Goal: Task Accomplishment & Management: Manage account settings

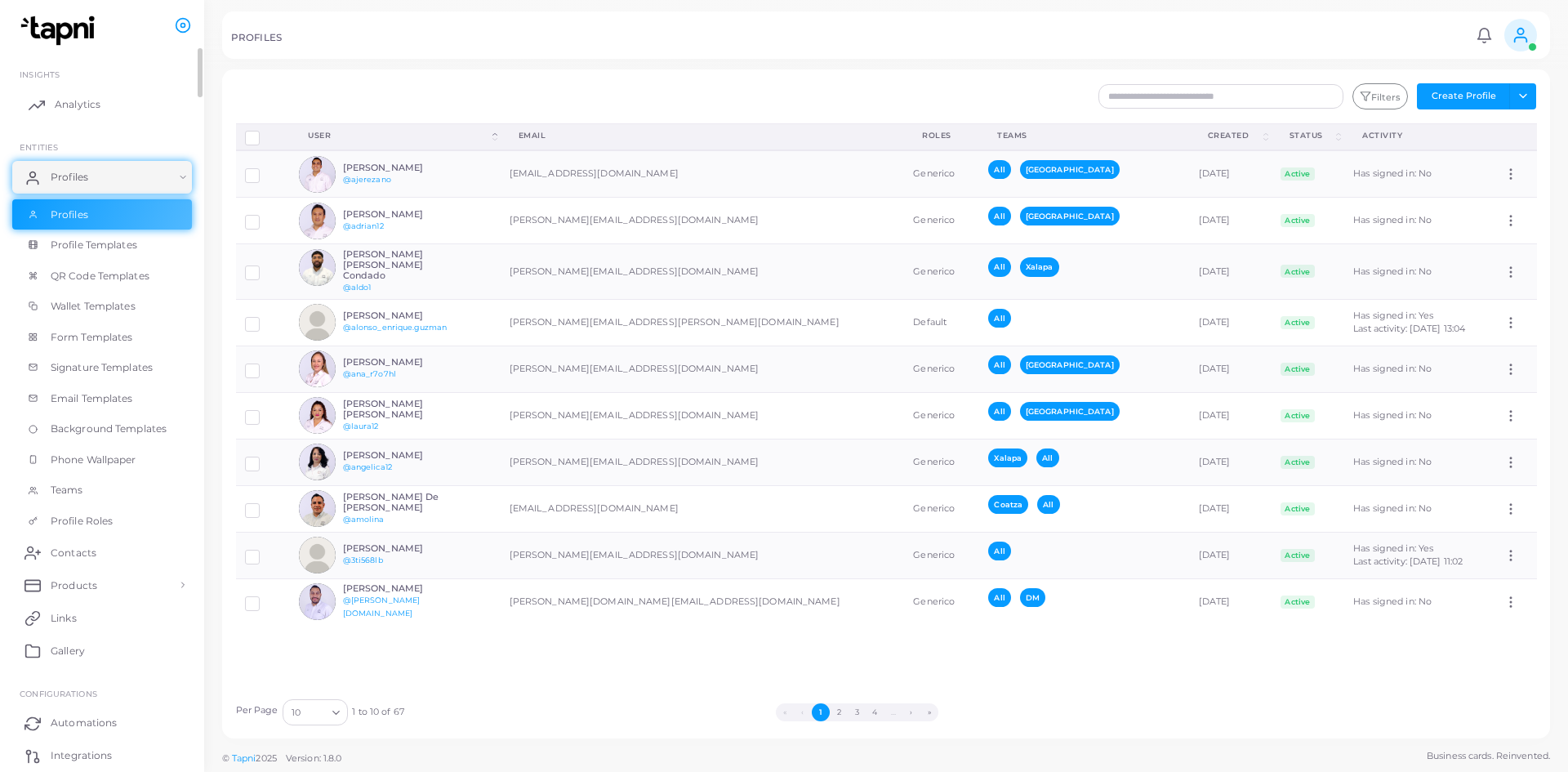
click at [153, 107] on link "Analytics" at bounding box center [102, 105] width 180 height 33
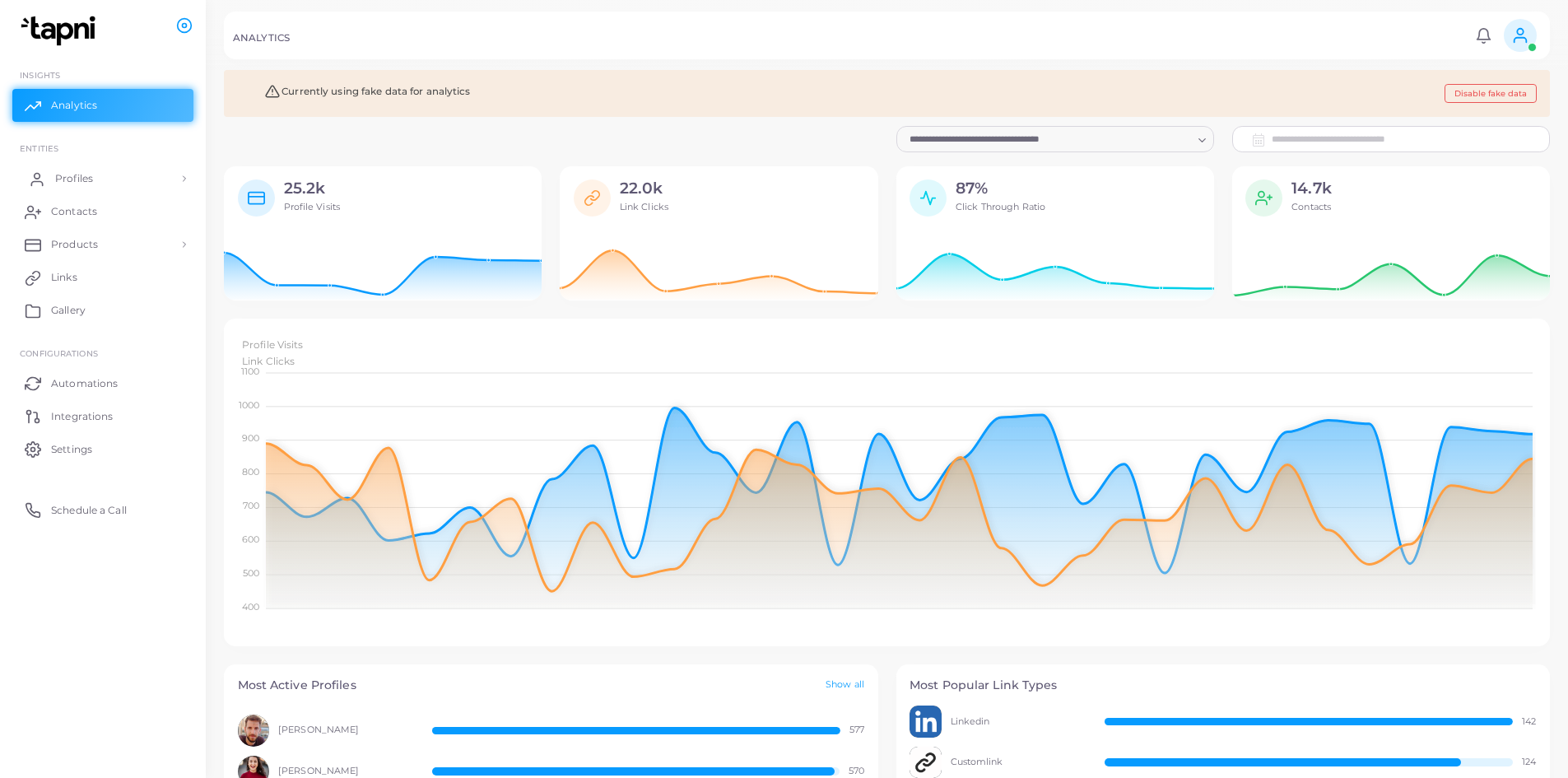
click at [31, 181] on icon at bounding box center [37, 180] width 17 height 17
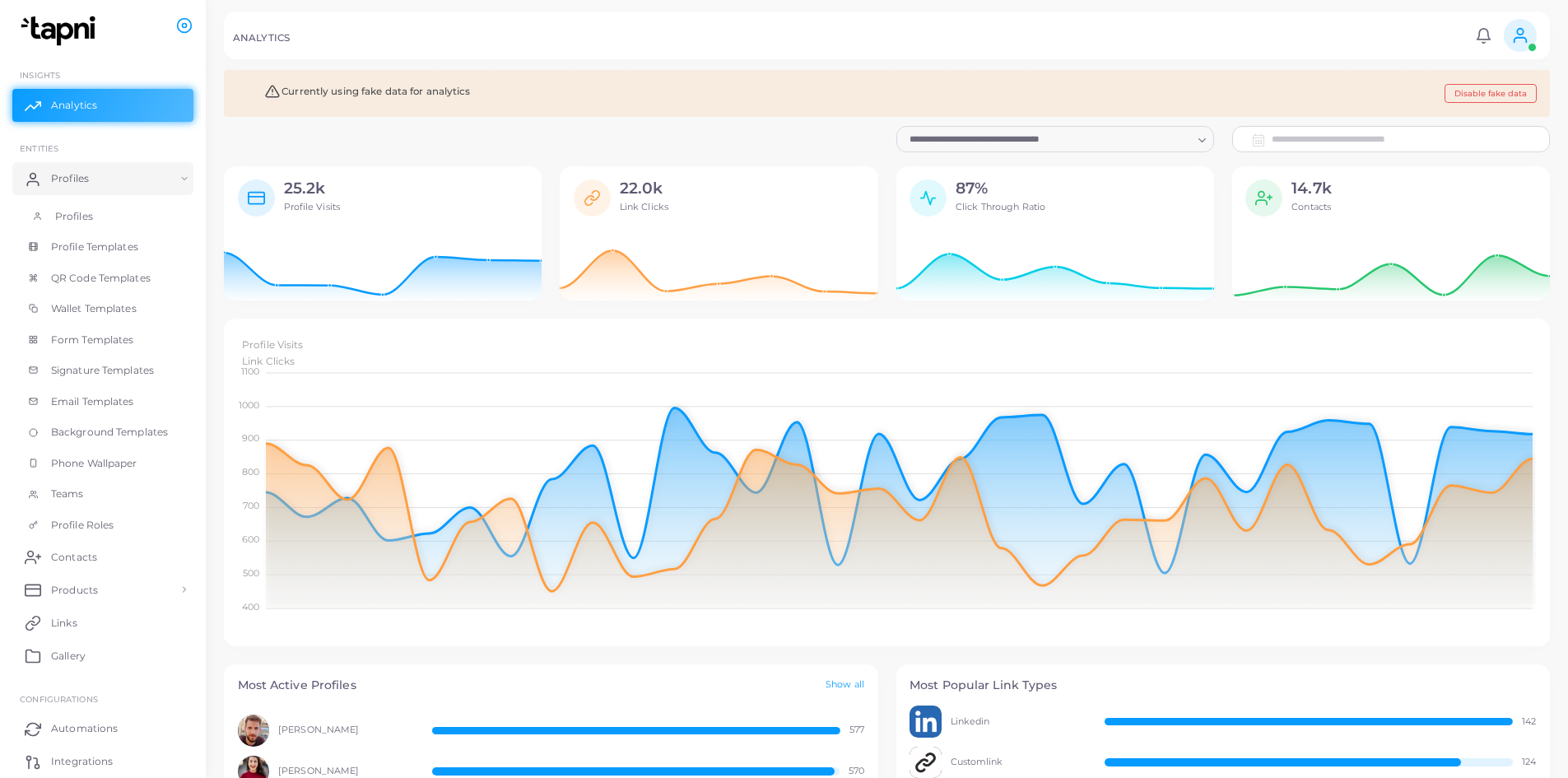
click at [75, 215] on span "Profiles" at bounding box center [73, 216] width 37 height 15
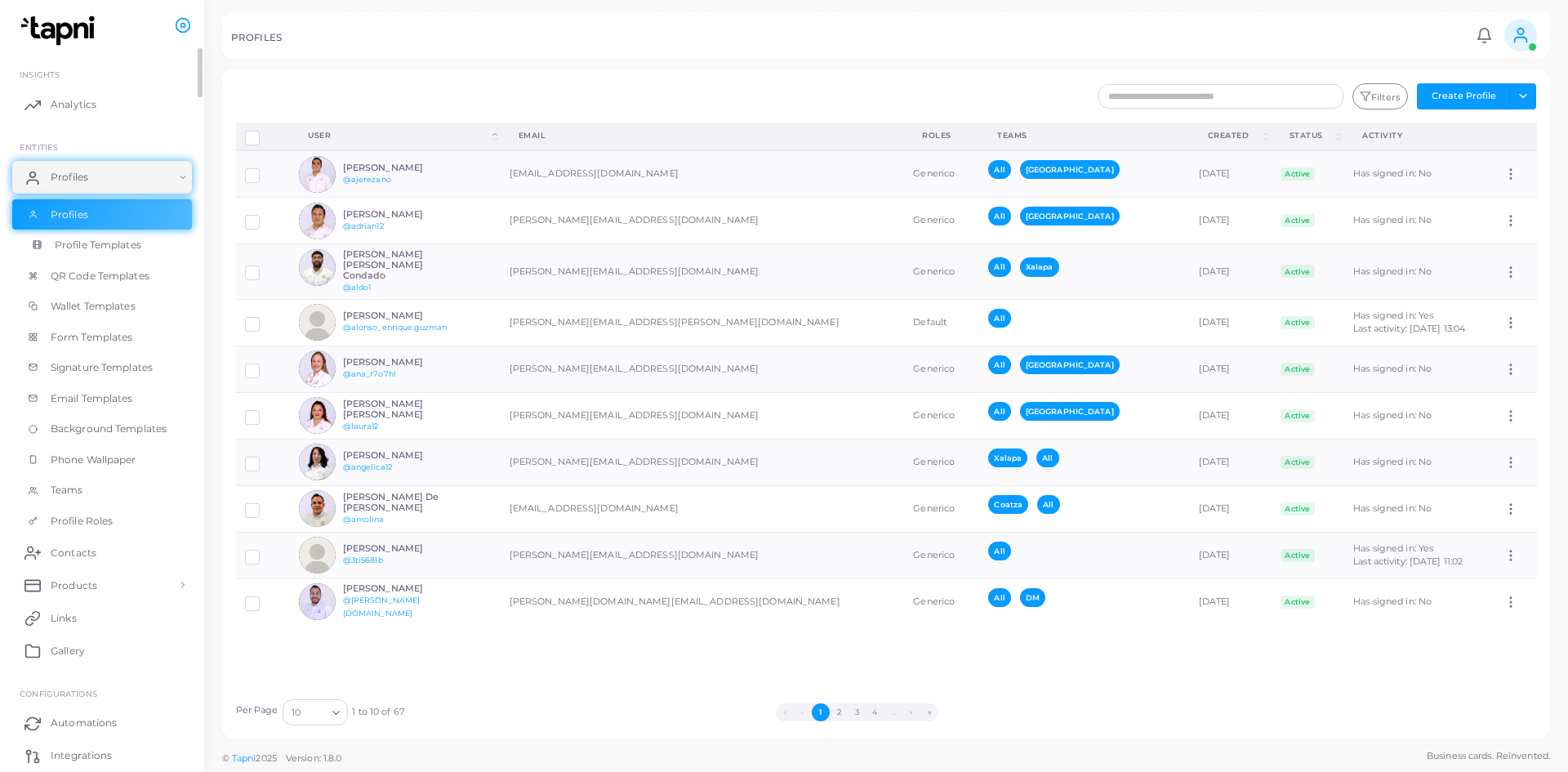
click at [116, 251] on span "Profile Templates" at bounding box center [97, 245] width 87 height 15
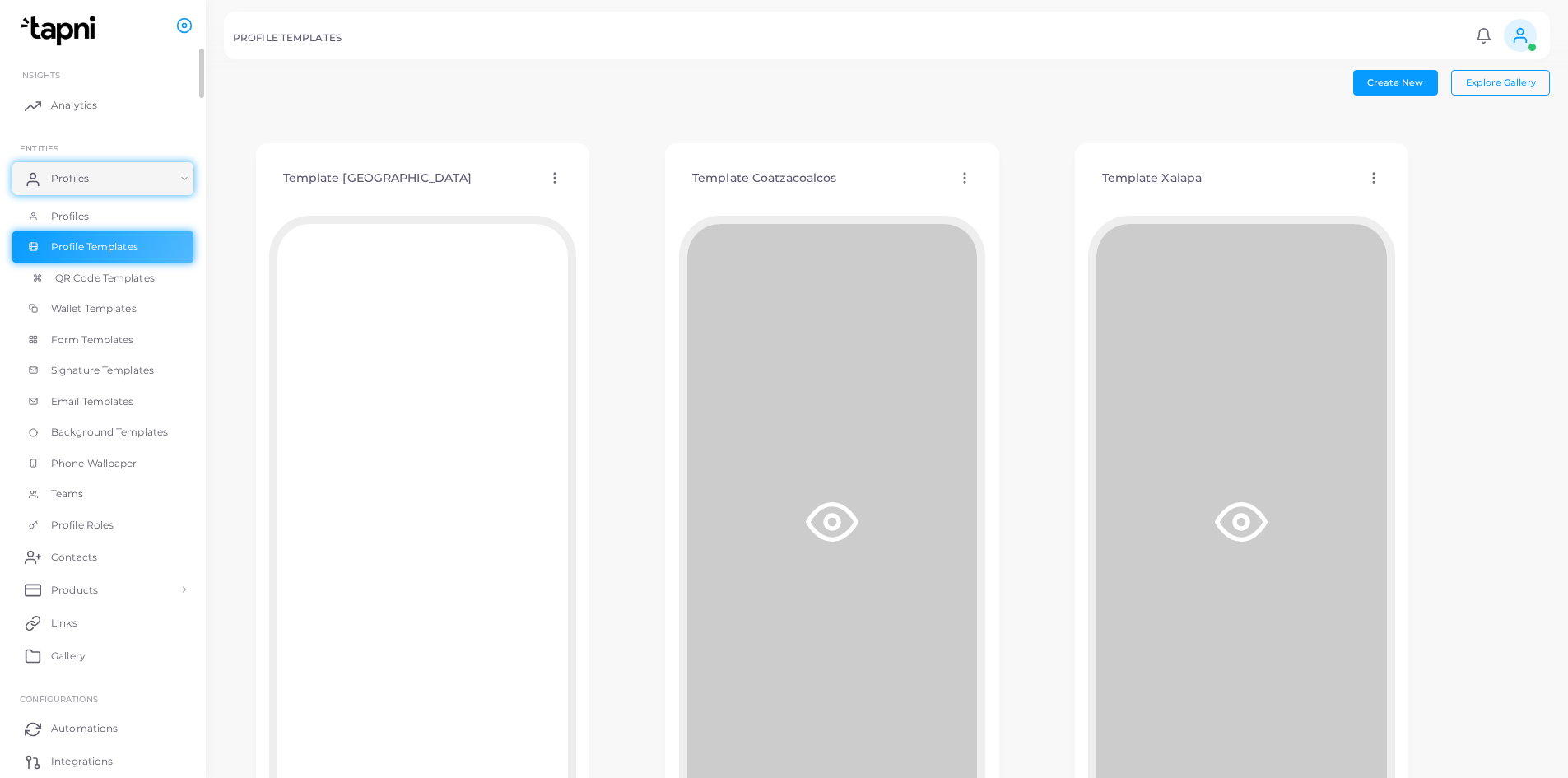
click at [107, 275] on span "QR Code Templates" at bounding box center [105, 278] width 100 height 15
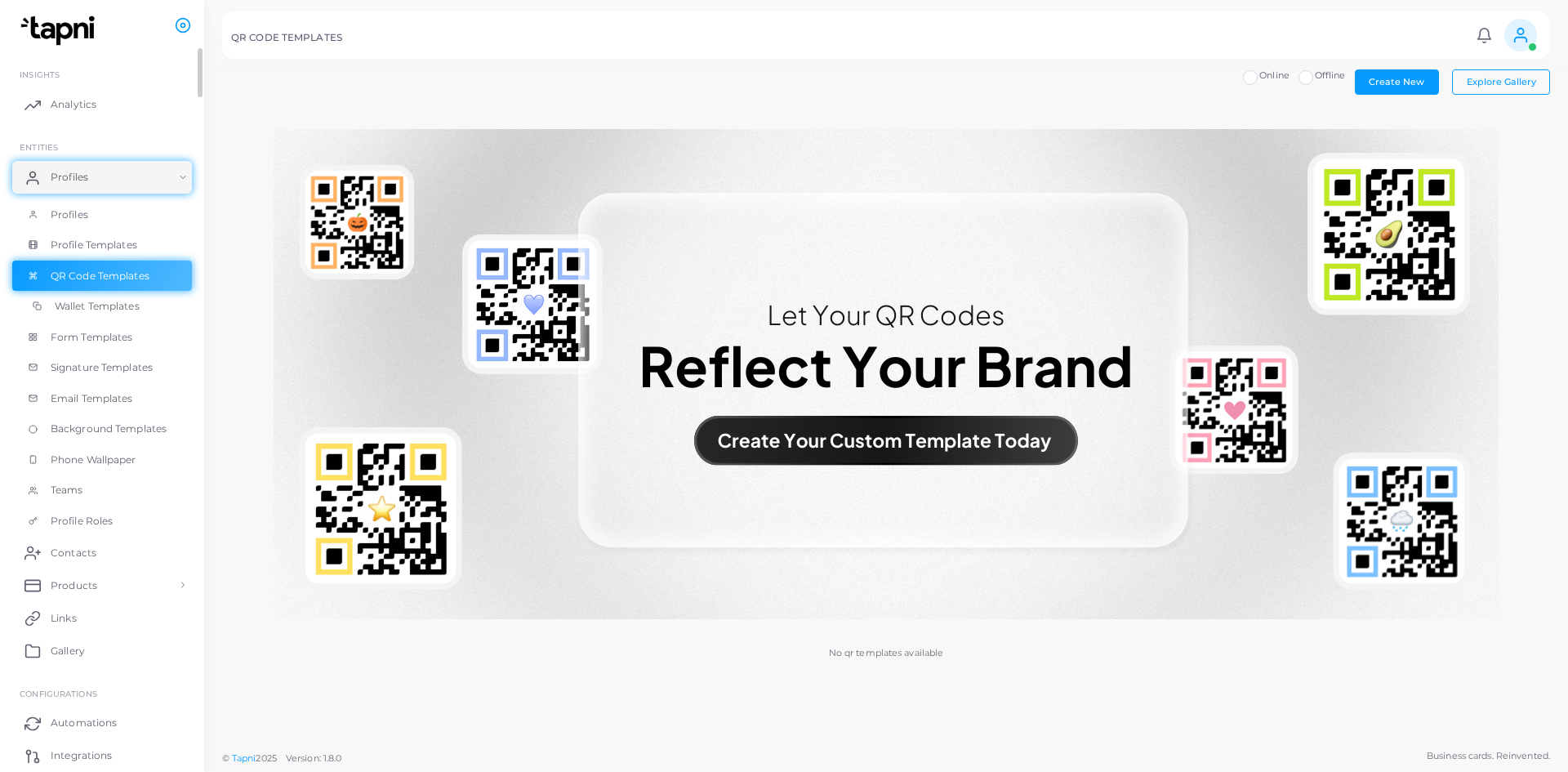
click at [102, 304] on span "Wallet Templates" at bounding box center [97, 306] width 85 height 15
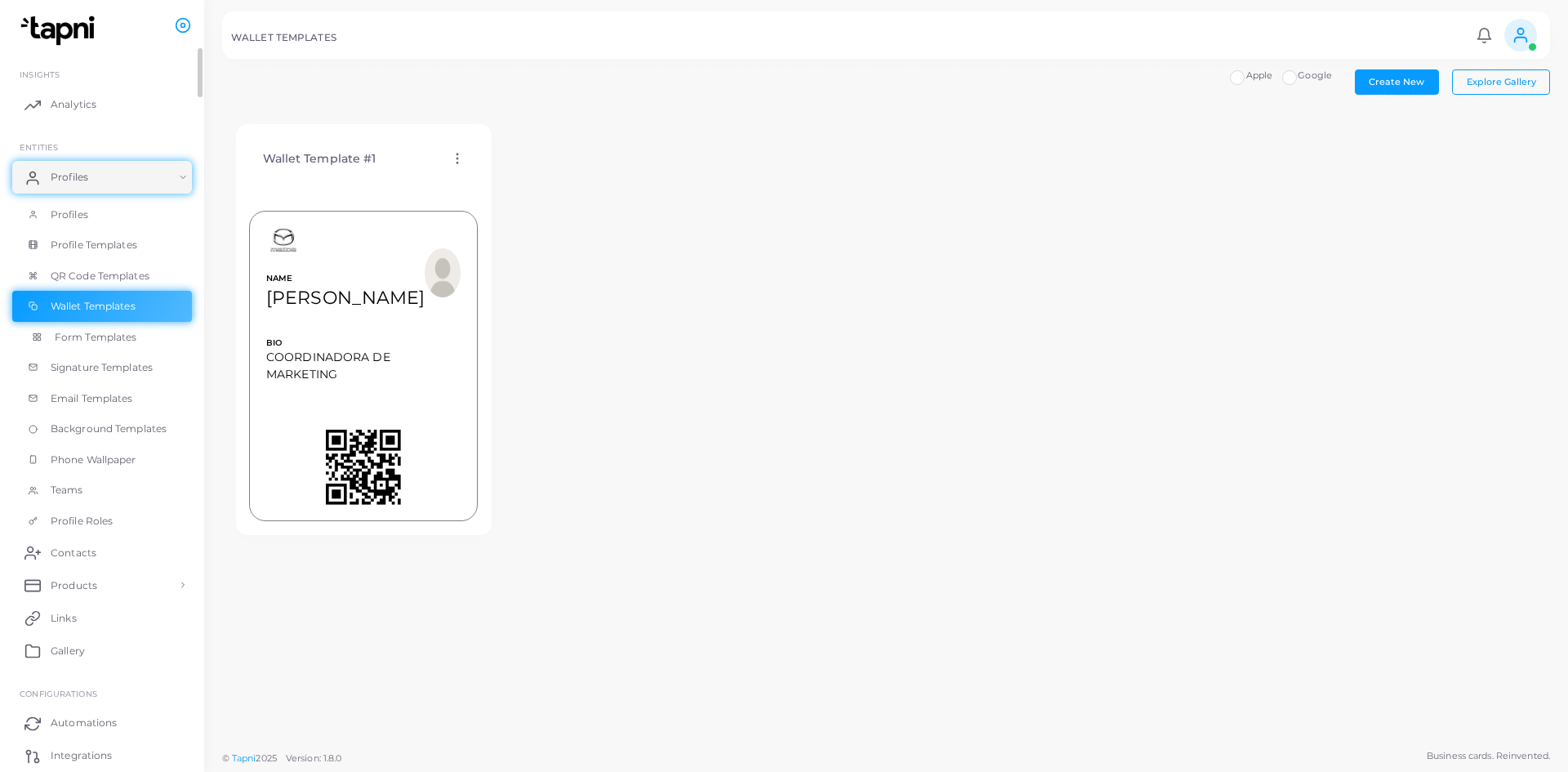
click at [96, 339] on span "Form Templates" at bounding box center [96, 338] width 83 height 15
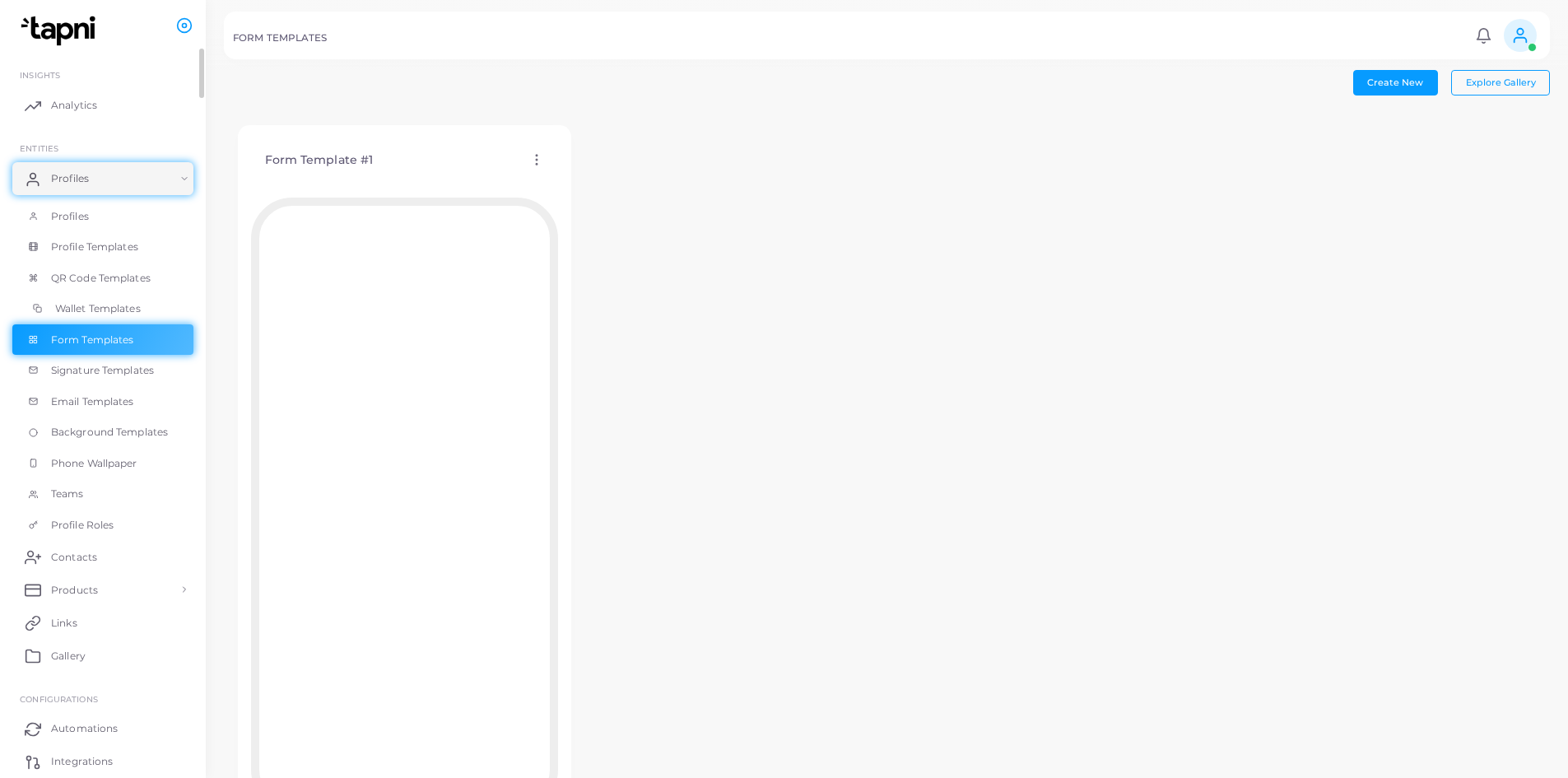
click at [107, 309] on span "Wallet Templates" at bounding box center [97, 309] width 86 height 15
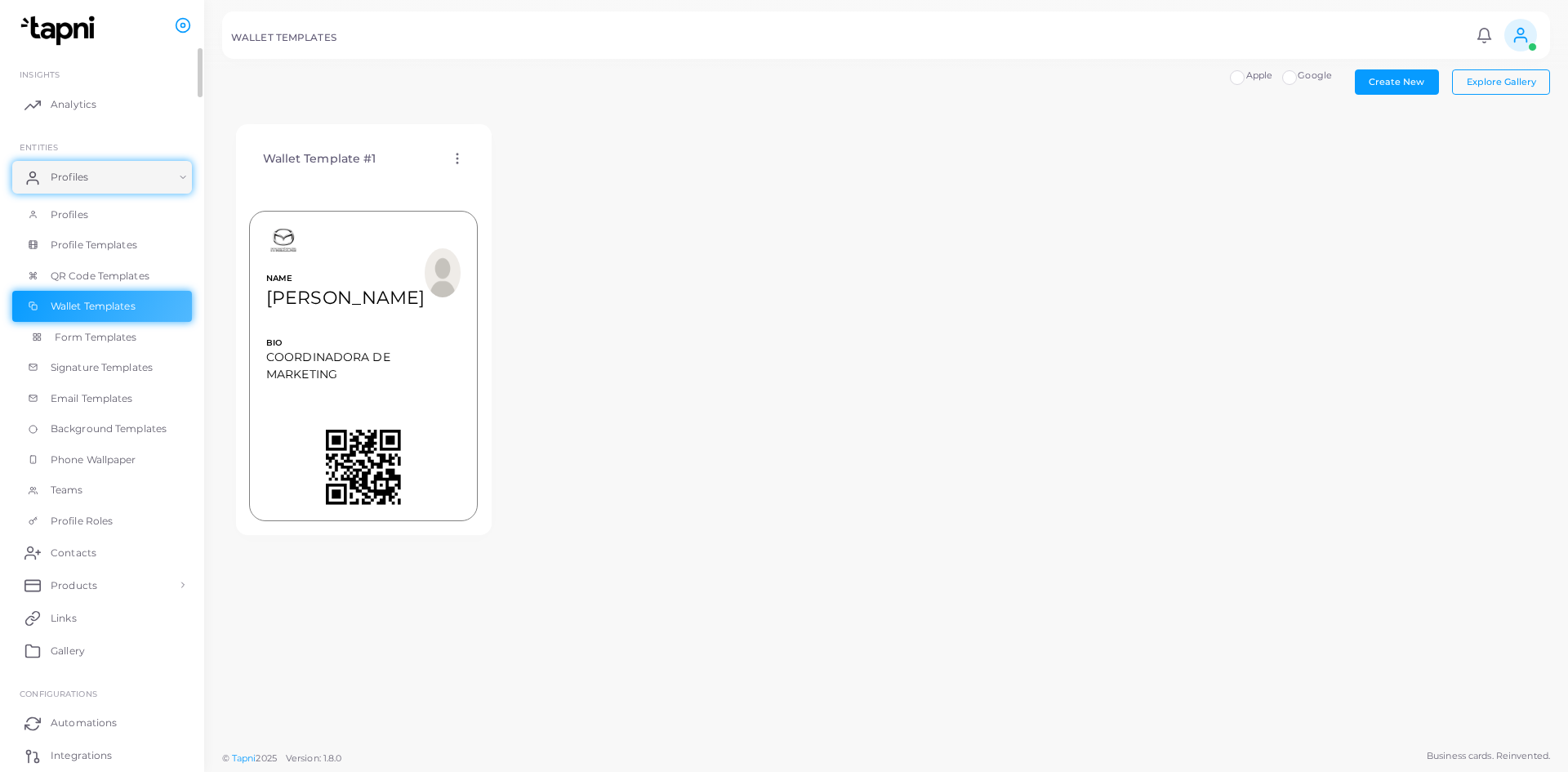
click at [104, 331] on span "Form Templates" at bounding box center [96, 338] width 83 height 15
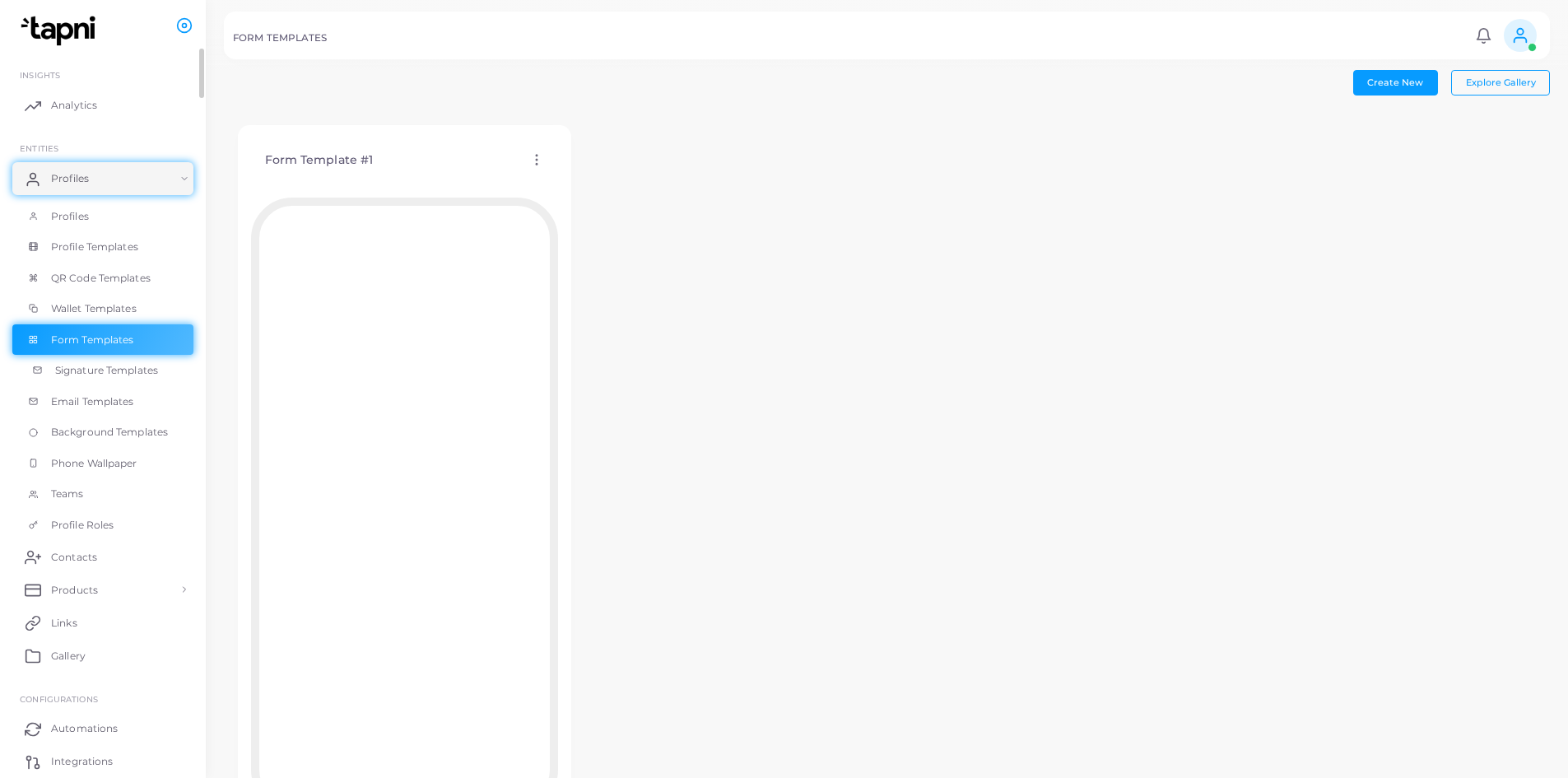
click at [104, 372] on span "Signature Templates" at bounding box center [107, 370] width 103 height 15
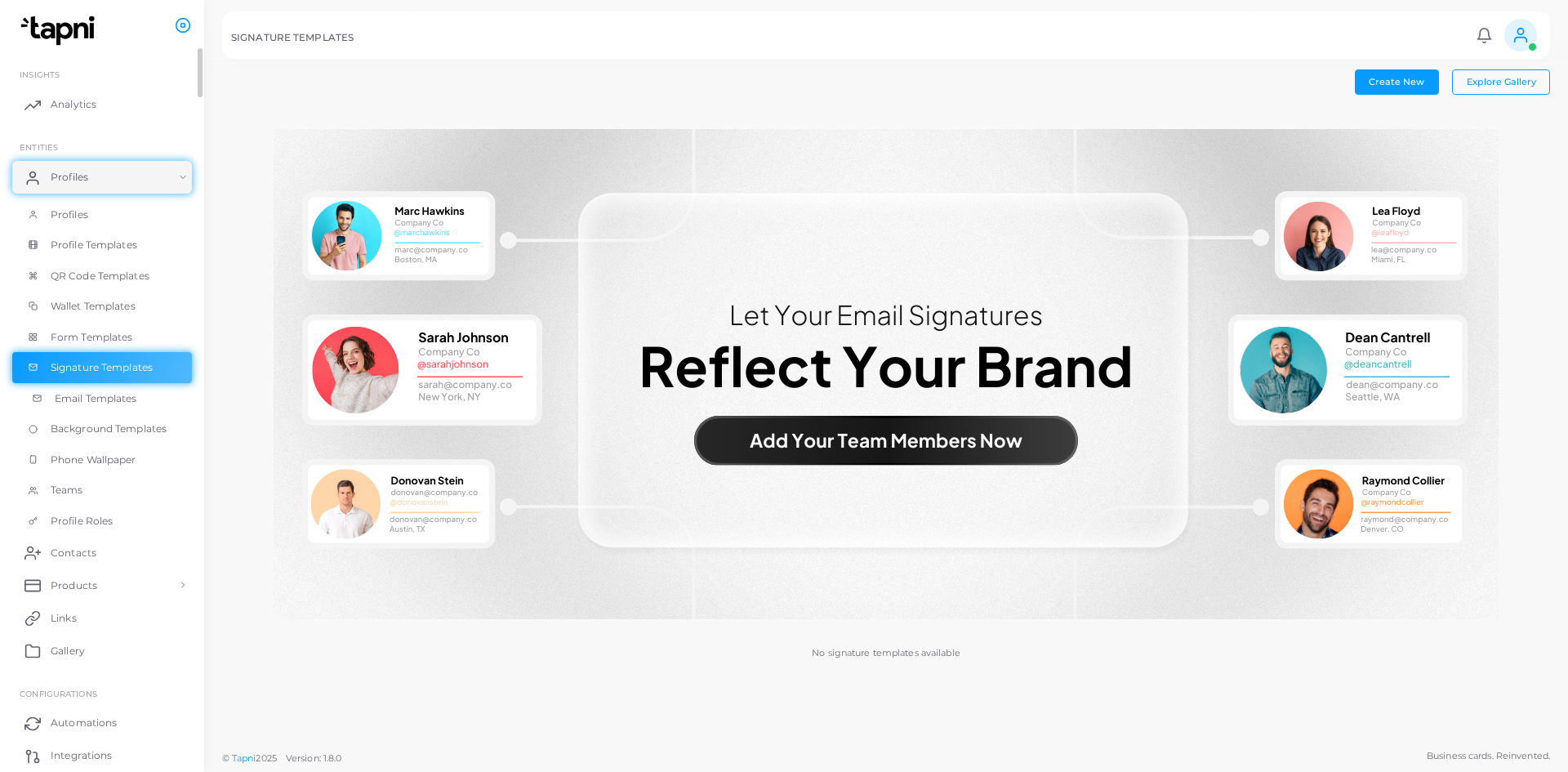
click at [99, 393] on span "Email Templates" at bounding box center [96, 399] width 83 height 15
click at [98, 433] on span "Background Templates" at bounding box center [112, 429] width 116 height 15
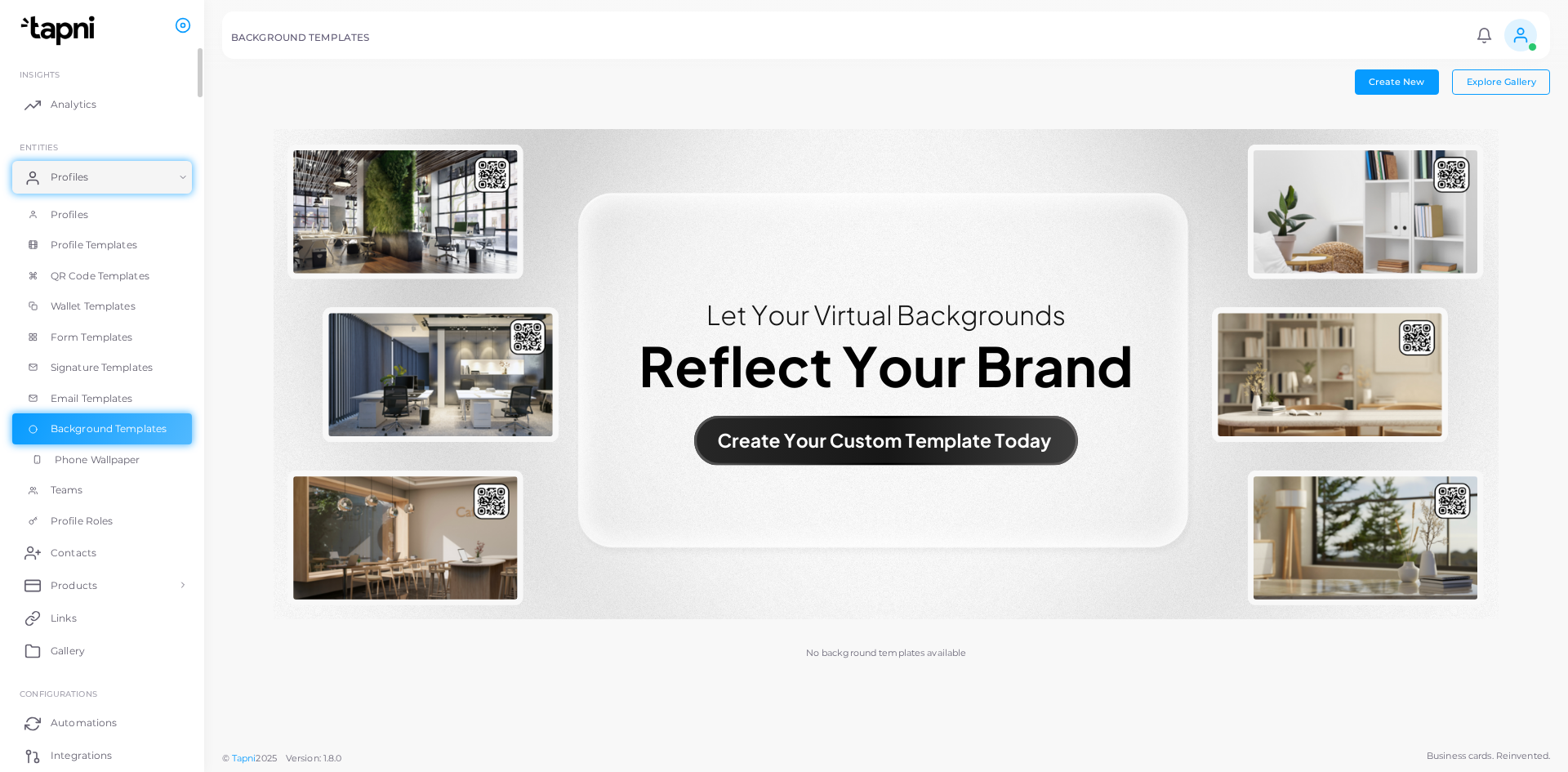
click at [93, 469] on link "Phone Wallpaper" at bounding box center [102, 460] width 180 height 31
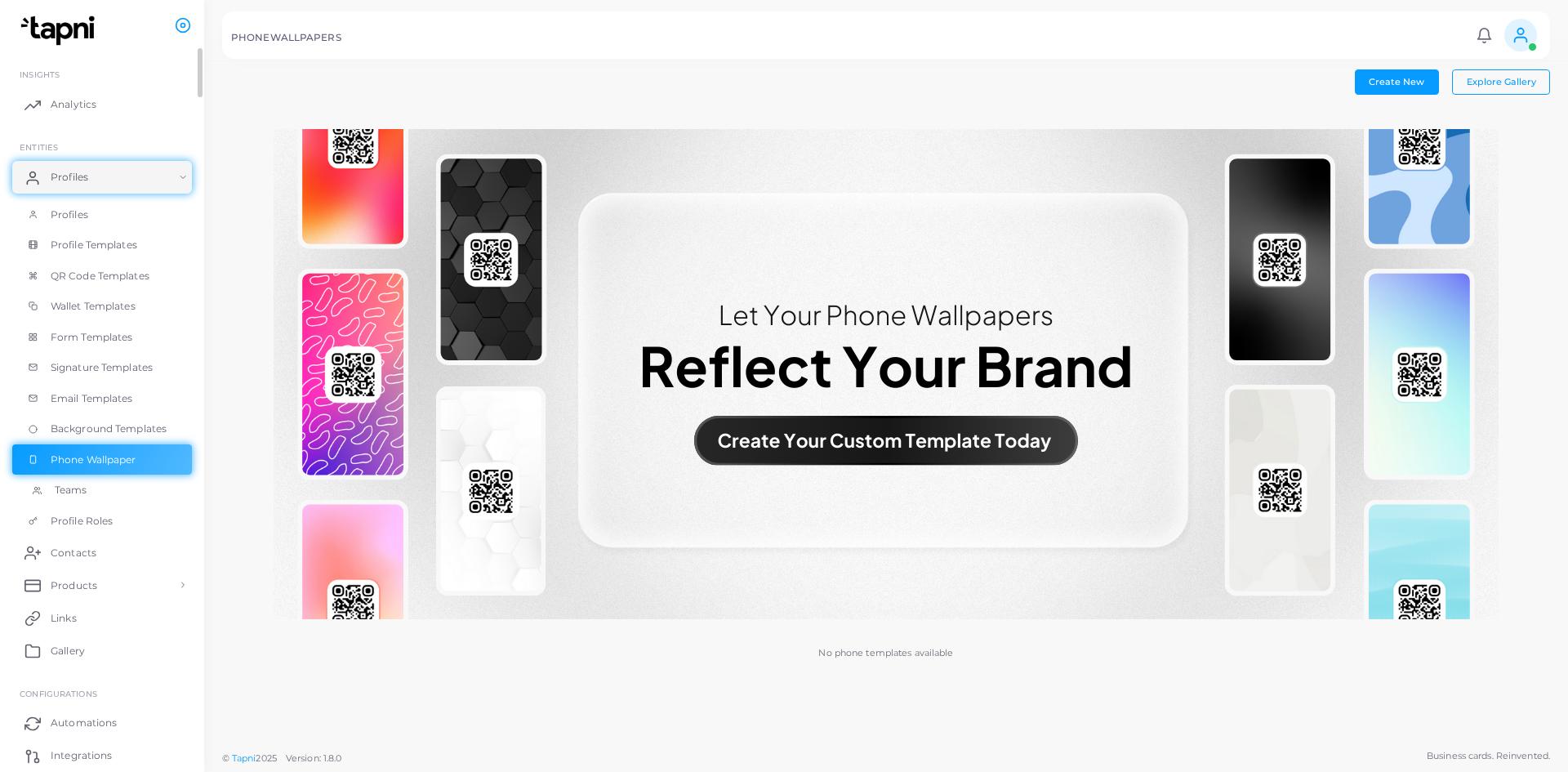
click at [110, 500] on link "Teams" at bounding box center [102, 490] width 180 height 31
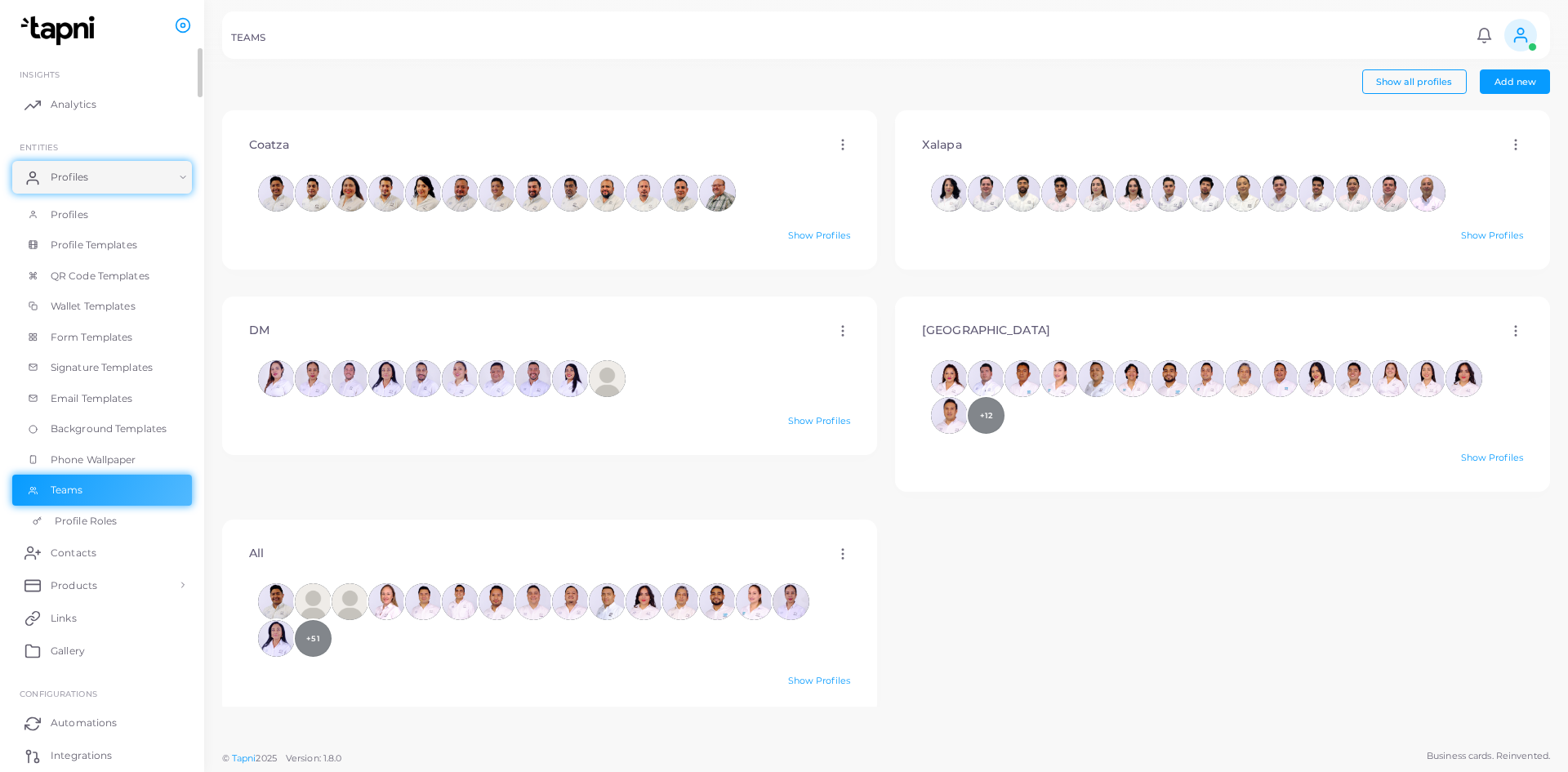
click at [102, 529] on link "Profile Roles" at bounding box center [102, 521] width 180 height 31
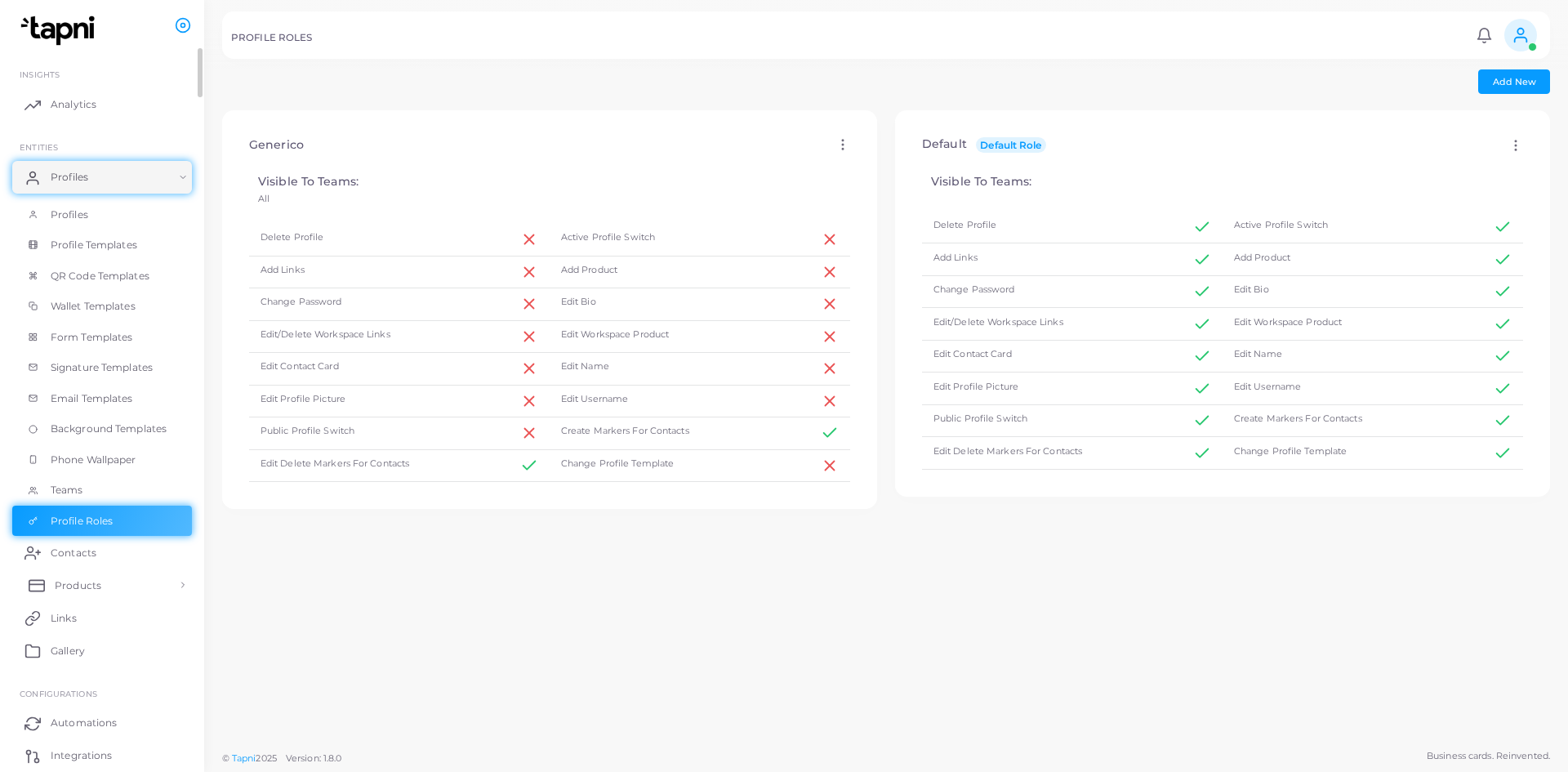
click at [71, 587] on span "Products" at bounding box center [78, 585] width 46 height 15
click at [69, 622] on span "Products" at bounding box center [78, 623] width 46 height 15
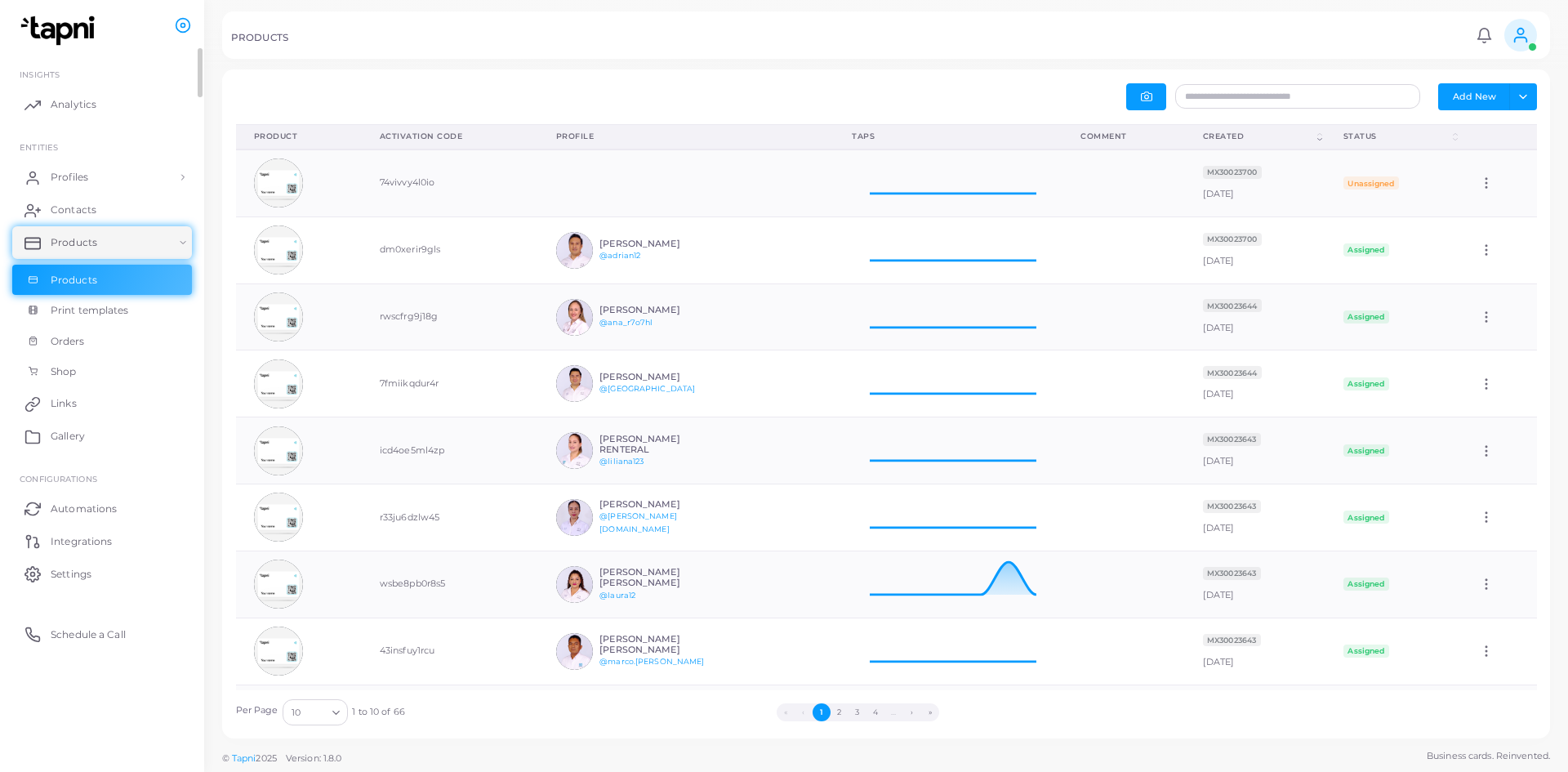
scroll to position [54, 216]
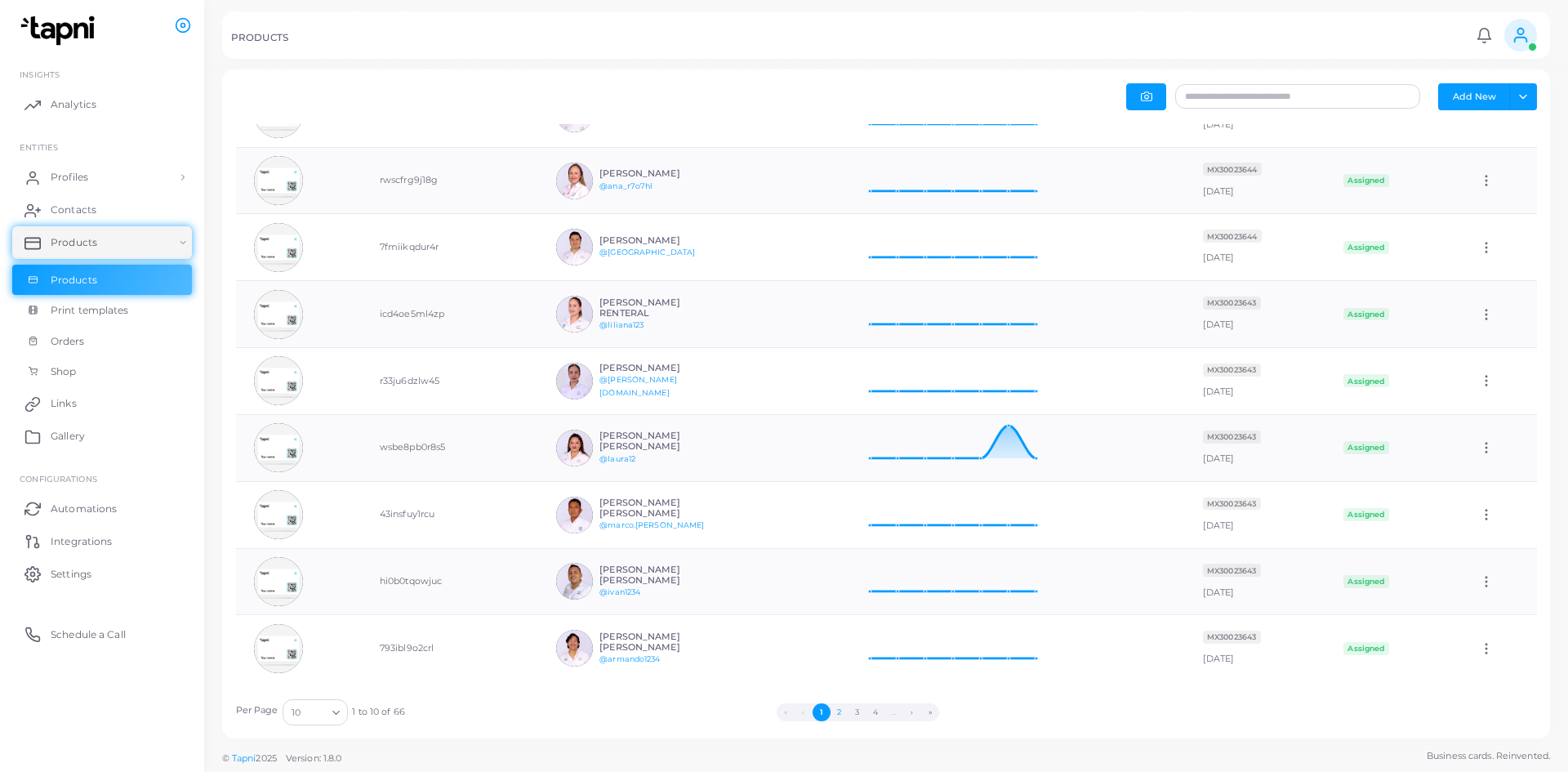
click at [841, 714] on button "2" at bounding box center [840, 712] width 18 height 18
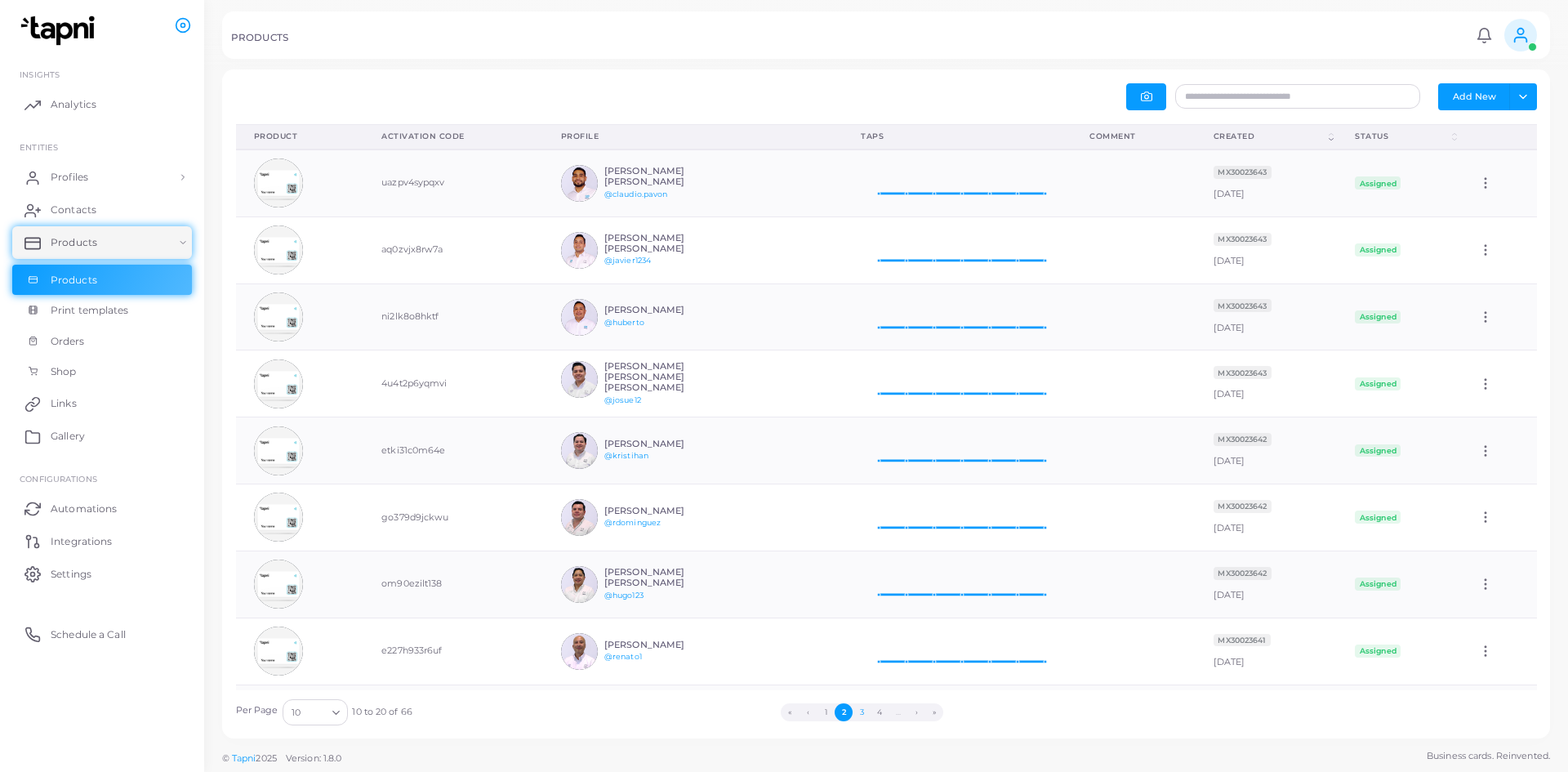
click at [864, 715] on button "3" at bounding box center [861, 712] width 18 height 18
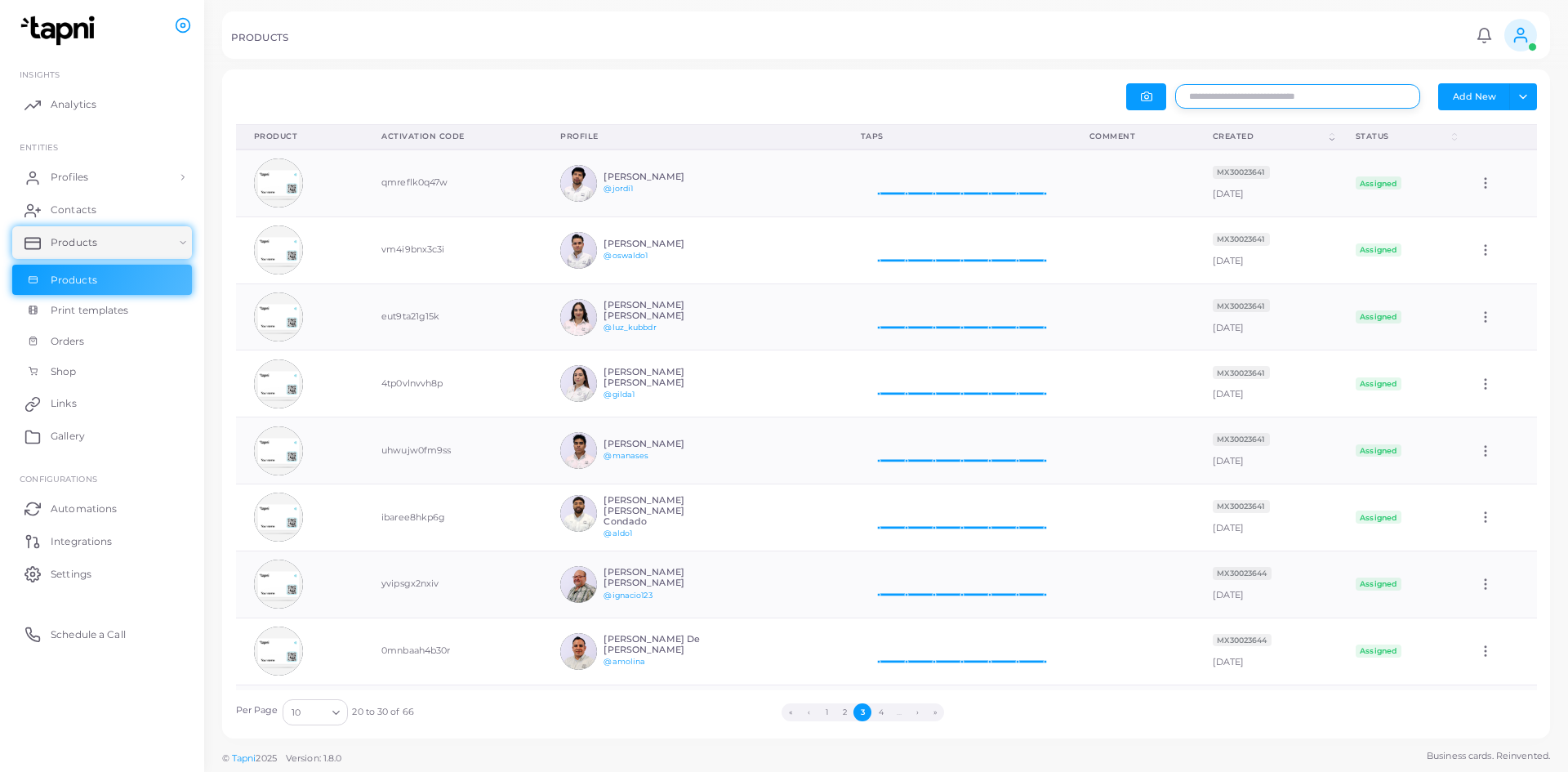
click at [1241, 106] on input "text" at bounding box center [1297, 97] width 245 height 25
type input "****"
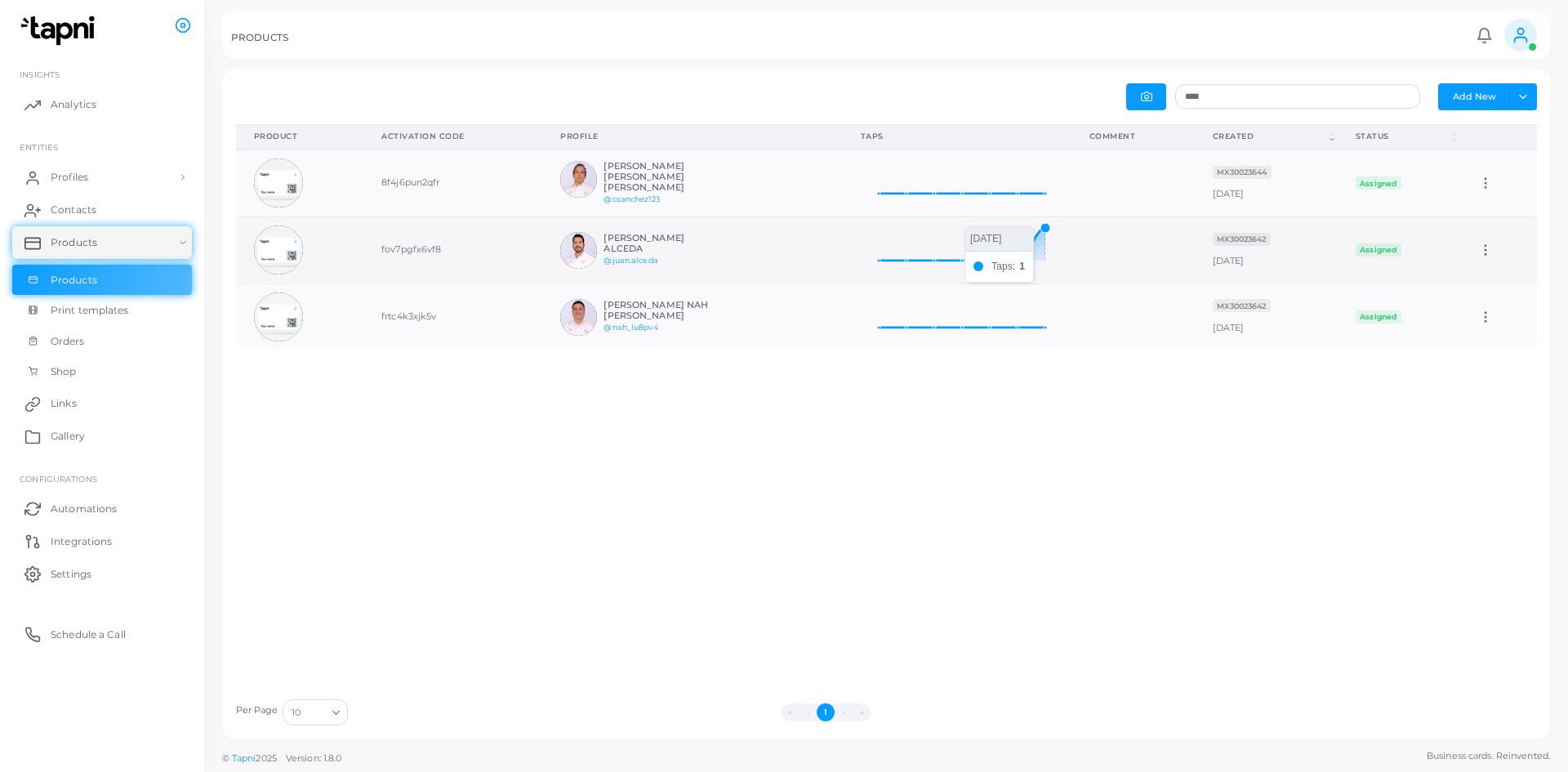
click at [1016, 235] on icon at bounding box center [956, 244] width 192 height 40
click at [1013, 229] on icon at bounding box center [956, 244] width 192 height 40
click at [992, 261] on icon at bounding box center [956, 244] width 192 height 40
click at [1480, 253] on icon at bounding box center [1485, 250] width 15 height 15
click at [1020, 233] on icon at bounding box center [956, 244] width 192 height 40
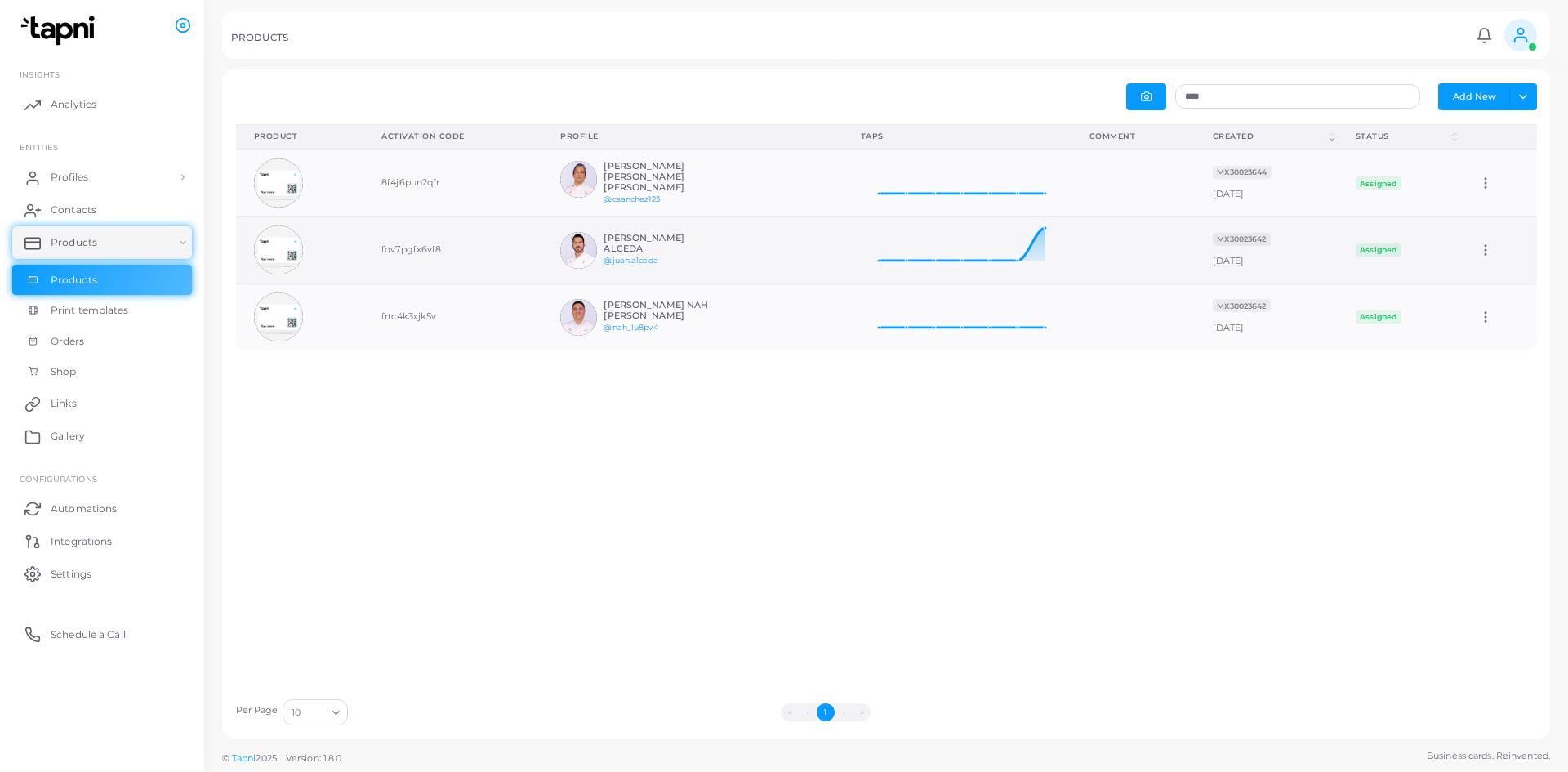
click at [1016, 228] on icon at bounding box center [956, 244] width 192 height 40
click at [1481, 256] on icon at bounding box center [1485, 250] width 15 height 15
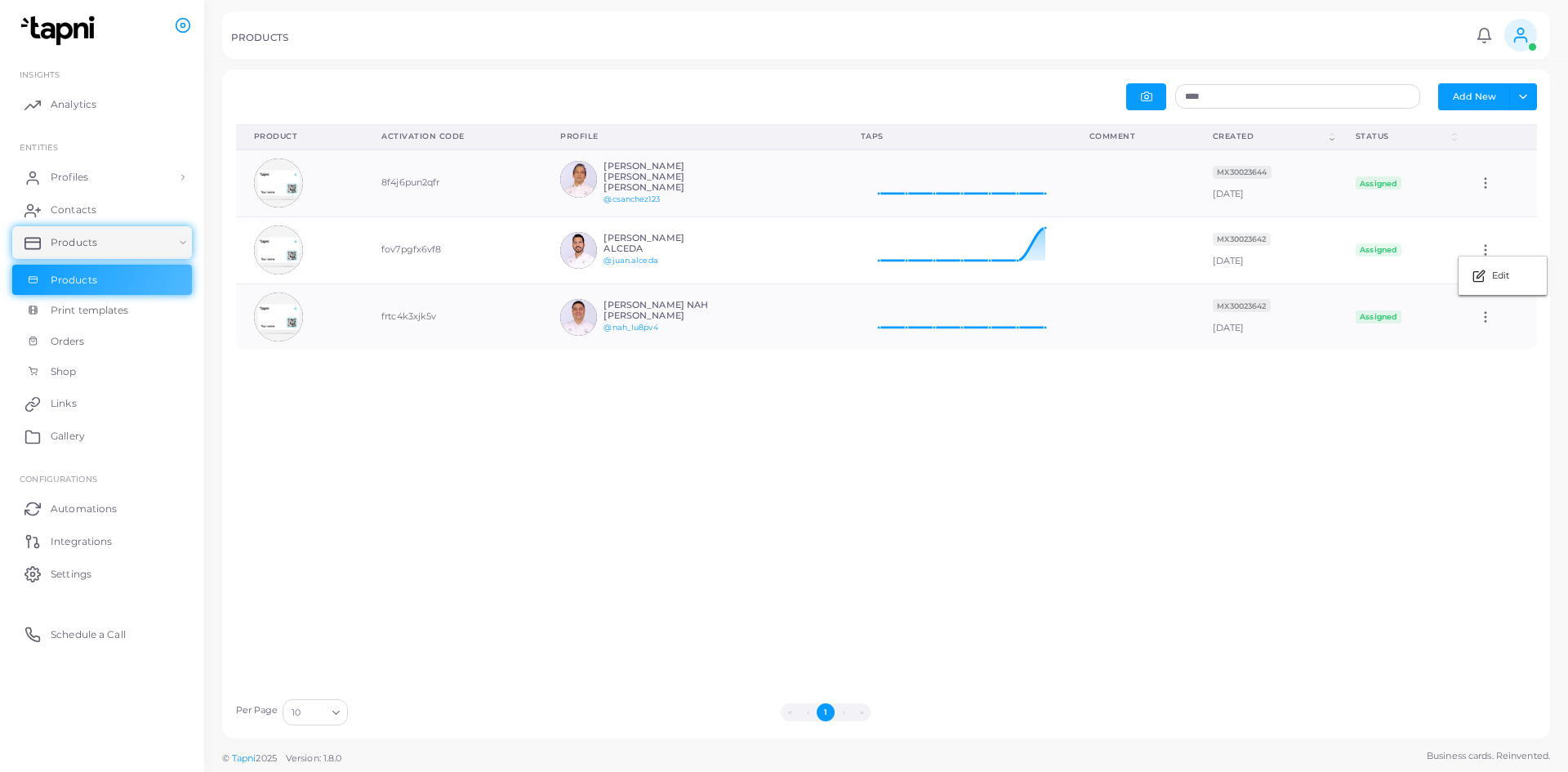
click at [427, 62] on div at bounding box center [784, 35] width 1568 height 69
click at [355, 595] on div "Product (Click to clear sorting) Activation Code (Click to clear sorting) Profi…" at bounding box center [886, 406] width 1319 height 566
click at [70, 552] on link "Integrations" at bounding box center [102, 541] width 180 height 33
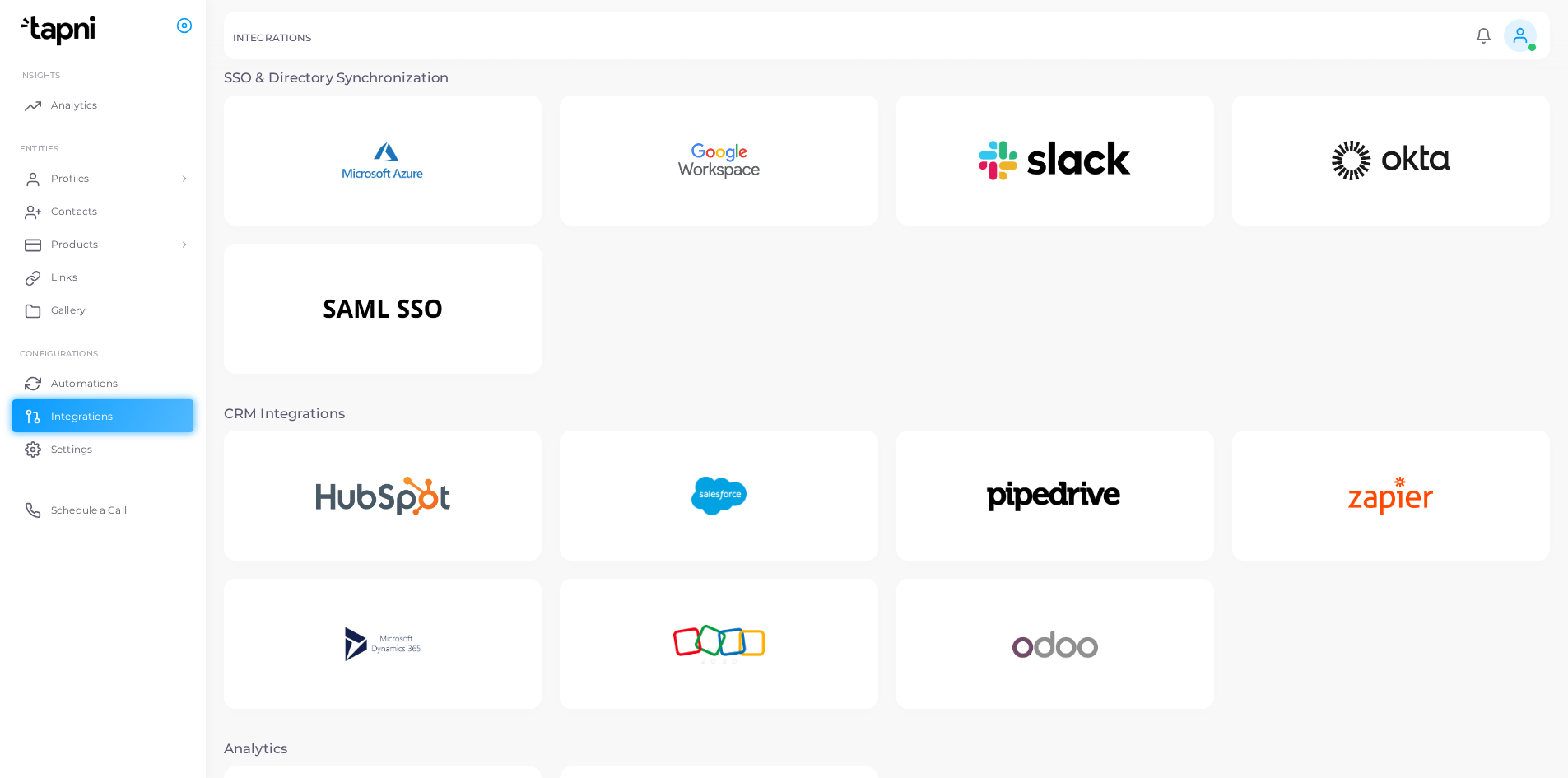
click at [778, 477] on div at bounding box center [718, 495] width 318 height 130
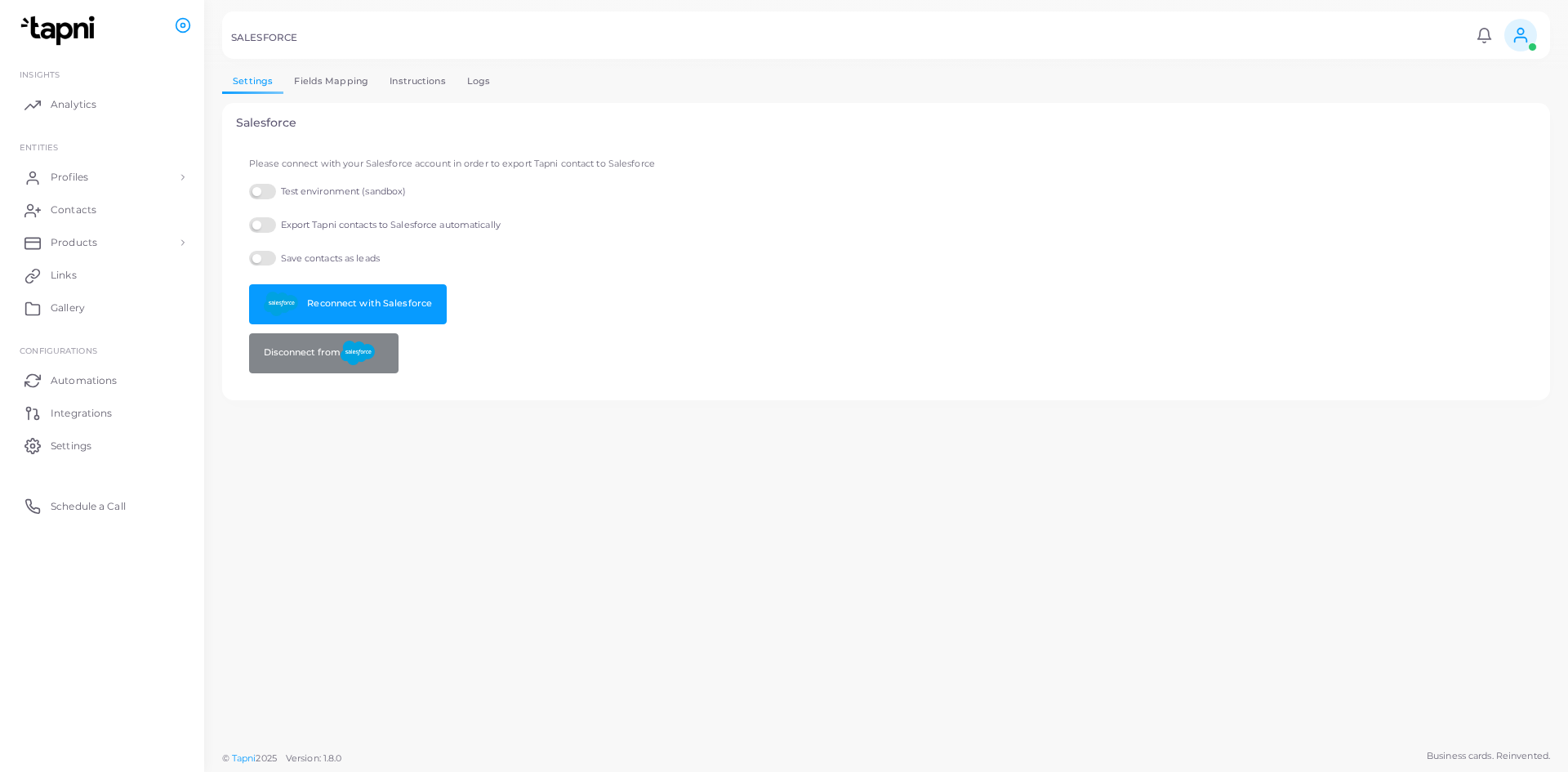
click at [467, 79] on link "Logs" at bounding box center [479, 81] width 45 height 24
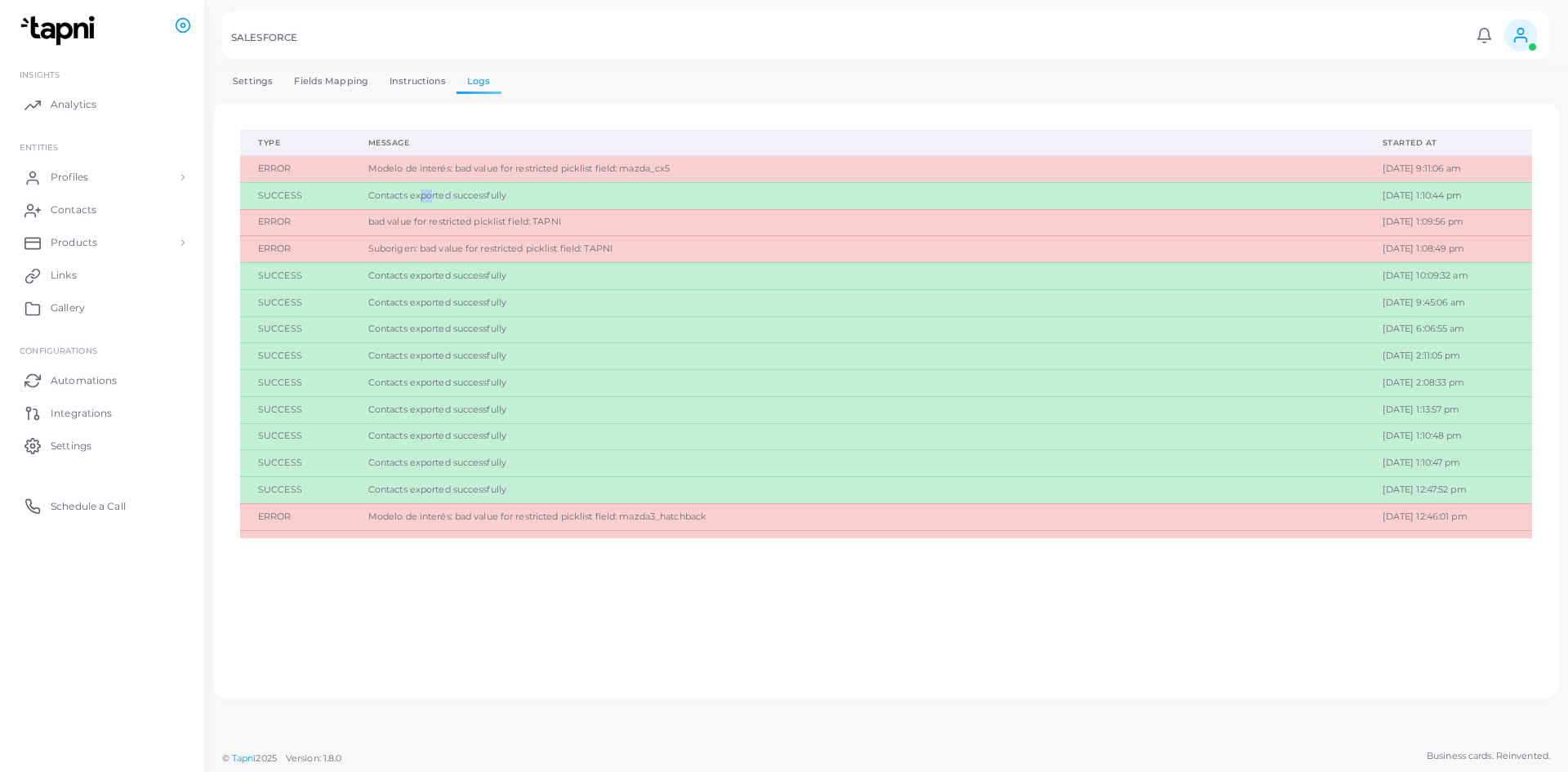
drag, startPoint x: 407, startPoint y: 199, endPoint x: 418, endPoint y: 197, distance: 11.2
click at [420, 201] on div "Contacts exported successfully" at bounding box center [857, 196] width 978 height 13
drag, startPoint x: 393, startPoint y: 173, endPoint x: 419, endPoint y: 171, distance: 26.1
click at [419, 171] on span "Modelo de interés: bad value for restricted picklist field: mazda_cx5" at bounding box center [519, 168] width 302 height 12
click at [341, 83] on link "Fields Mapping" at bounding box center [331, 81] width 96 height 24
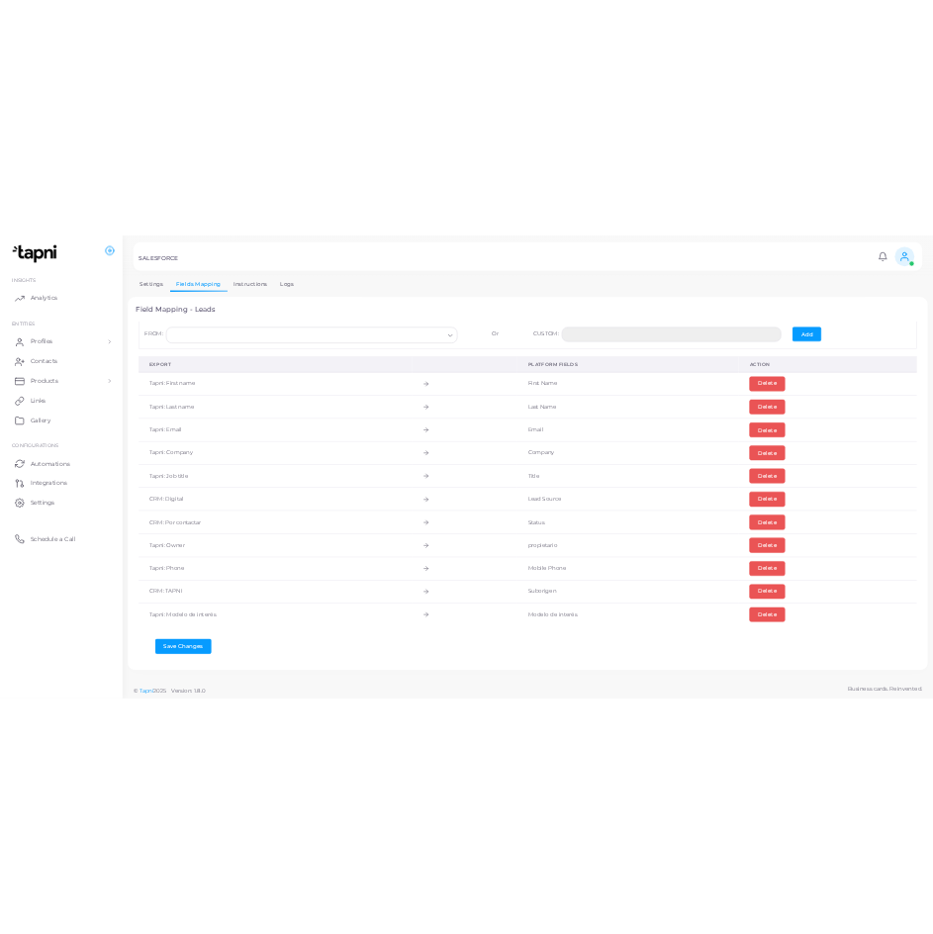
scroll to position [1, 0]
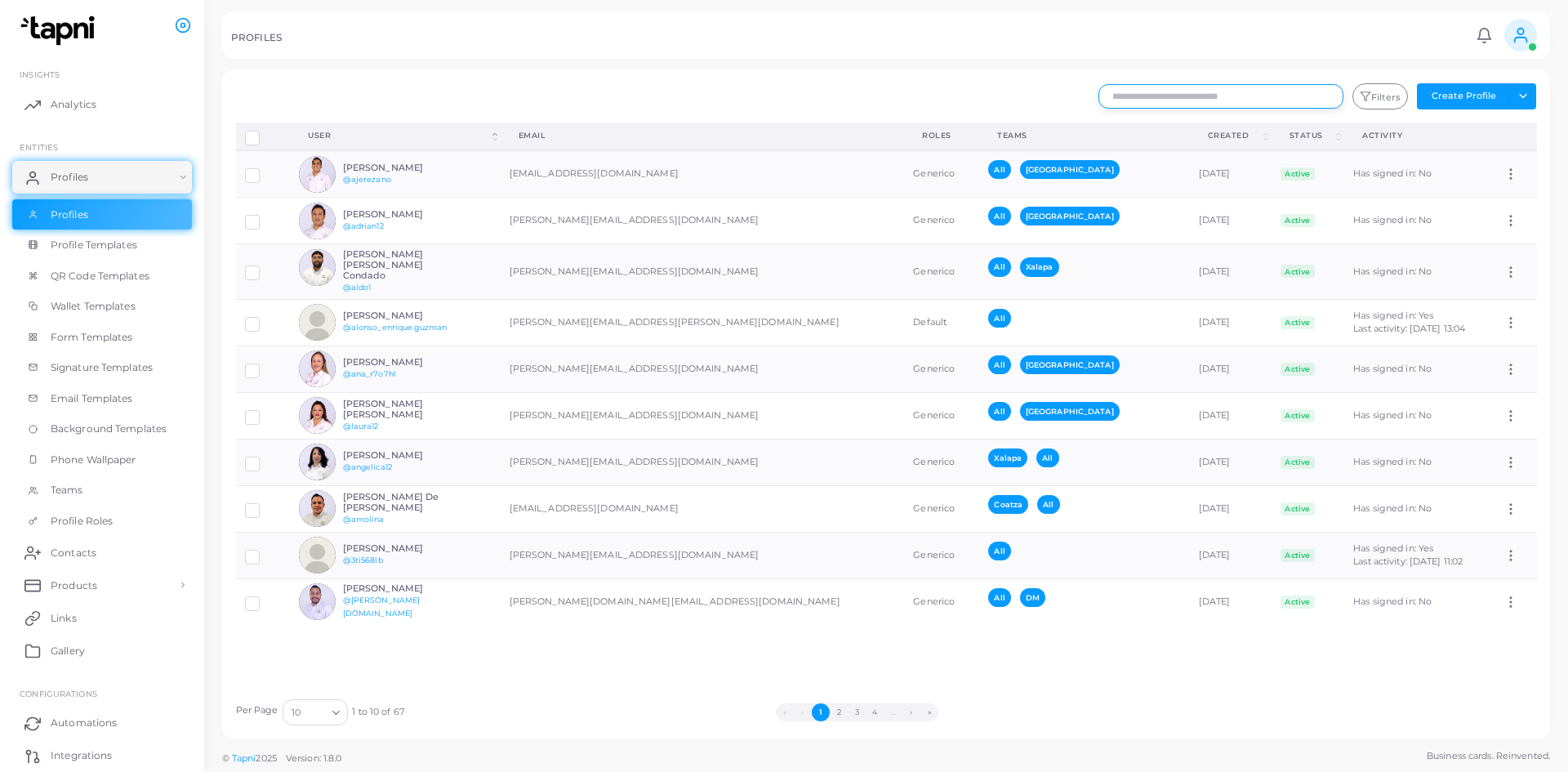
click at [781, 89] on input "text" at bounding box center [1220, 97] width 245 height 25
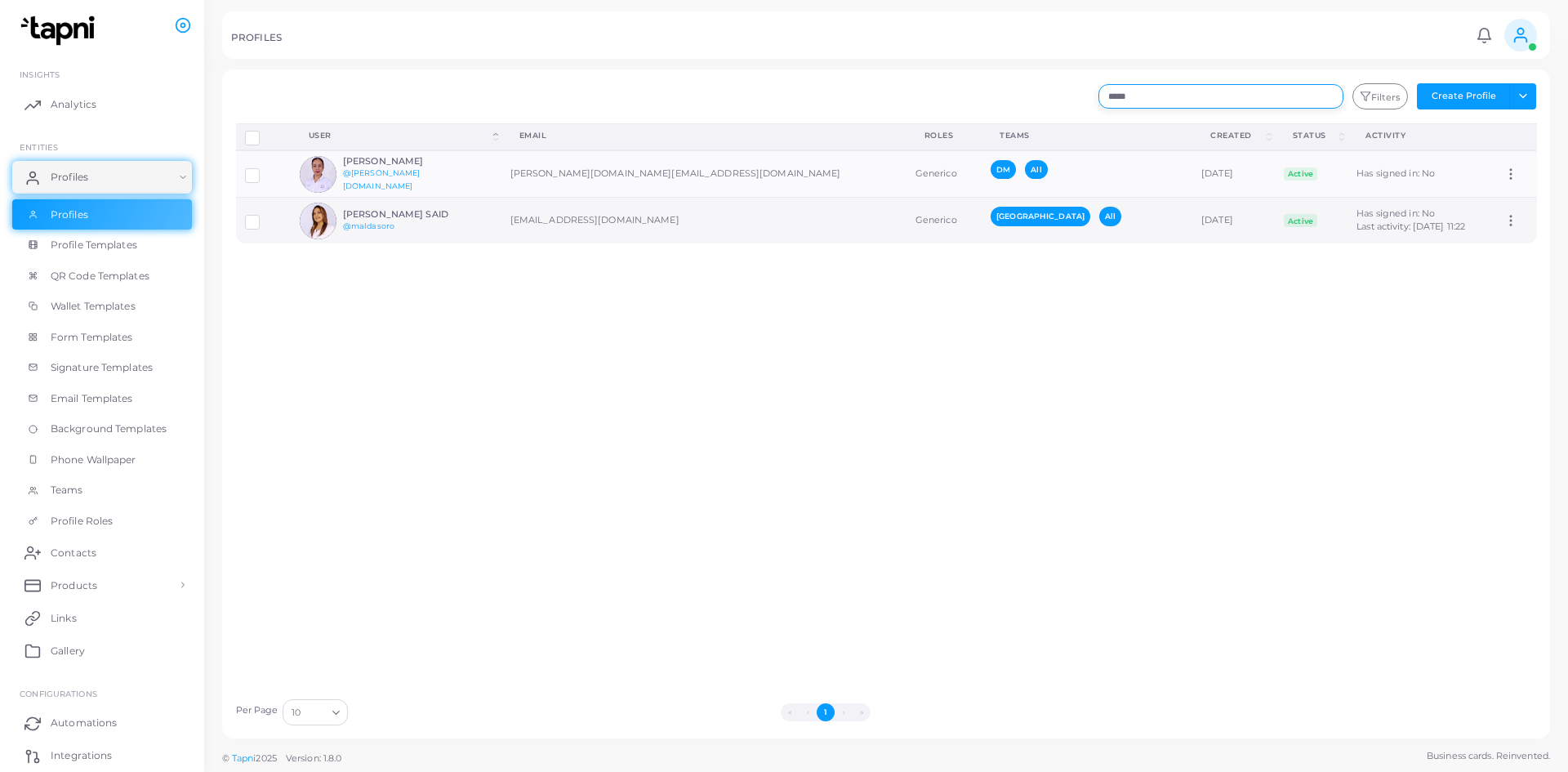
type input "*****"
click at [598, 212] on td "maldasoro@mazdaveracruz.com.mx" at bounding box center [703, 220] width 405 height 46
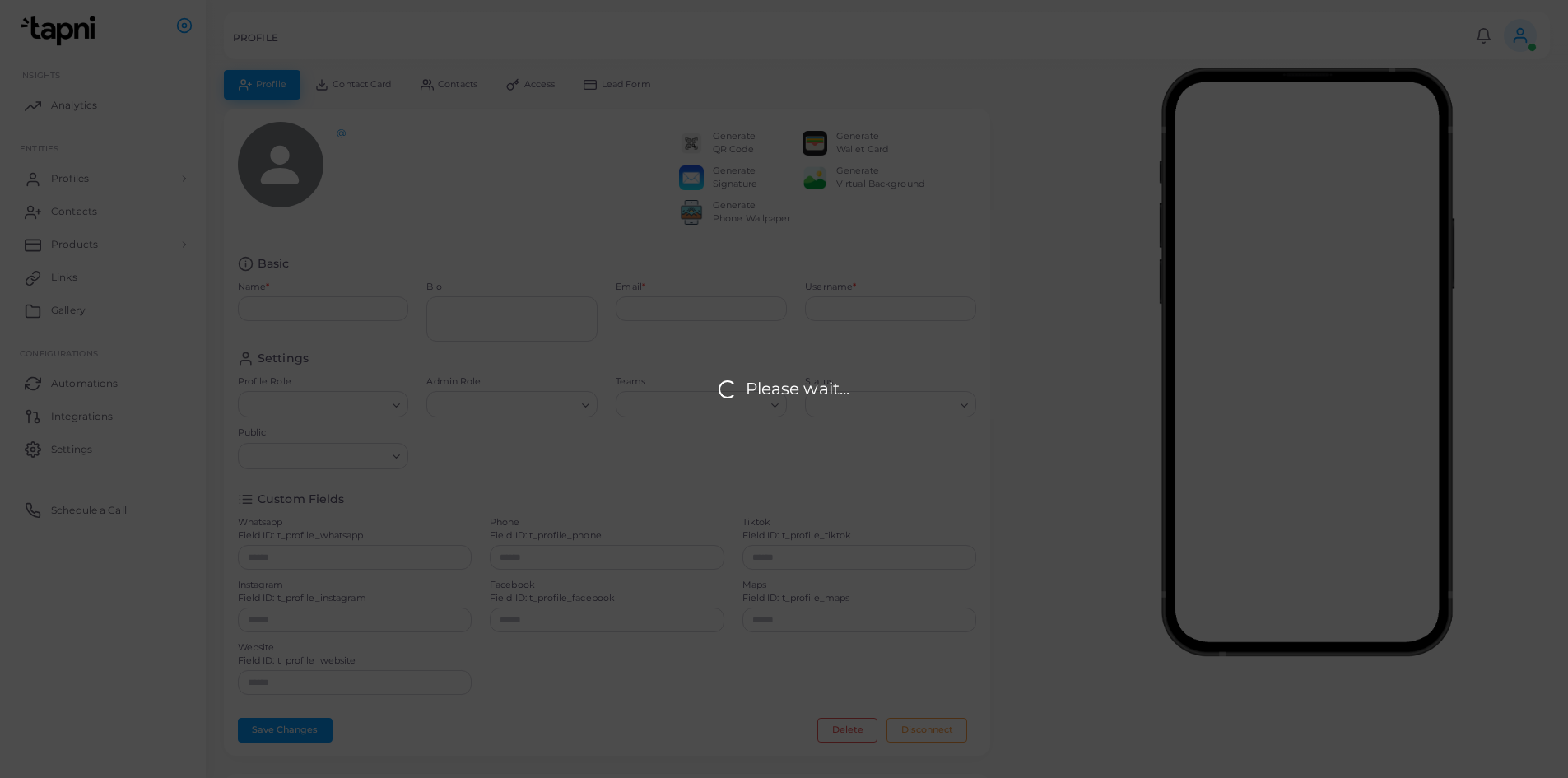
type input "**********"
type textarea "******"
type input "**********"
type input "*********"
type input "**********"
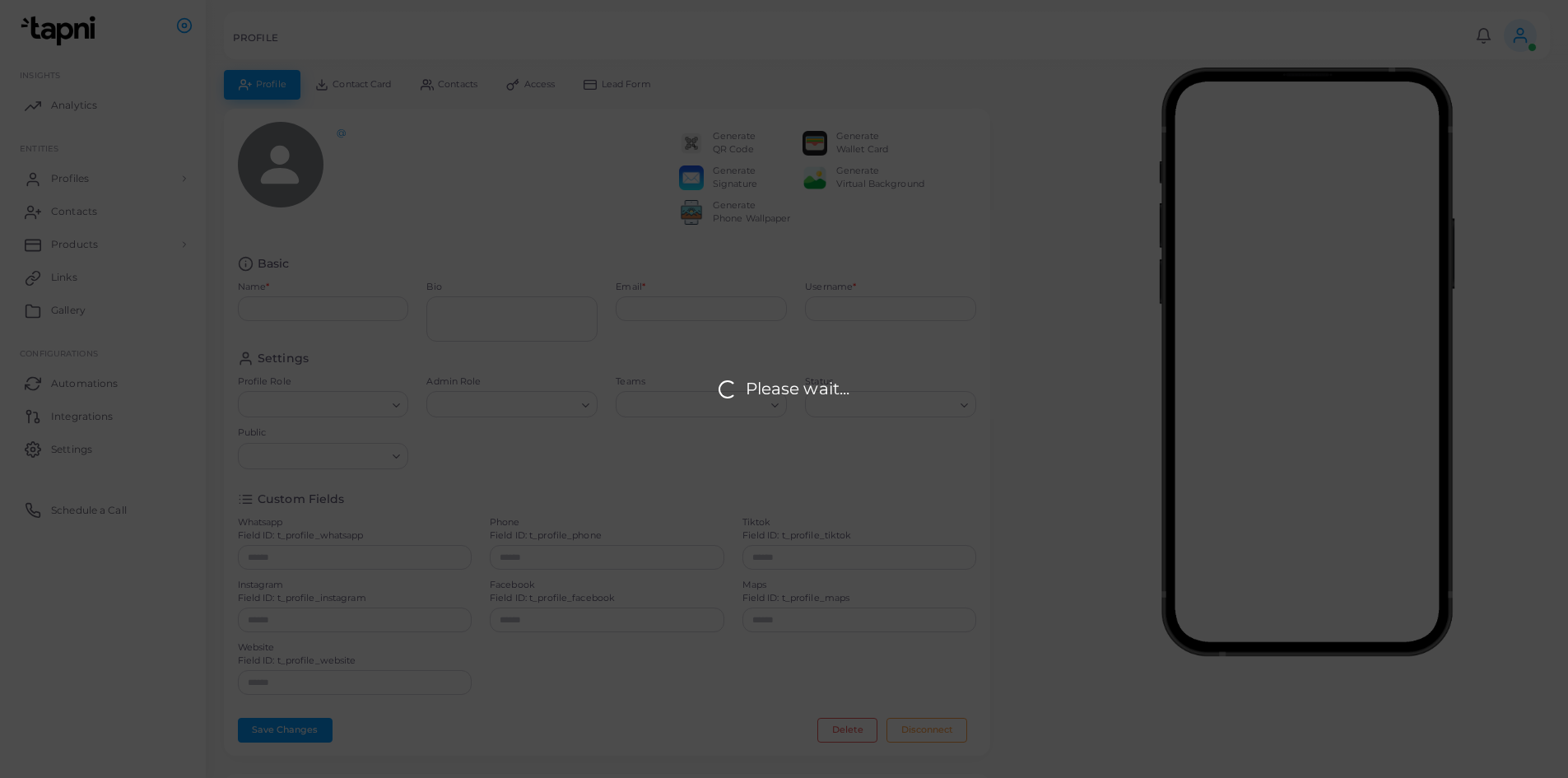
type input "**********"
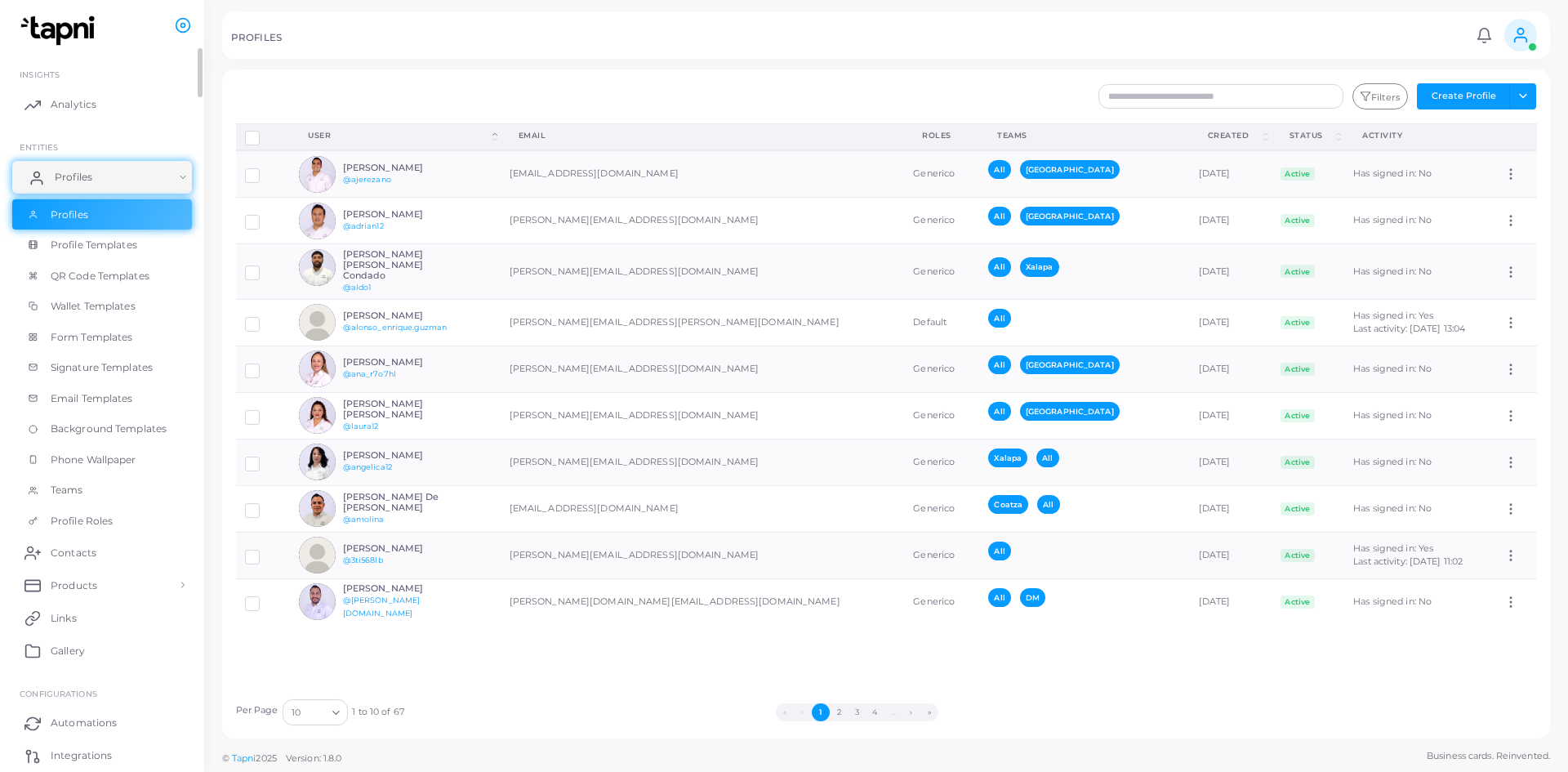
click at [105, 172] on link "Profiles" at bounding box center [102, 178] width 180 height 33
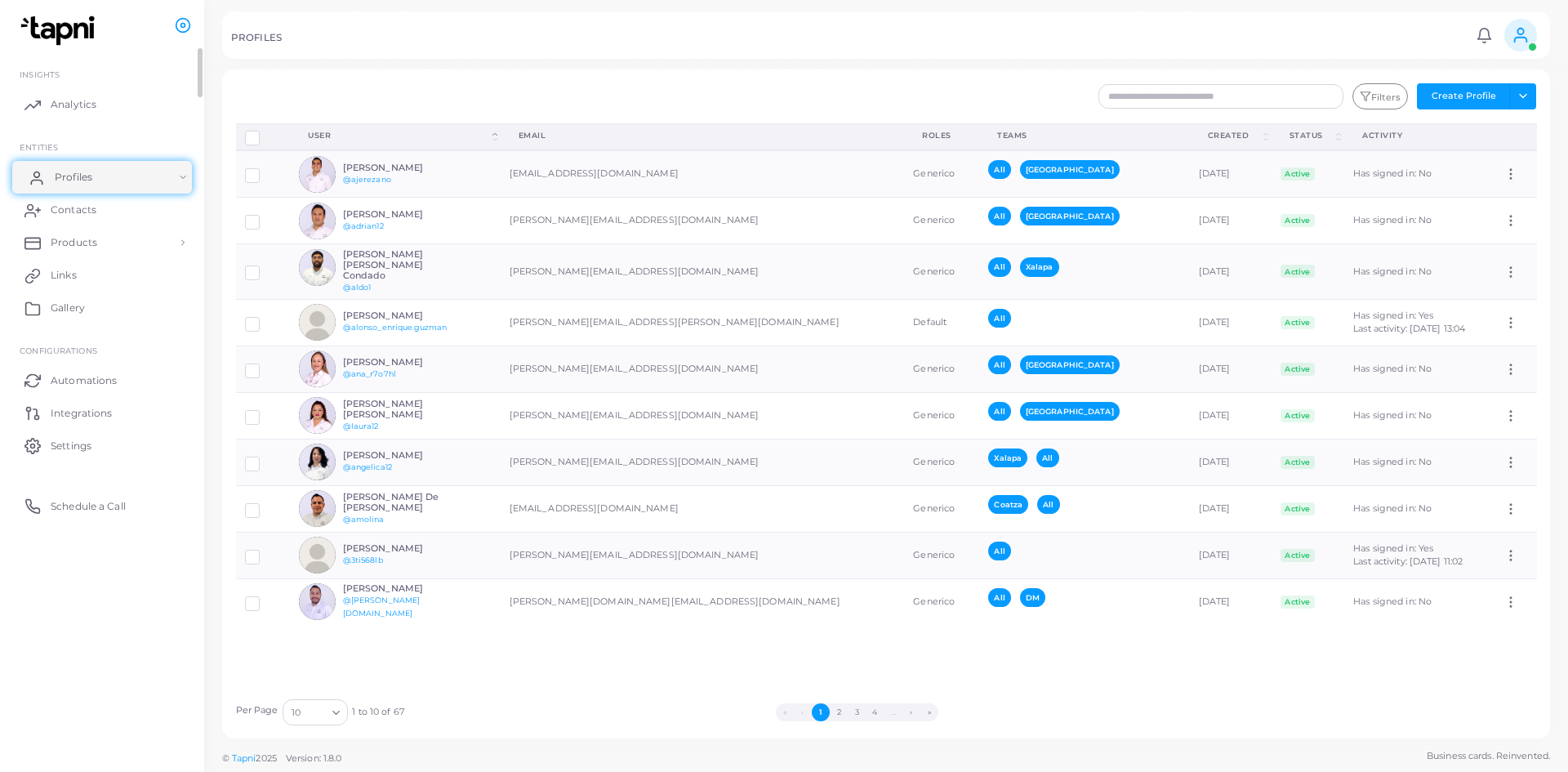
click at [149, 171] on link "Profiles" at bounding box center [102, 178] width 180 height 33
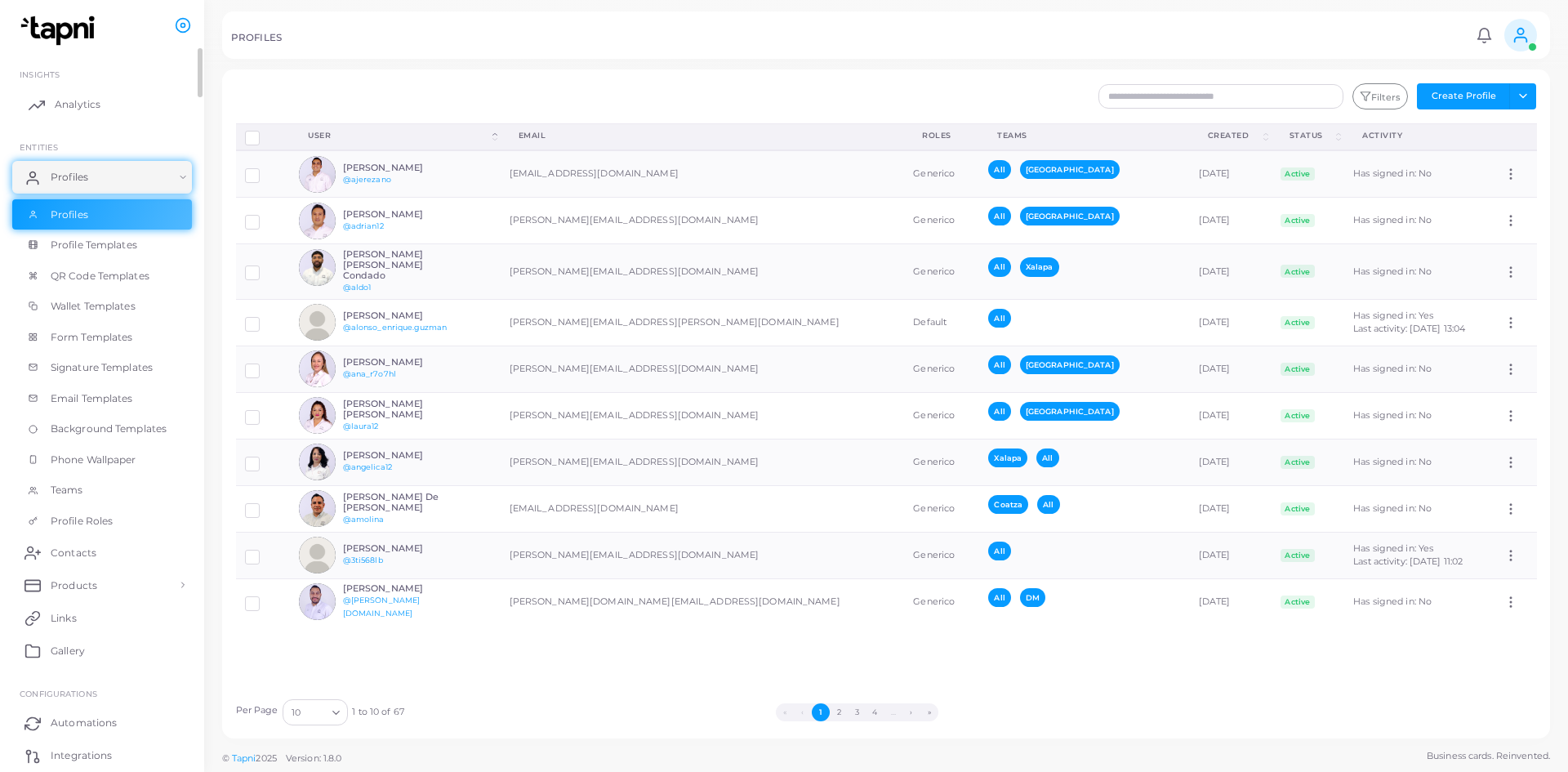
click at [89, 111] on span "Analytics" at bounding box center [77, 105] width 45 height 15
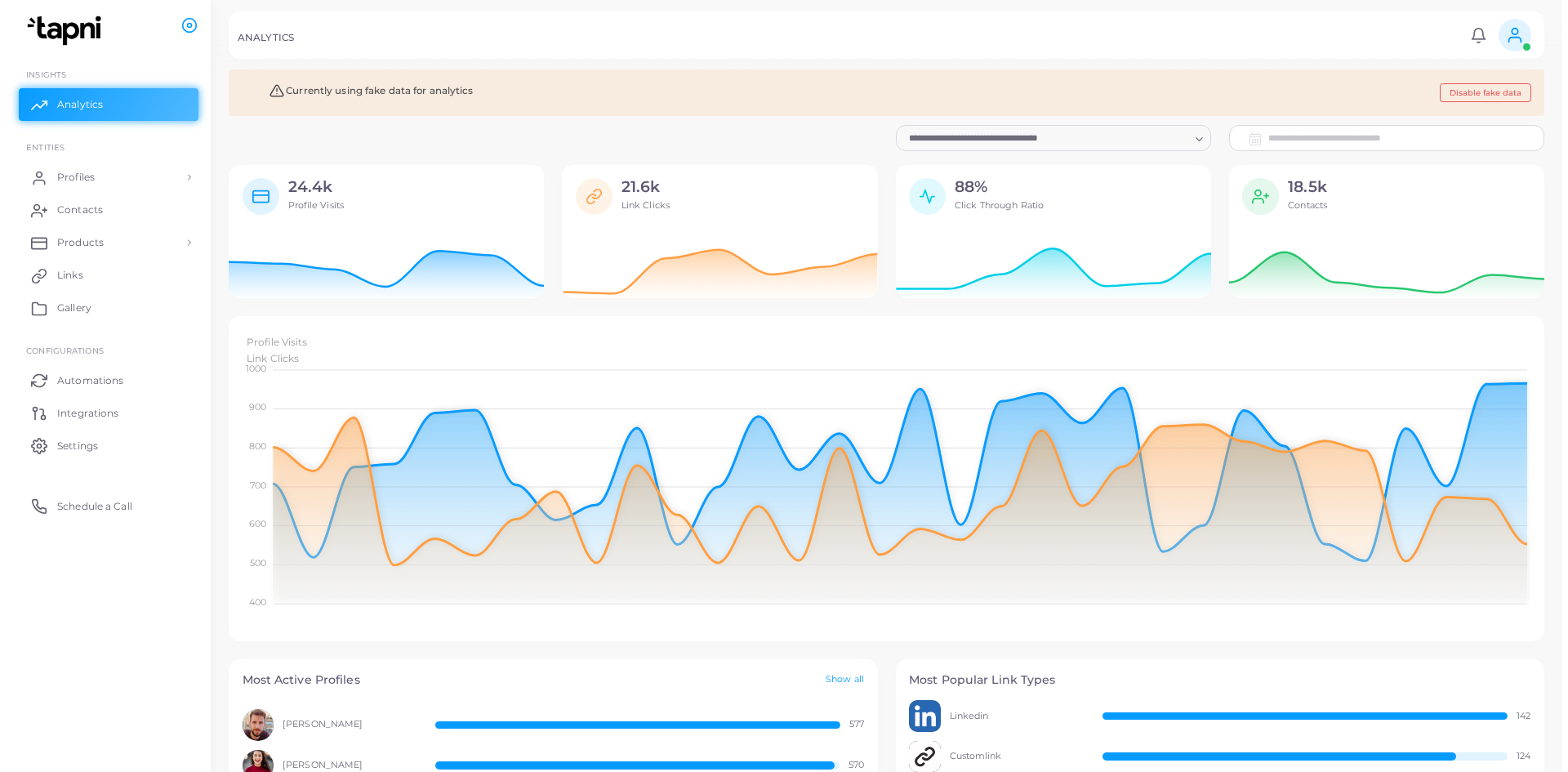
scroll to position [13, 13]
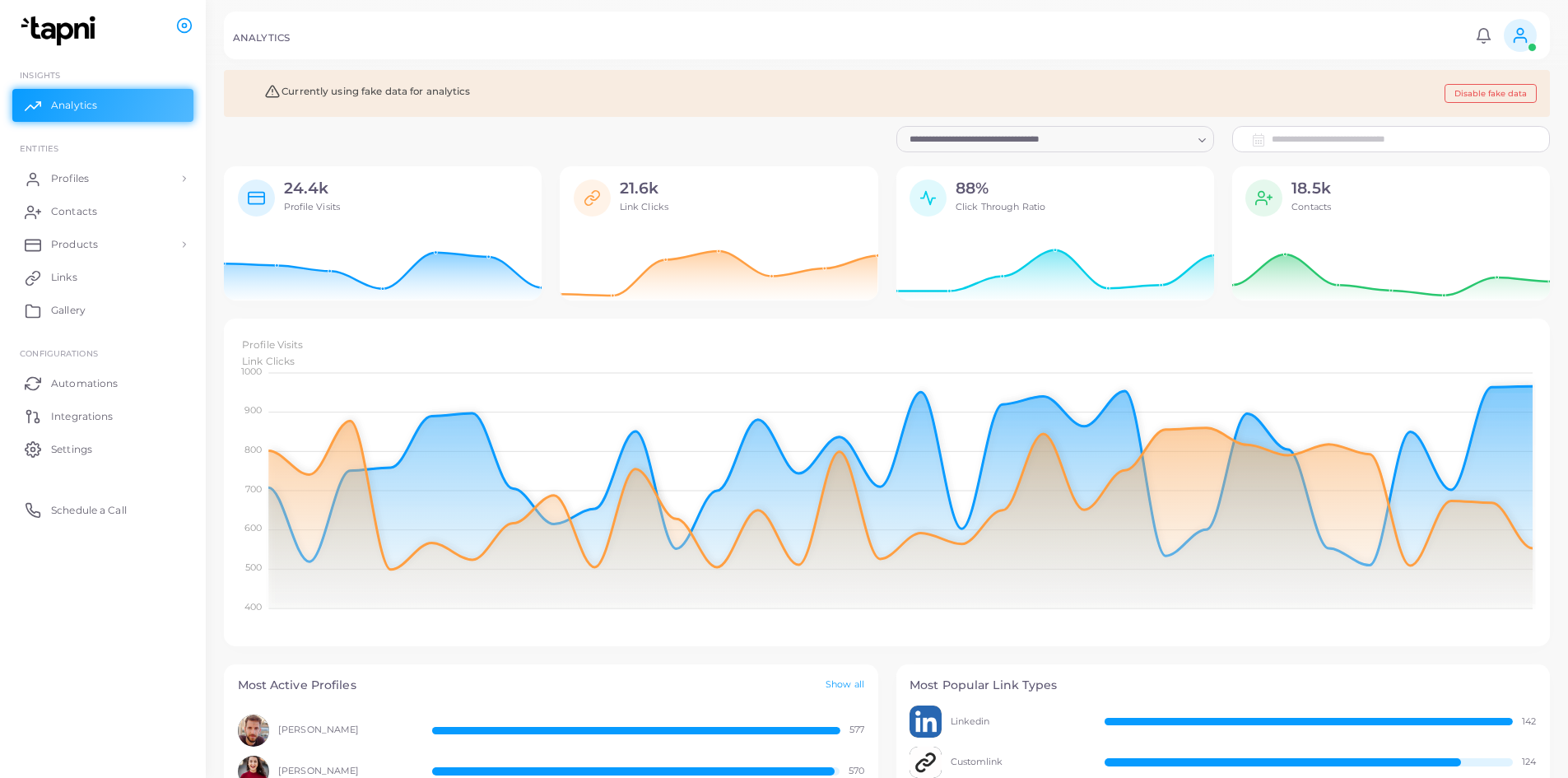
click at [787, 140] on div "**********" at bounding box center [1391, 139] width 335 height 27
click at [106, 186] on link "Profiles" at bounding box center [103, 179] width 181 height 33
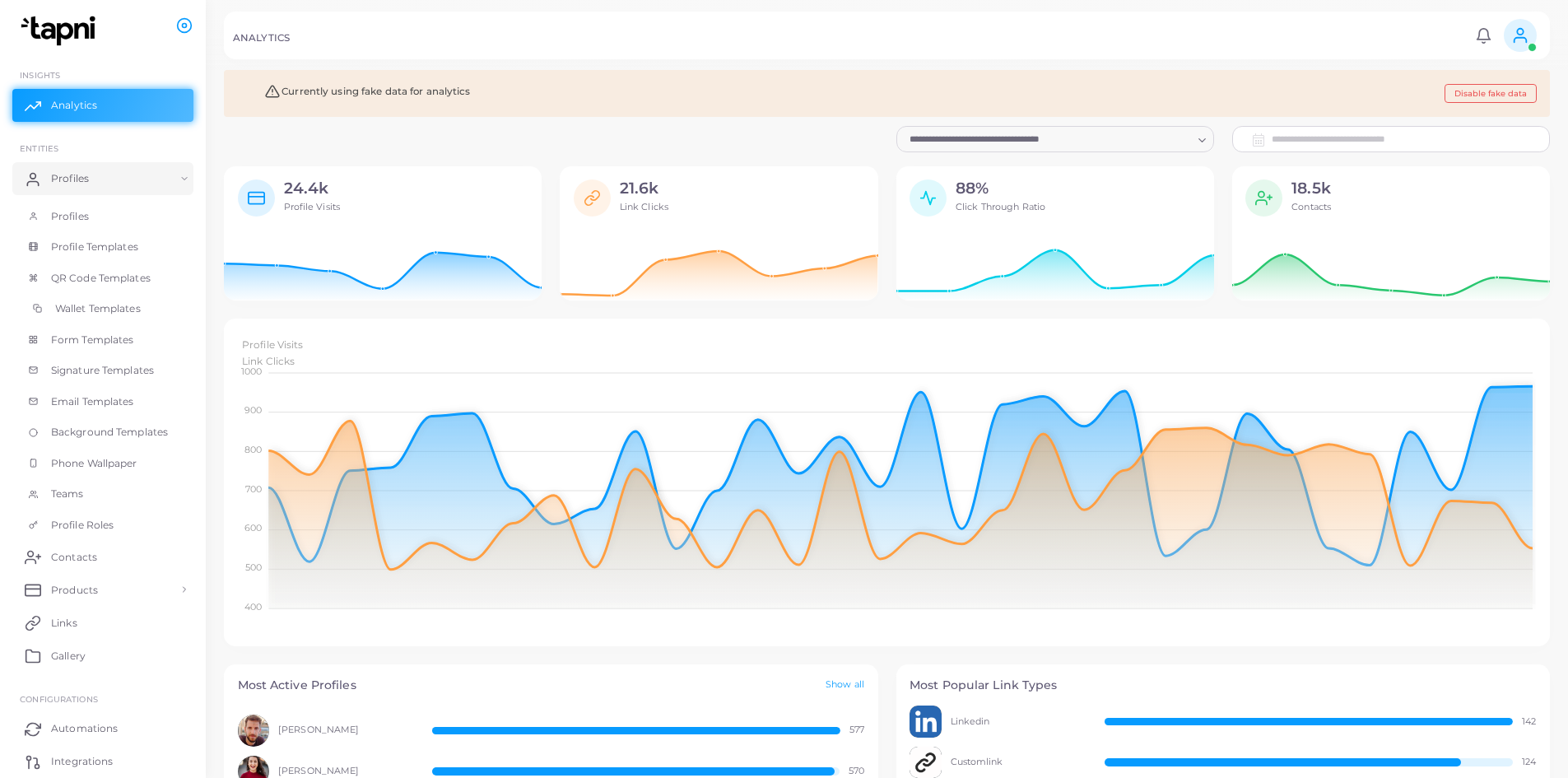
click at [92, 307] on span "Wallet Templates" at bounding box center [97, 309] width 86 height 15
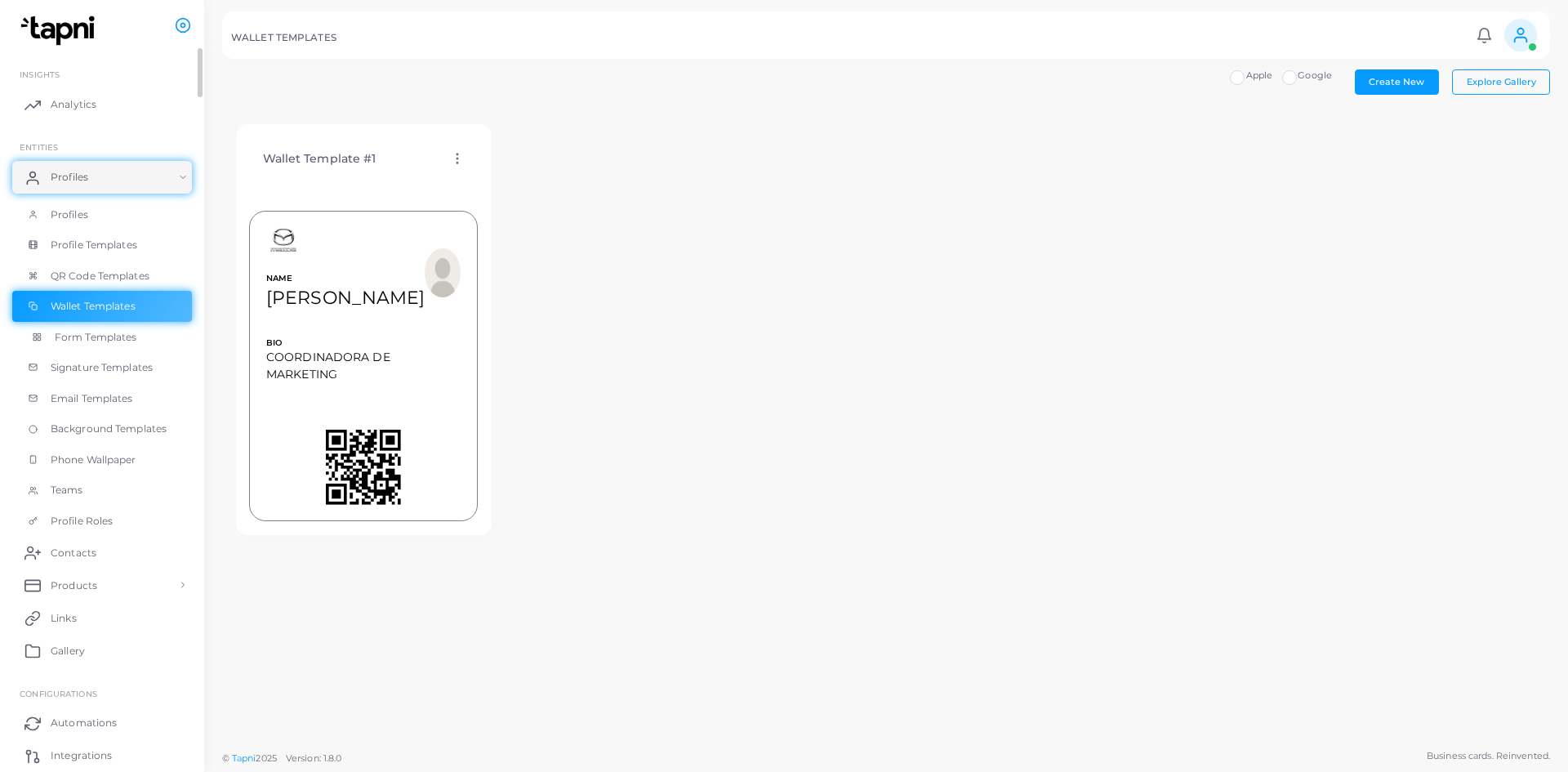
click at [86, 332] on span "Form Templates" at bounding box center [96, 338] width 83 height 15
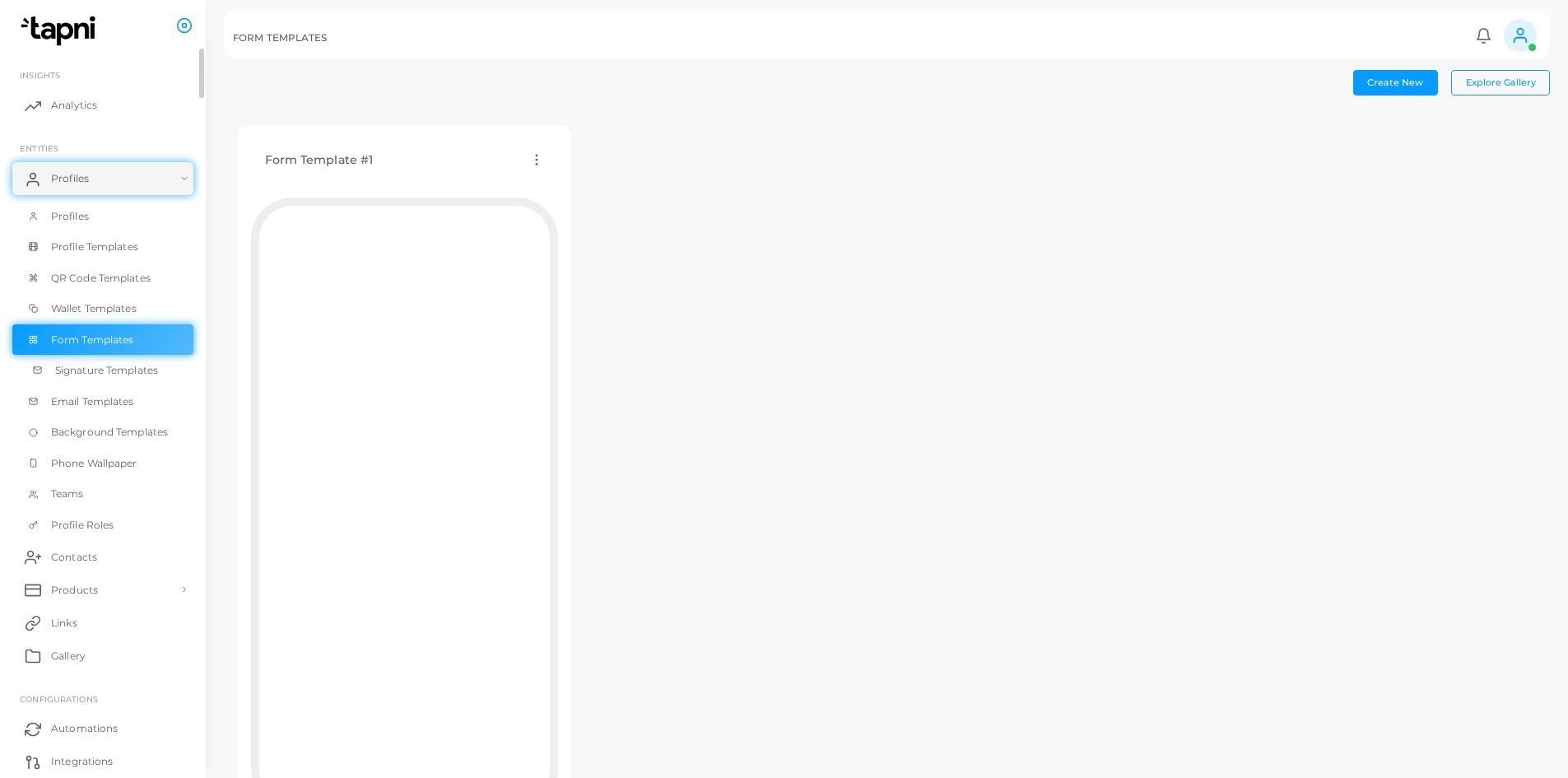
click at [79, 370] on span "Signature Templates" at bounding box center [107, 370] width 103 height 15
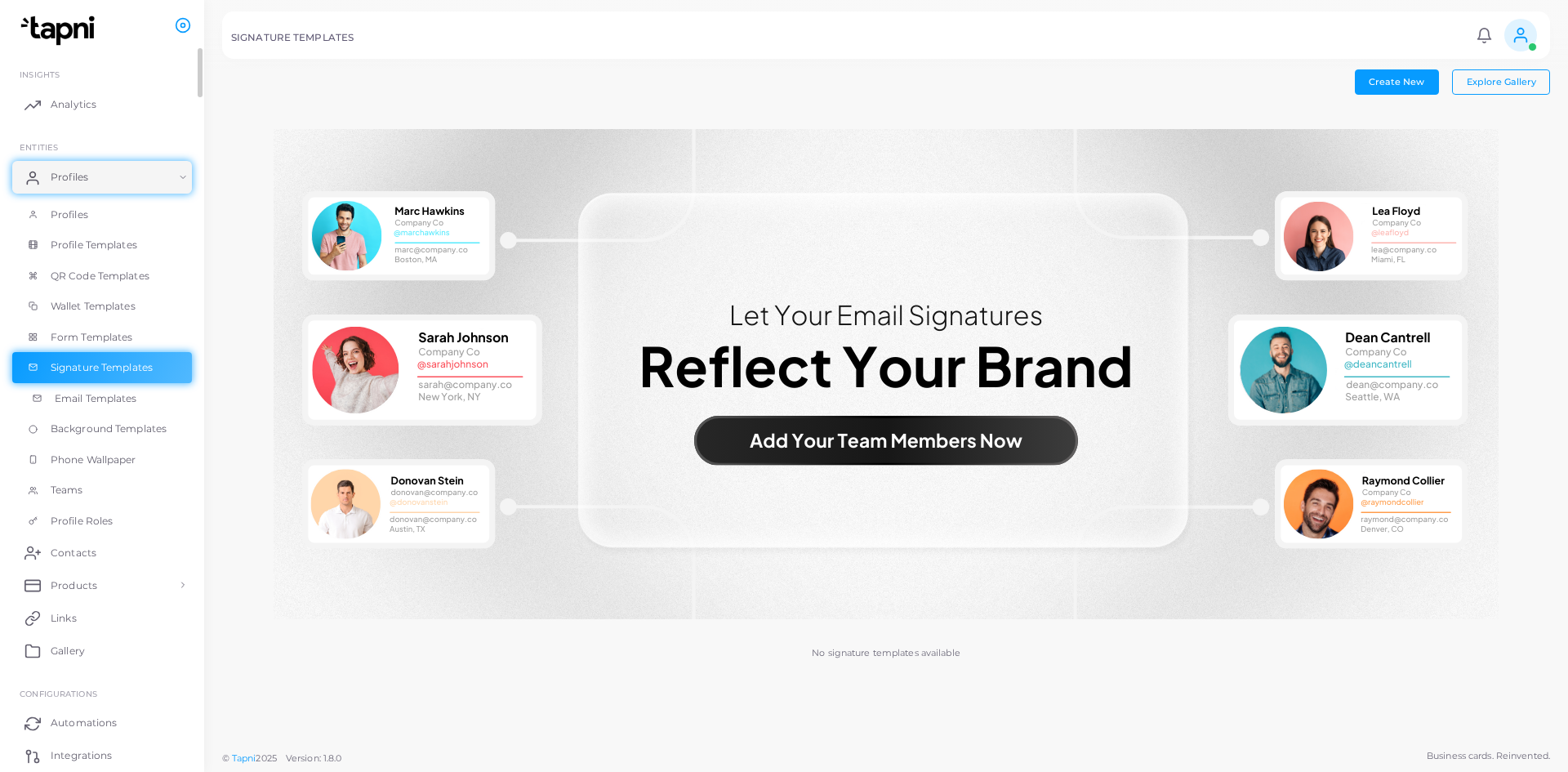
click at [78, 393] on span "Email Templates" at bounding box center [96, 399] width 83 height 15
click at [68, 481] on link "Teams" at bounding box center [102, 490] width 180 height 31
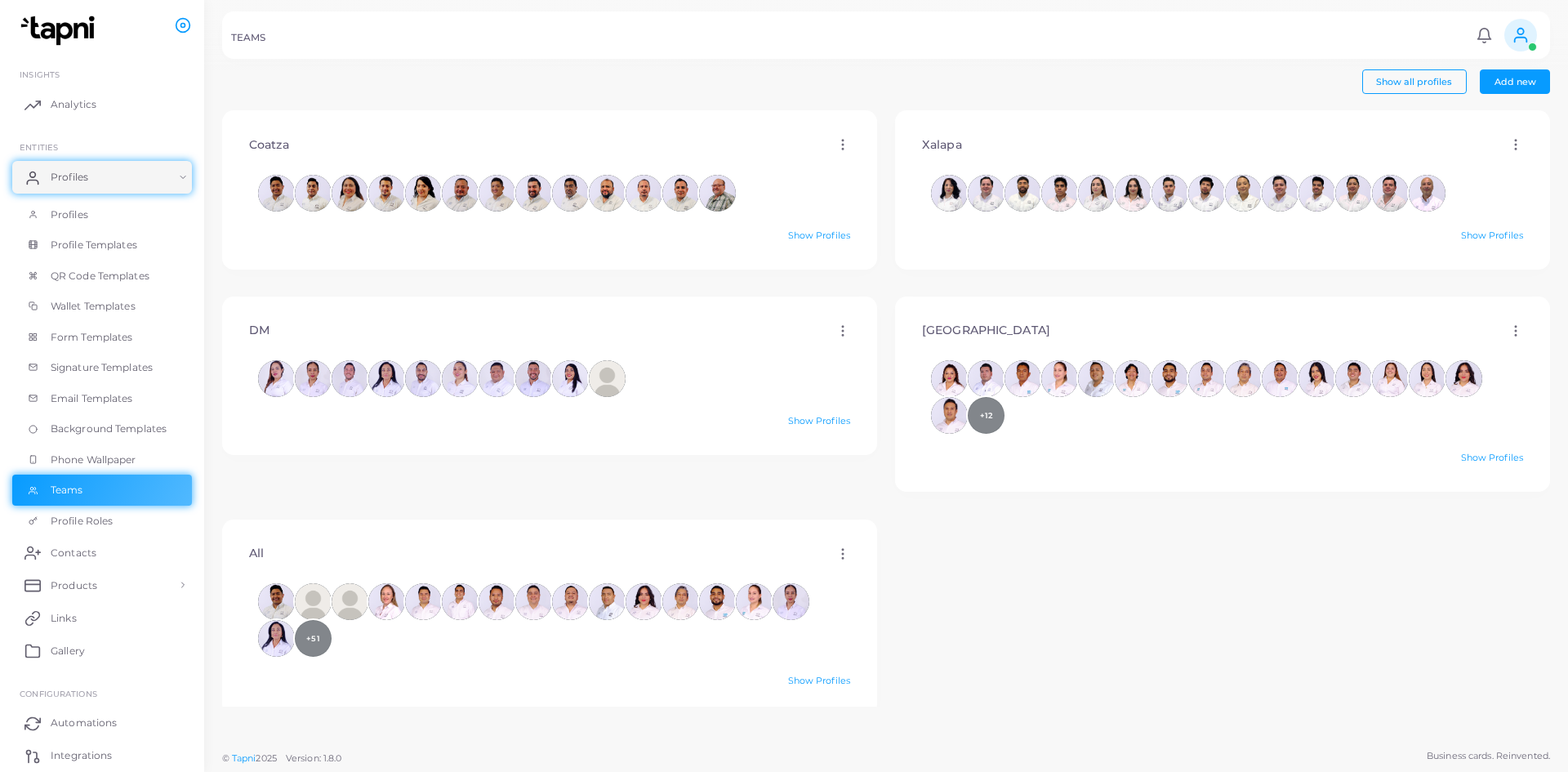
click at [781, 415] on div "+12" at bounding box center [1222, 396] width 583 height 73
click at [781, 458] on link "Show Profiles" at bounding box center [1491, 457] width 62 height 12
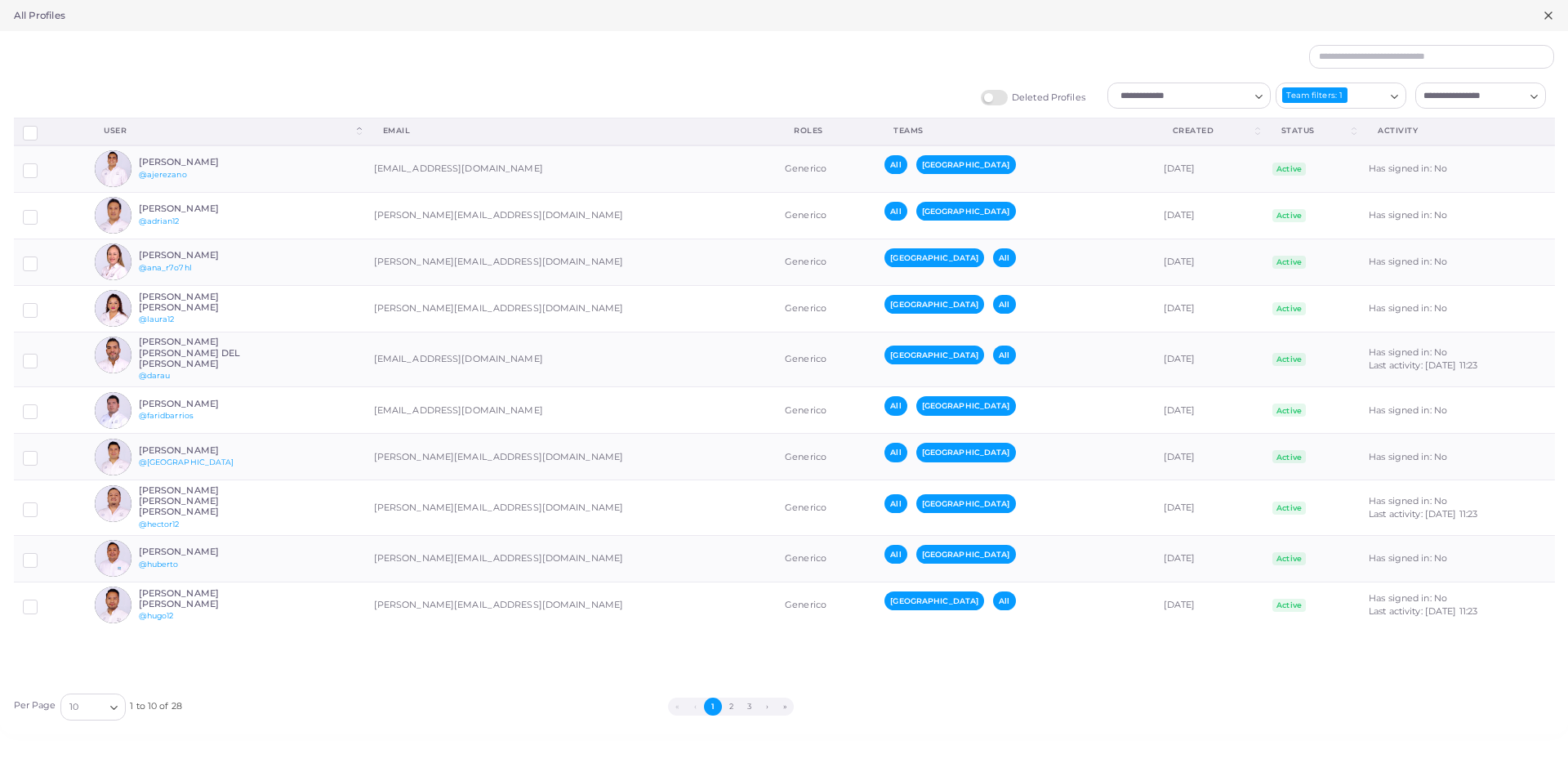
click at [781, 95] on input "Search for option" at bounding box center [1182, 96] width 134 height 18
type input "******"
click at [723, 708] on button "2" at bounding box center [731, 707] width 18 height 18
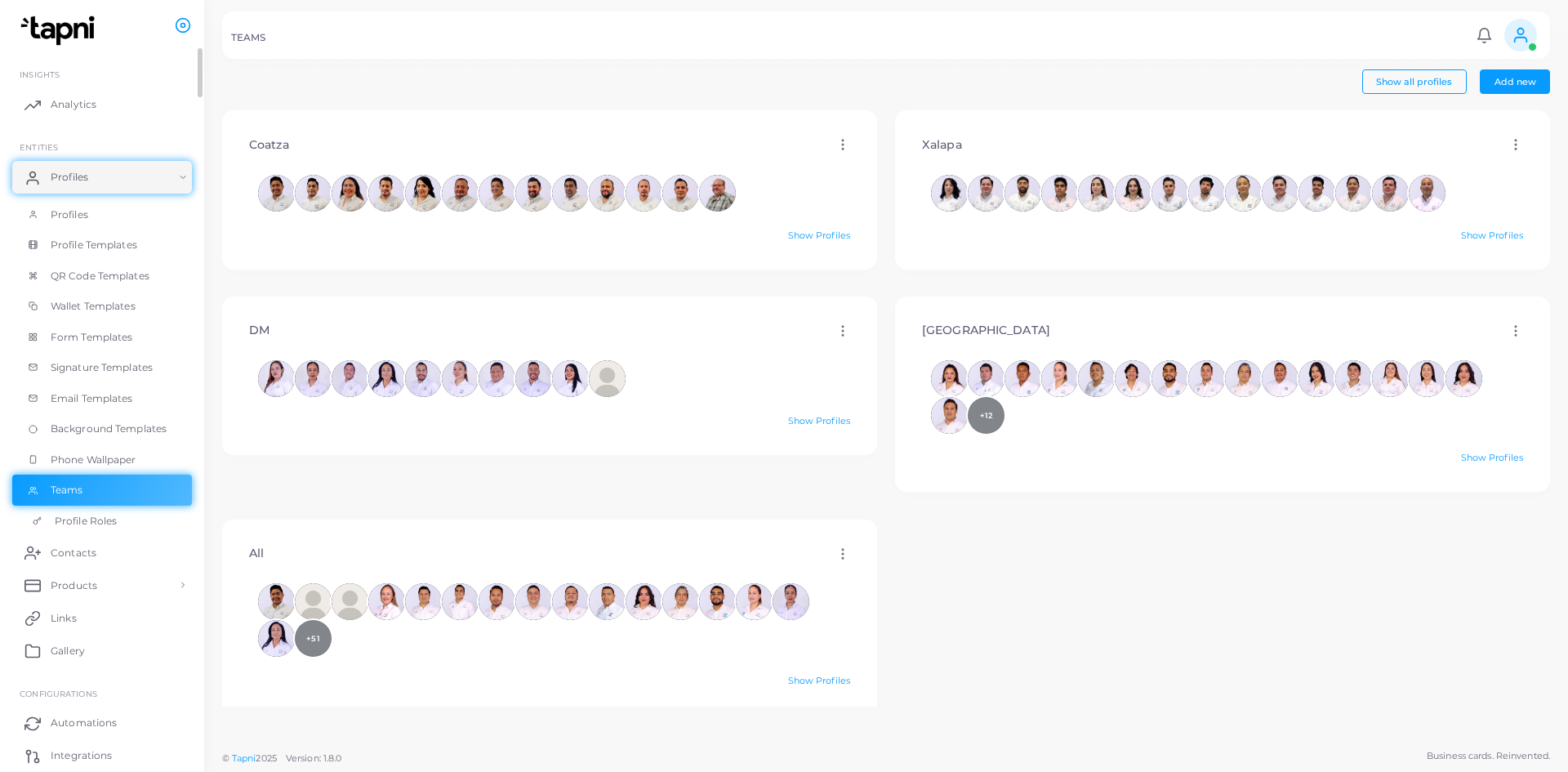
click at [107, 524] on span "Profile Roles" at bounding box center [85, 521] width 62 height 15
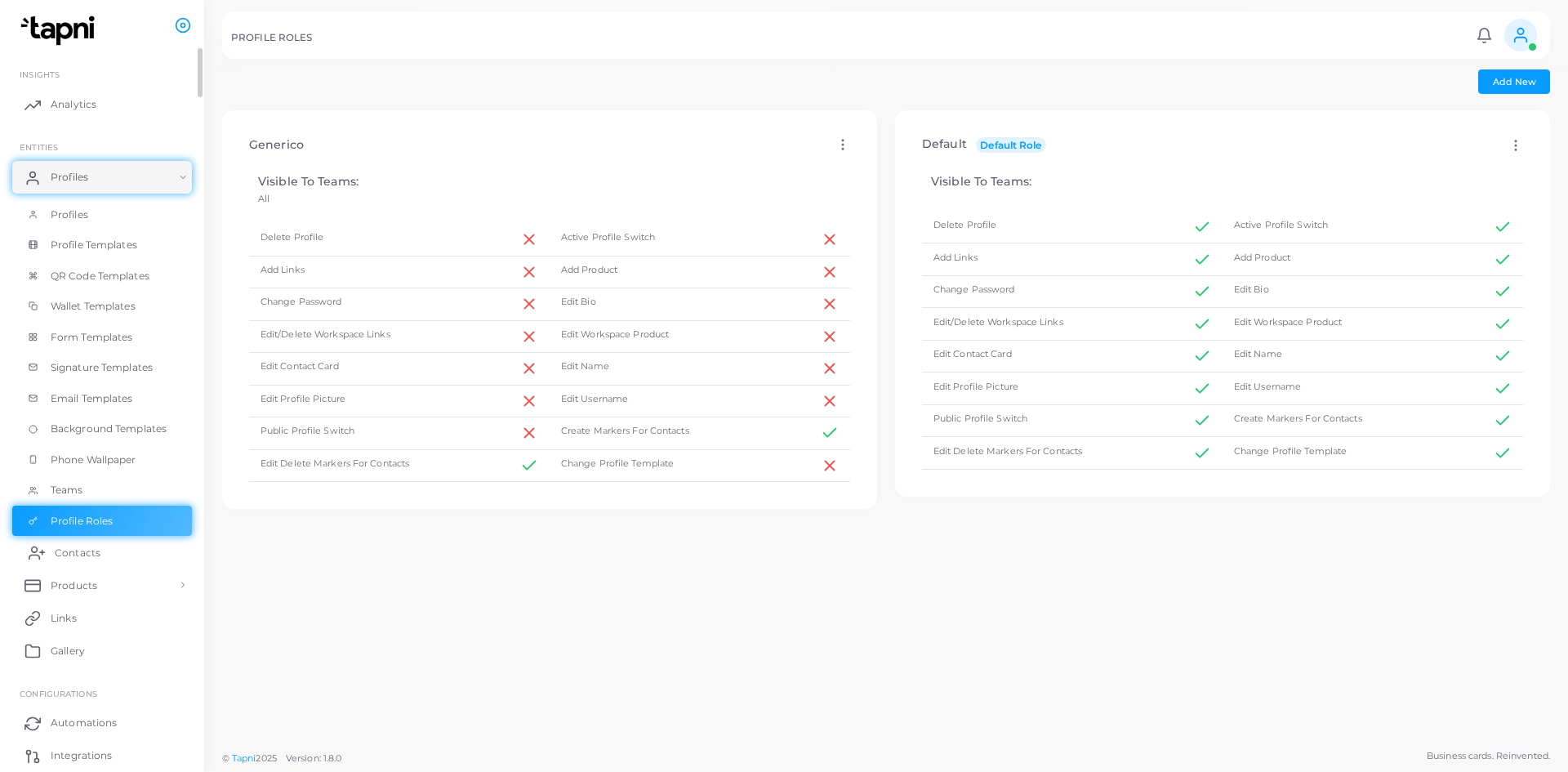
click at [100, 558] on link "Contacts" at bounding box center [102, 552] width 180 height 33
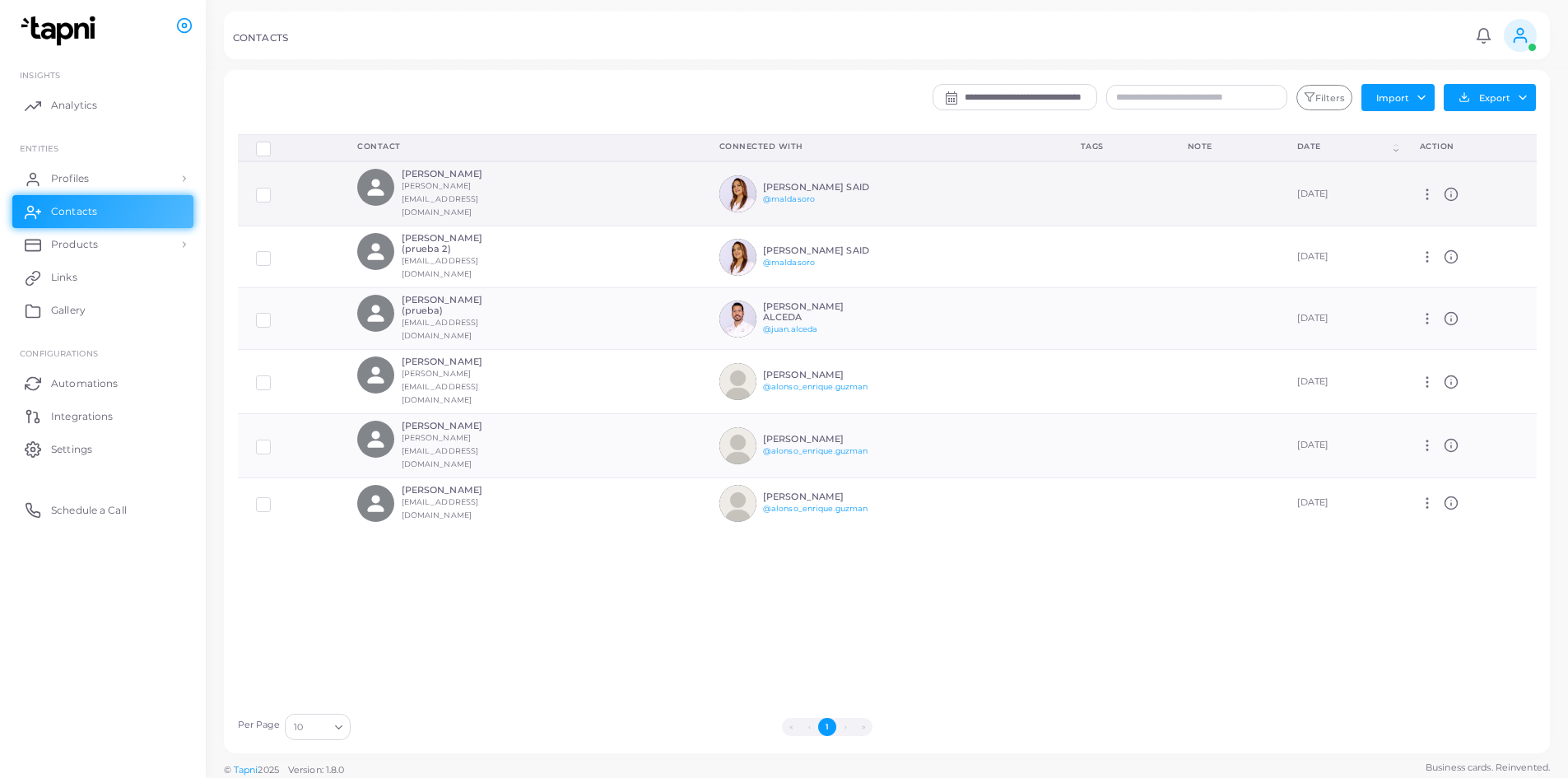
click at [772, 186] on h6 "MARTHA EUGENIA ALDASORO SAID" at bounding box center [823, 187] width 121 height 11
click at [787, 196] on div "MARTHA EUGENIA ALDASORO SAID @maldasoro" at bounding box center [823, 194] width 121 height 24
click at [787, 186] on icon at bounding box center [1427, 194] width 15 height 15
click at [787, 179] on td "September 23rd, 2025" at bounding box center [1340, 193] width 122 height 64
click at [110, 187] on link "Profiles" at bounding box center [103, 179] width 181 height 33
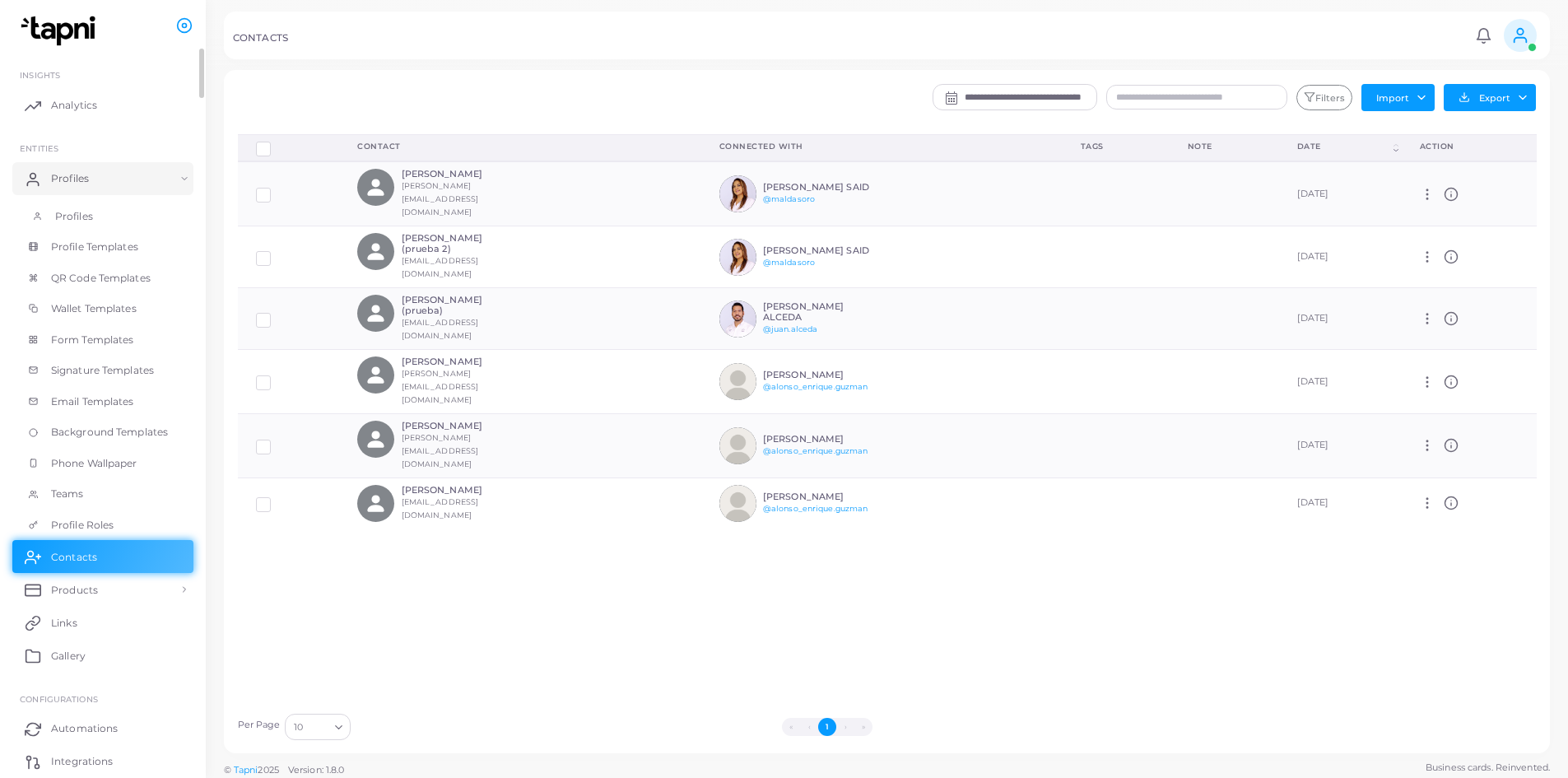
click at [85, 223] on span "Profiles" at bounding box center [73, 216] width 37 height 15
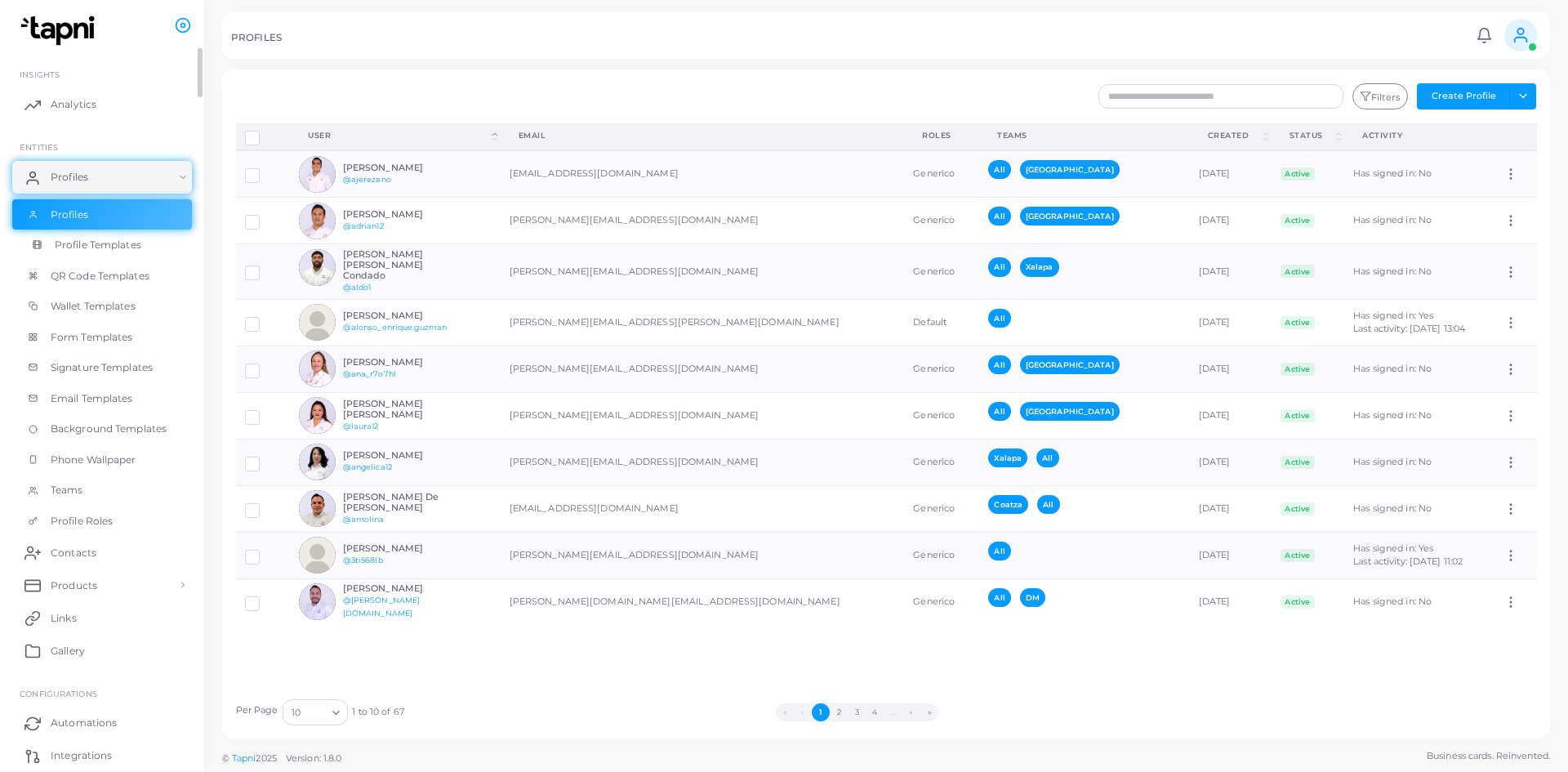
click at [116, 244] on span "Profile Templates" at bounding box center [97, 245] width 87 height 15
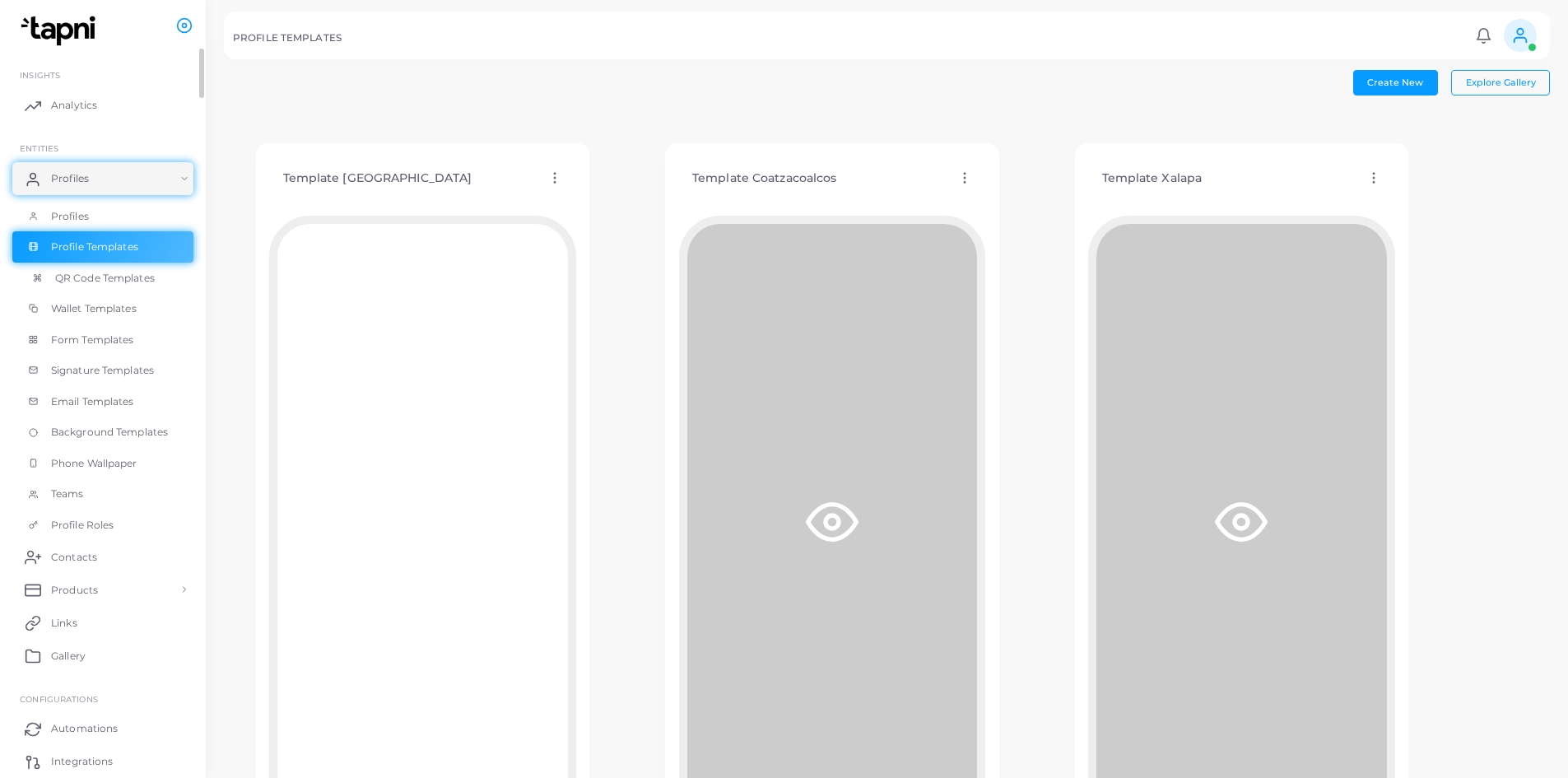
click at [112, 274] on span "QR Code Templates" at bounding box center [105, 278] width 100 height 15
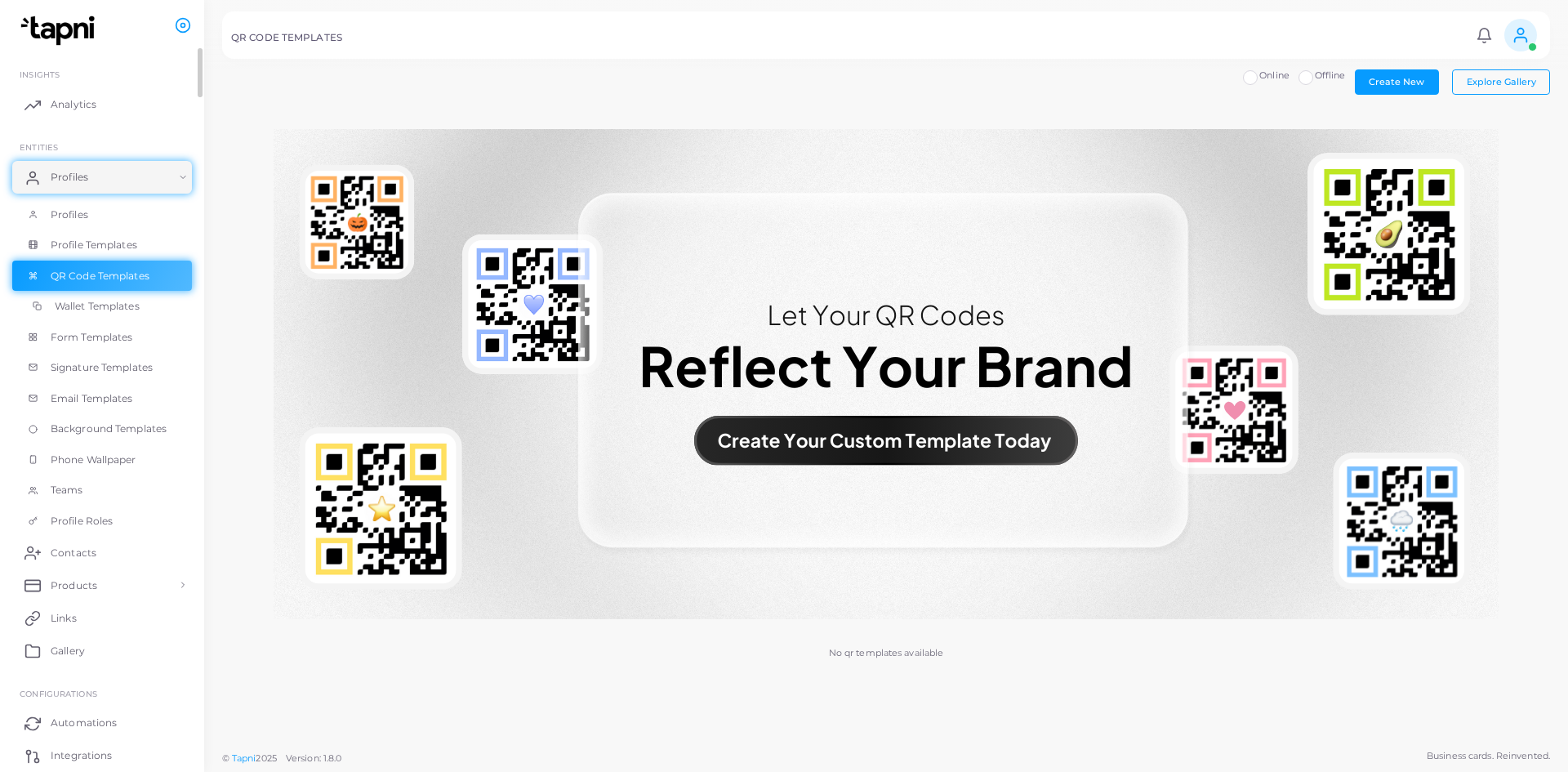
click at [106, 311] on span "Wallet Templates" at bounding box center [97, 306] width 85 height 15
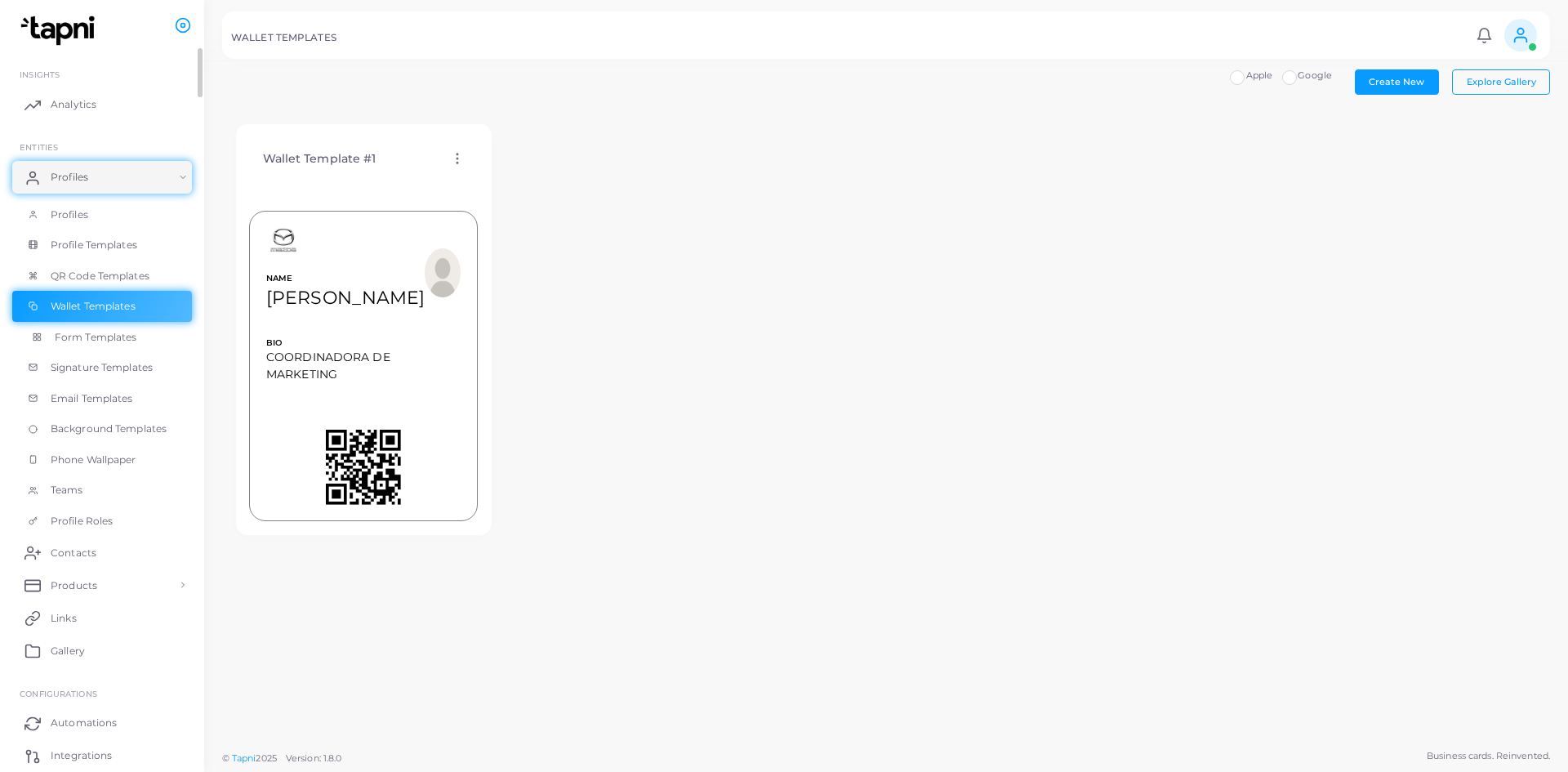
click at [98, 328] on link "Form Templates" at bounding box center [102, 338] width 180 height 31
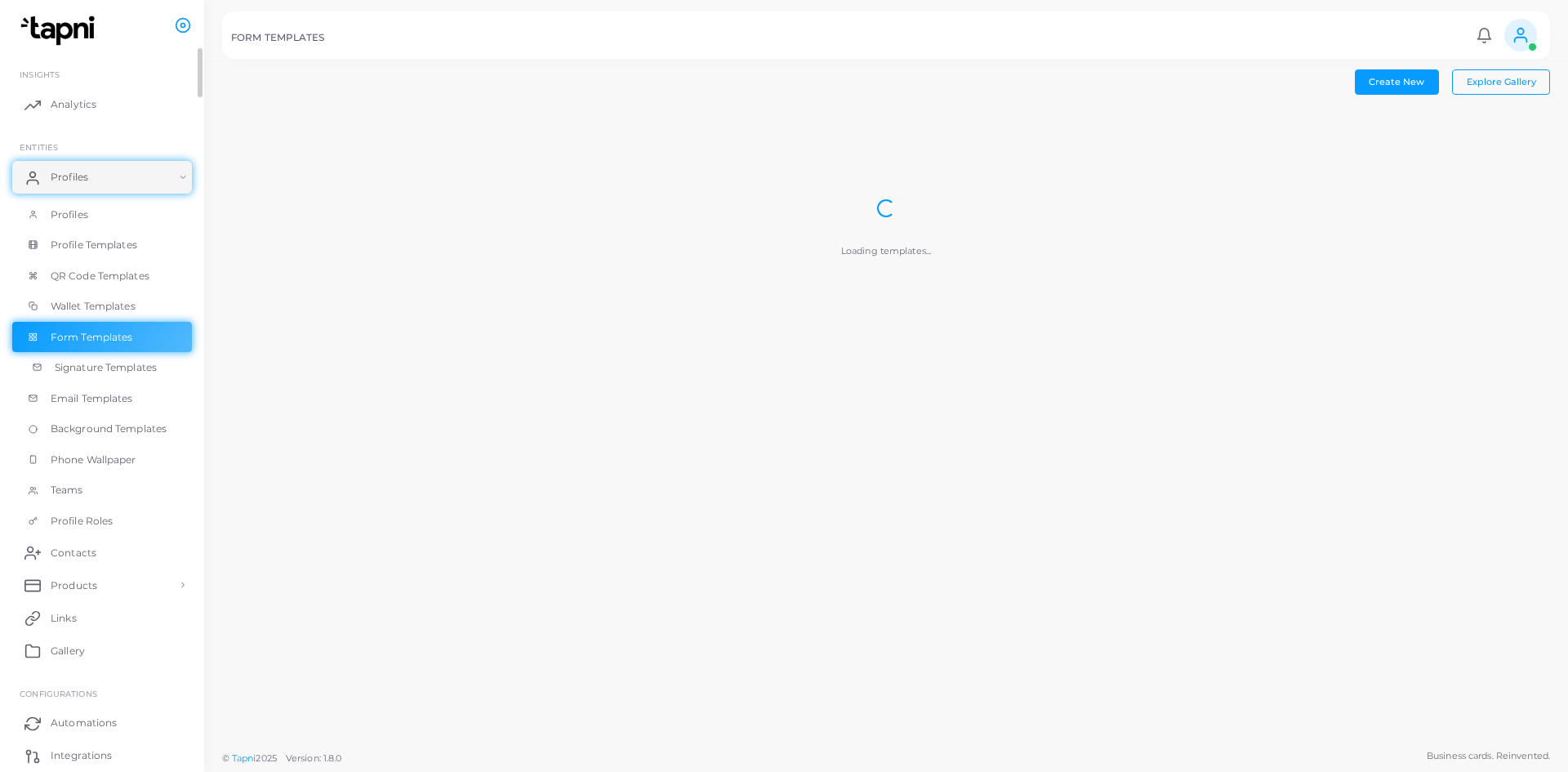
click at [96, 367] on span "Signature Templates" at bounding box center [106, 367] width 102 height 15
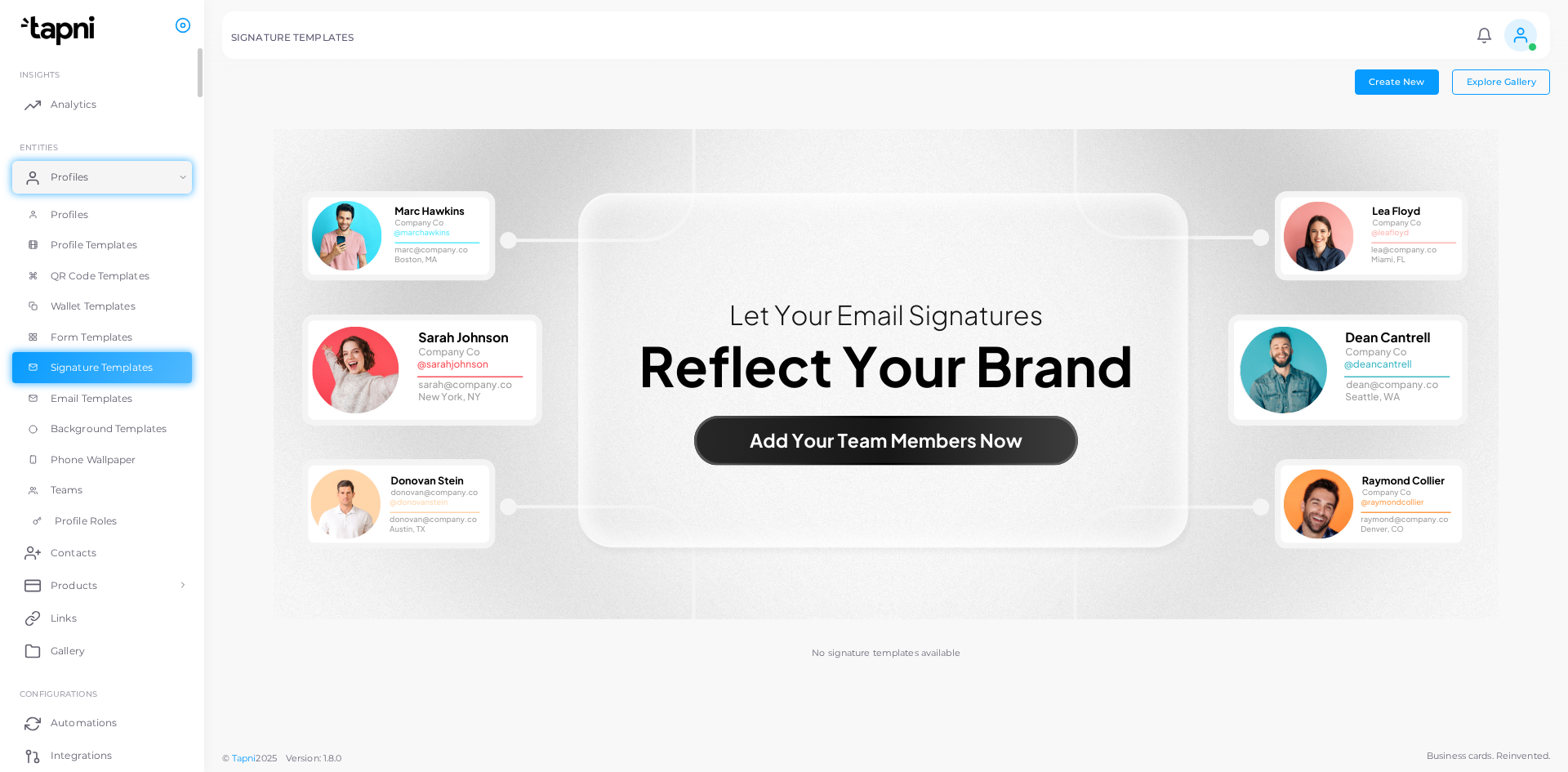
click at [99, 528] on link "Profile Roles" at bounding box center [102, 521] width 180 height 31
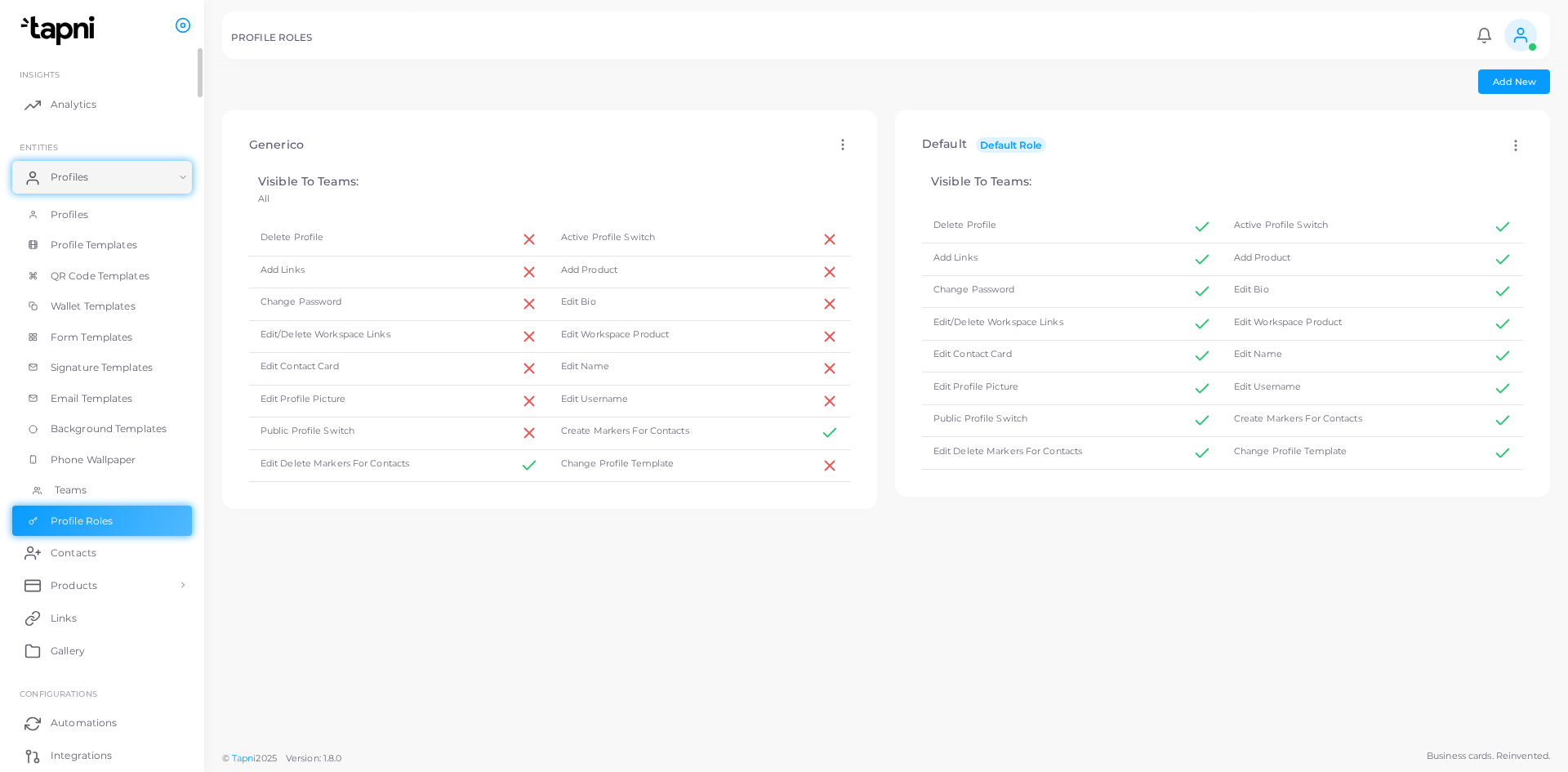
click at [113, 494] on link "Teams" at bounding box center [102, 490] width 180 height 31
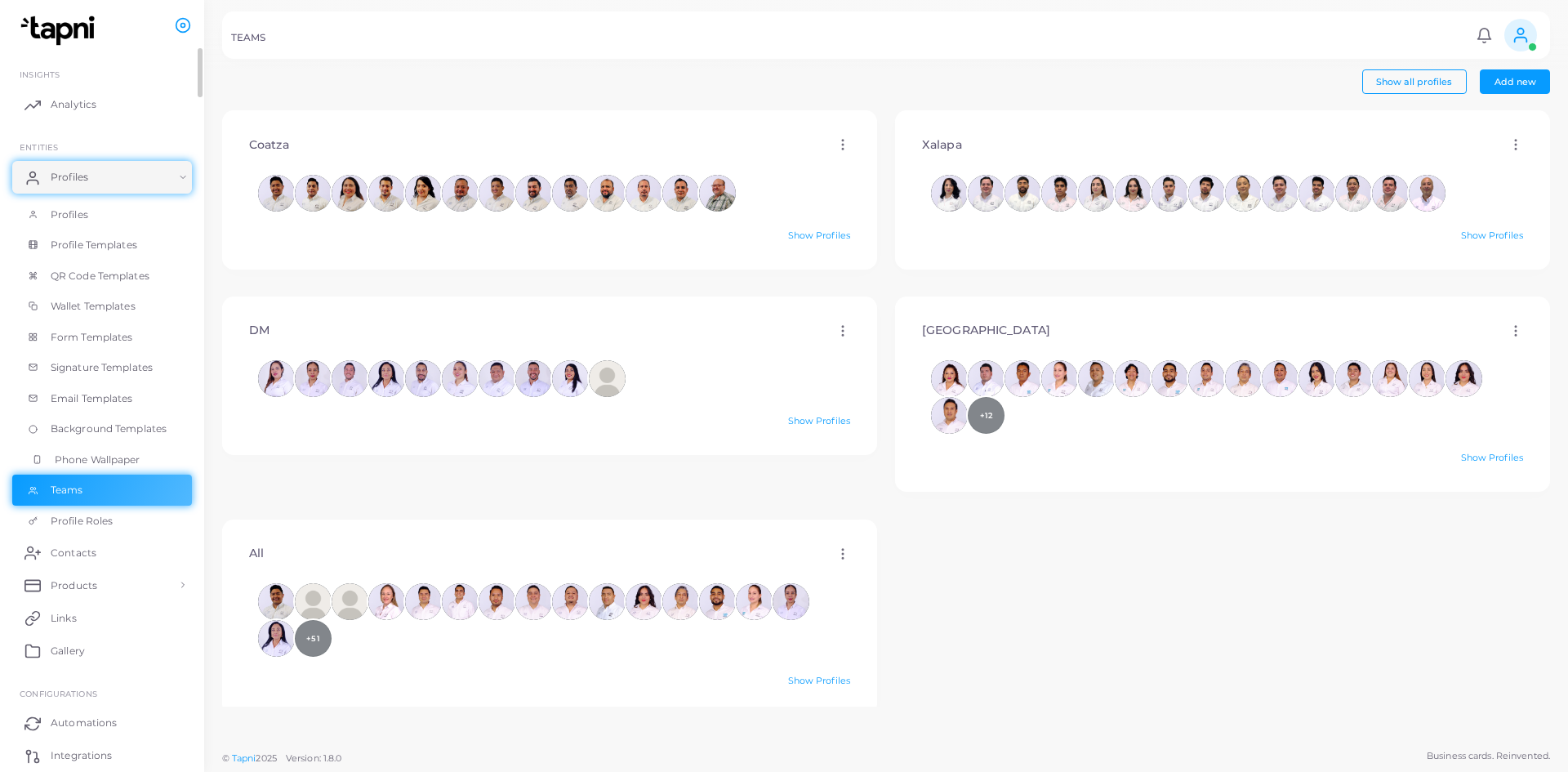
click at [115, 460] on span "Phone Wallpaper" at bounding box center [97, 460] width 86 height 15
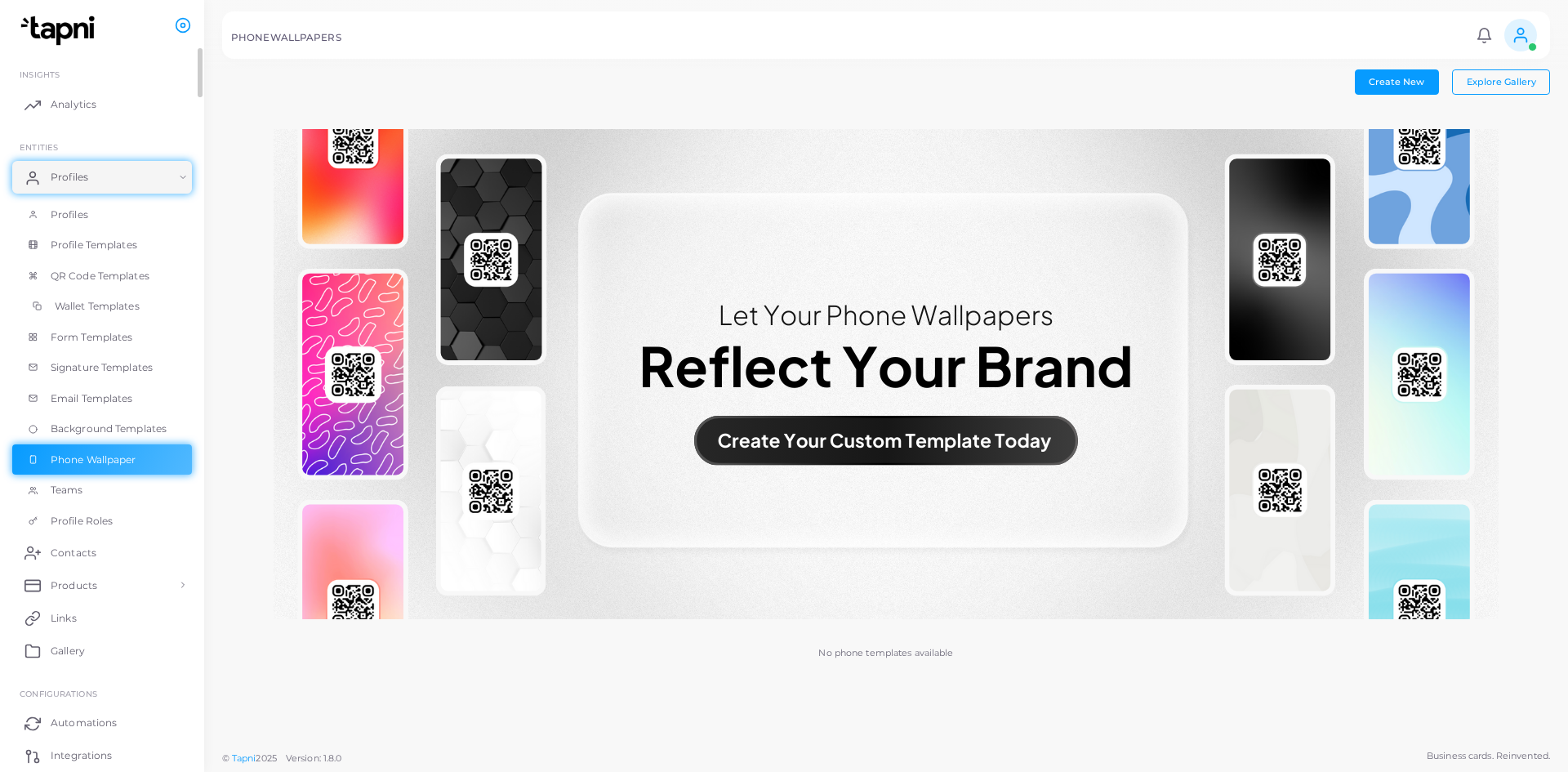
click at [96, 298] on link "Wallet Templates" at bounding box center [102, 306] width 180 height 31
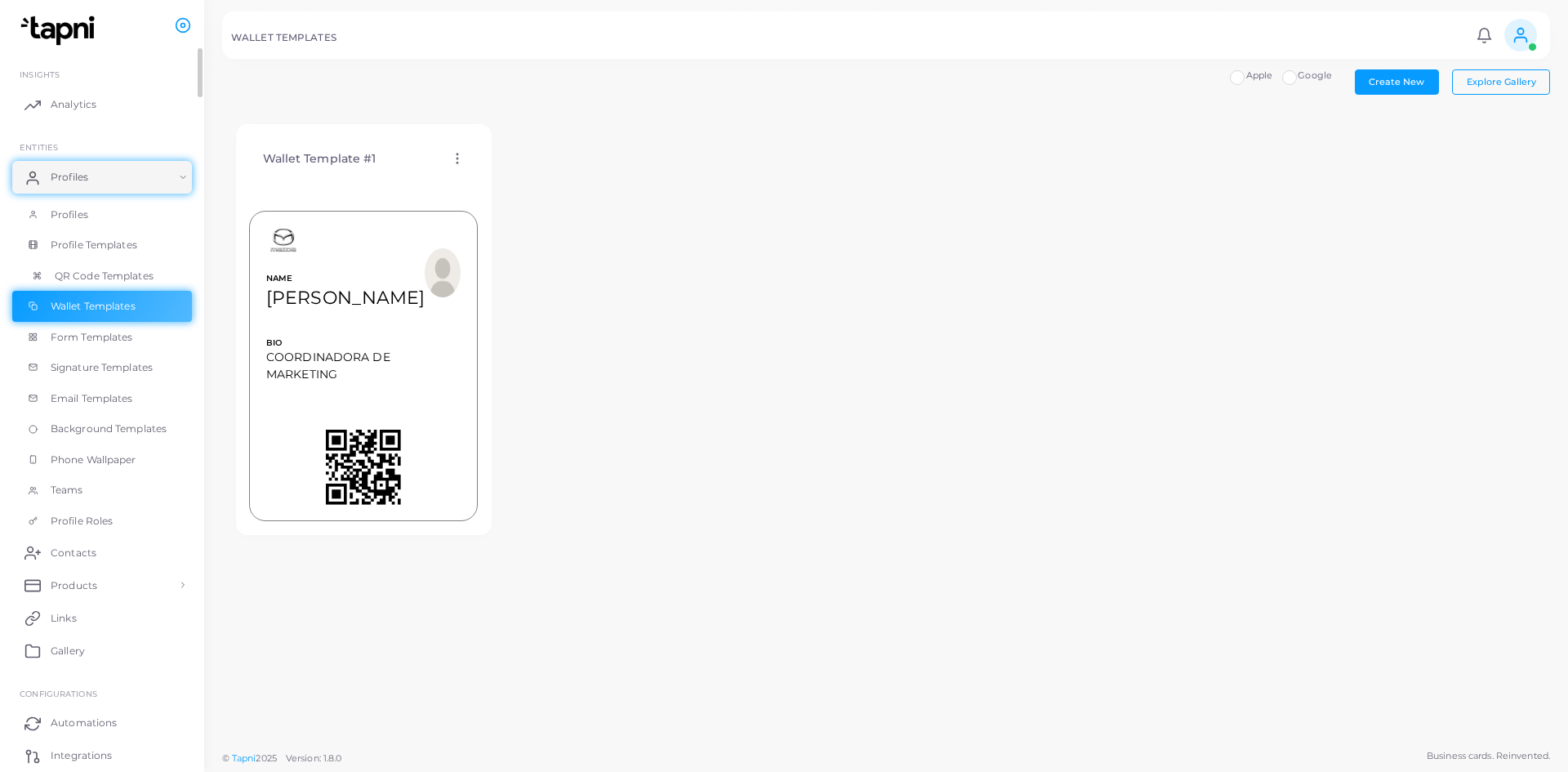
click at [114, 268] on span "QR Code Templates" at bounding box center [104, 276] width 99 height 15
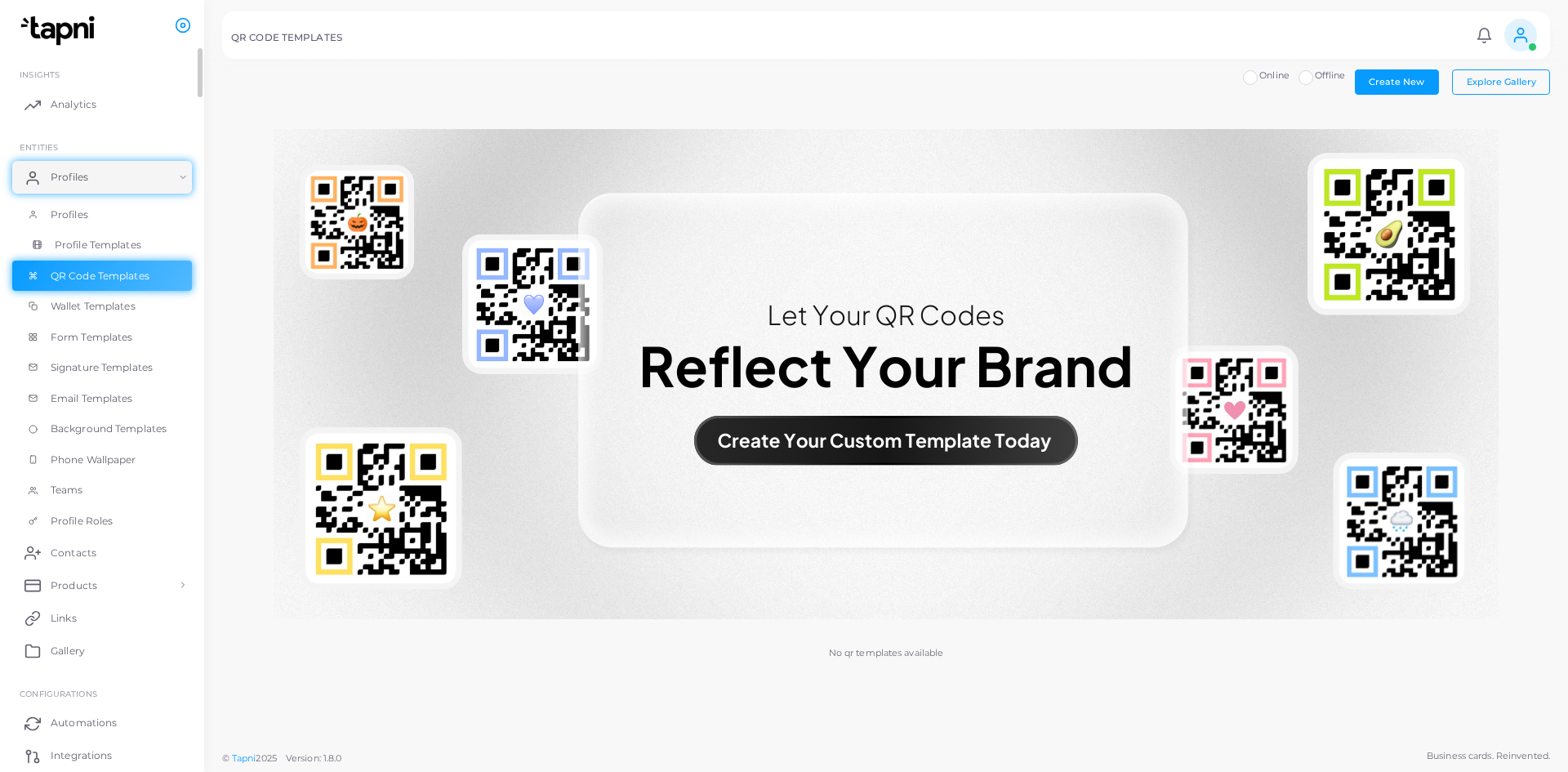
click at [140, 238] on span "Profile Templates" at bounding box center [97, 245] width 87 height 15
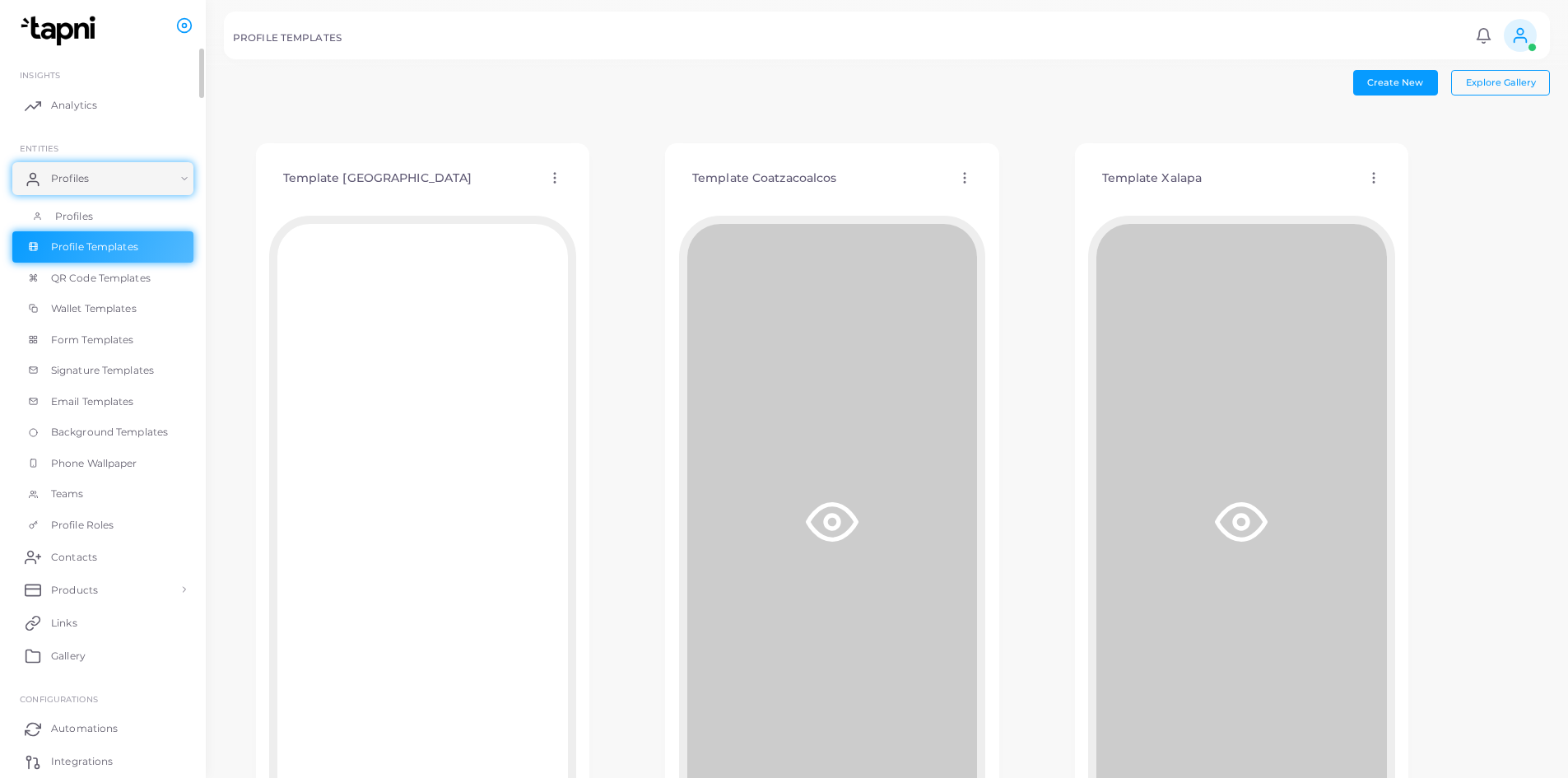
click at [121, 211] on link "Profiles" at bounding box center [103, 216] width 181 height 32
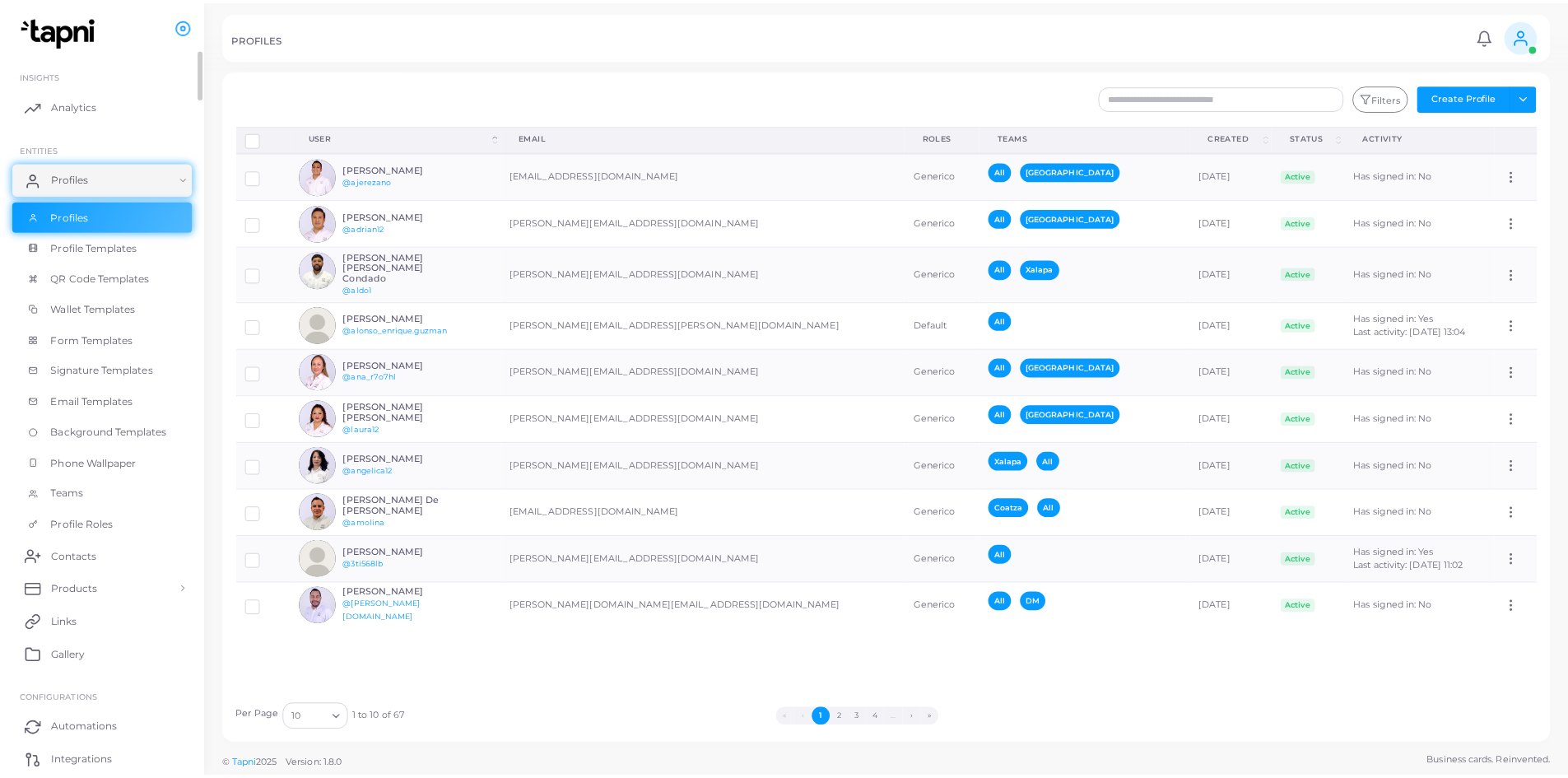
scroll to position [92, 0]
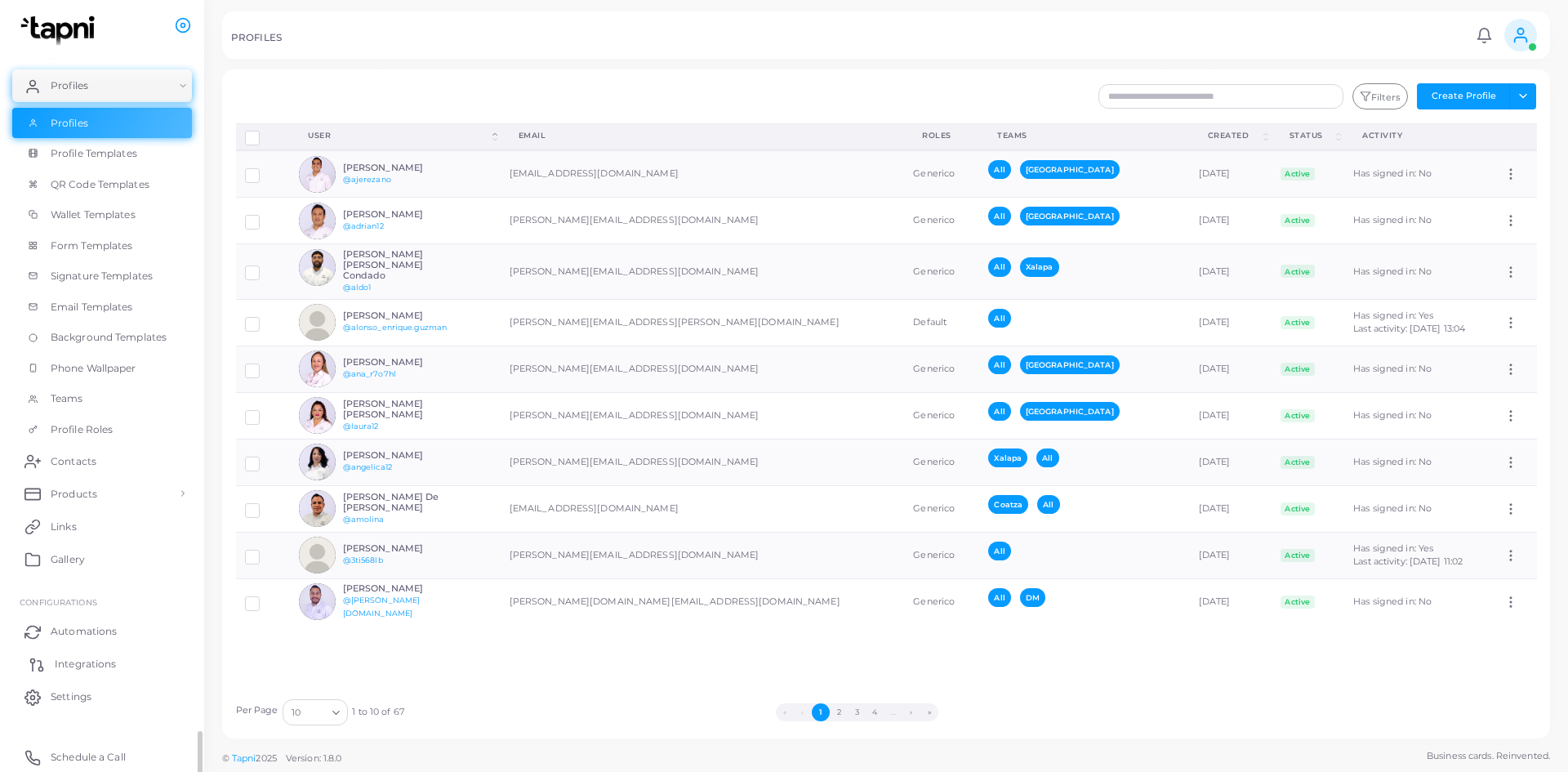
click at [117, 666] on link "Integrations" at bounding box center [102, 664] width 180 height 33
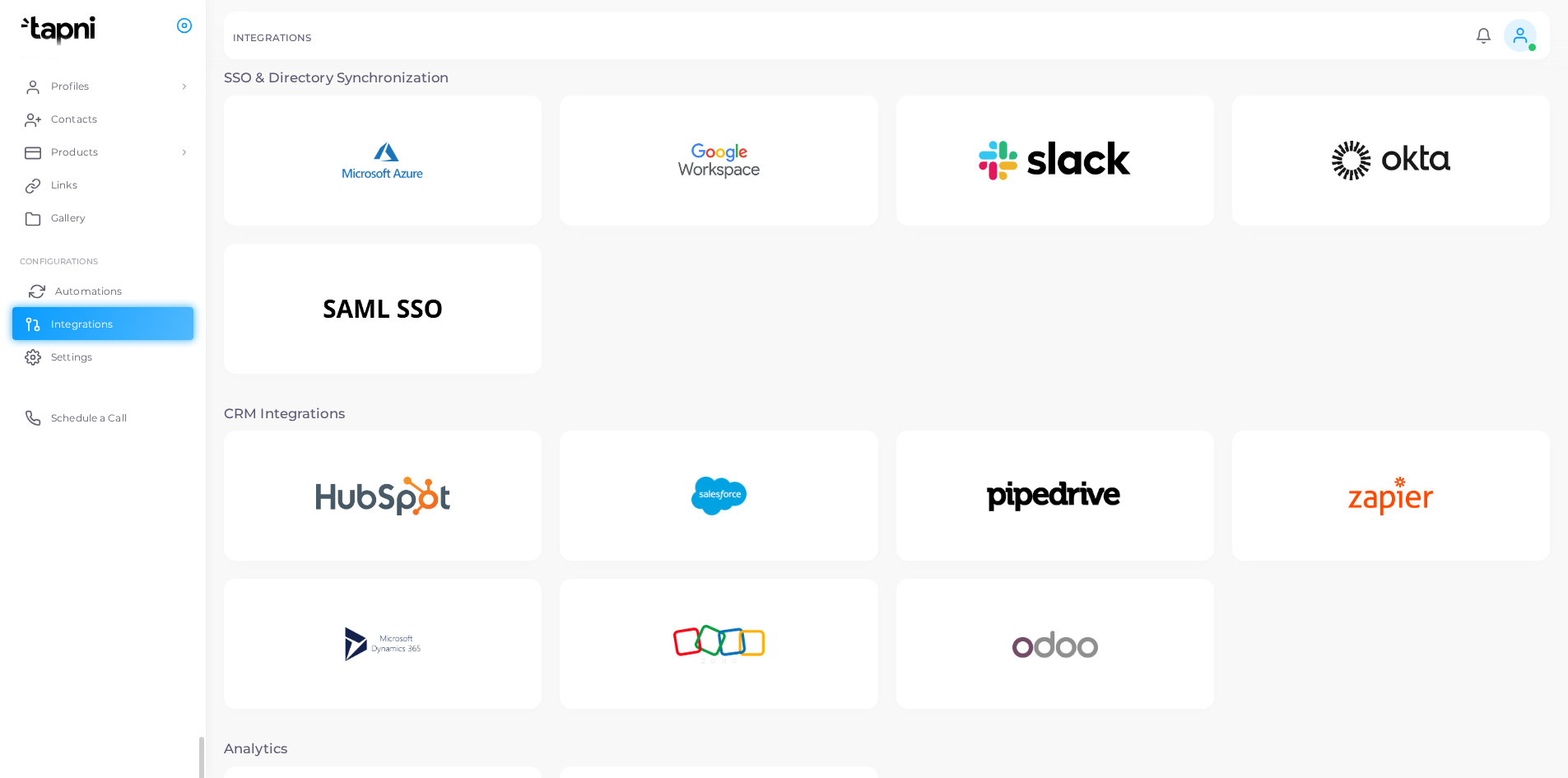
click at [91, 285] on span "Automations" at bounding box center [88, 291] width 67 height 15
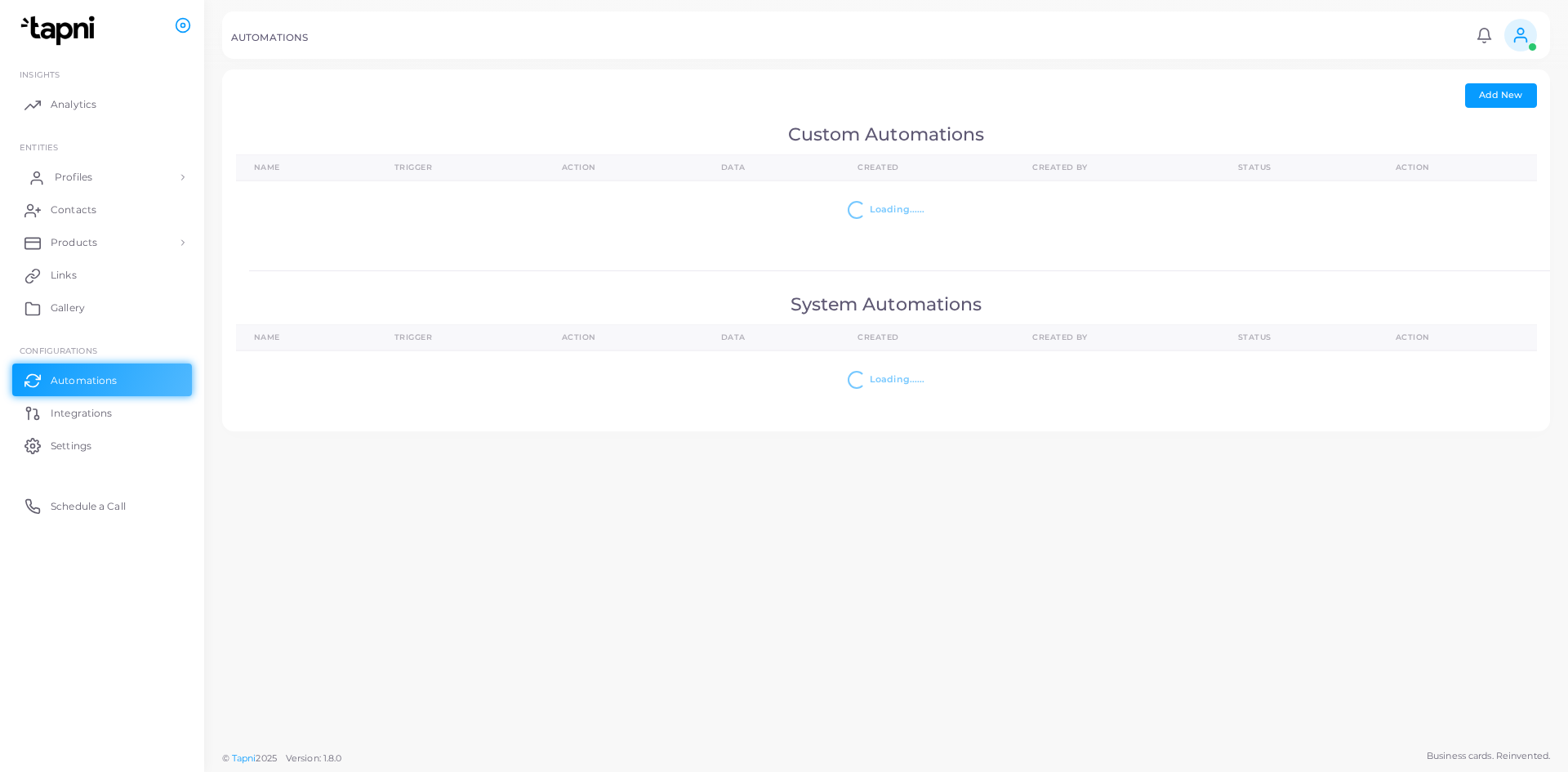
click at [80, 189] on link "Profiles" at bounding box center [102, 178] width 180 height 33
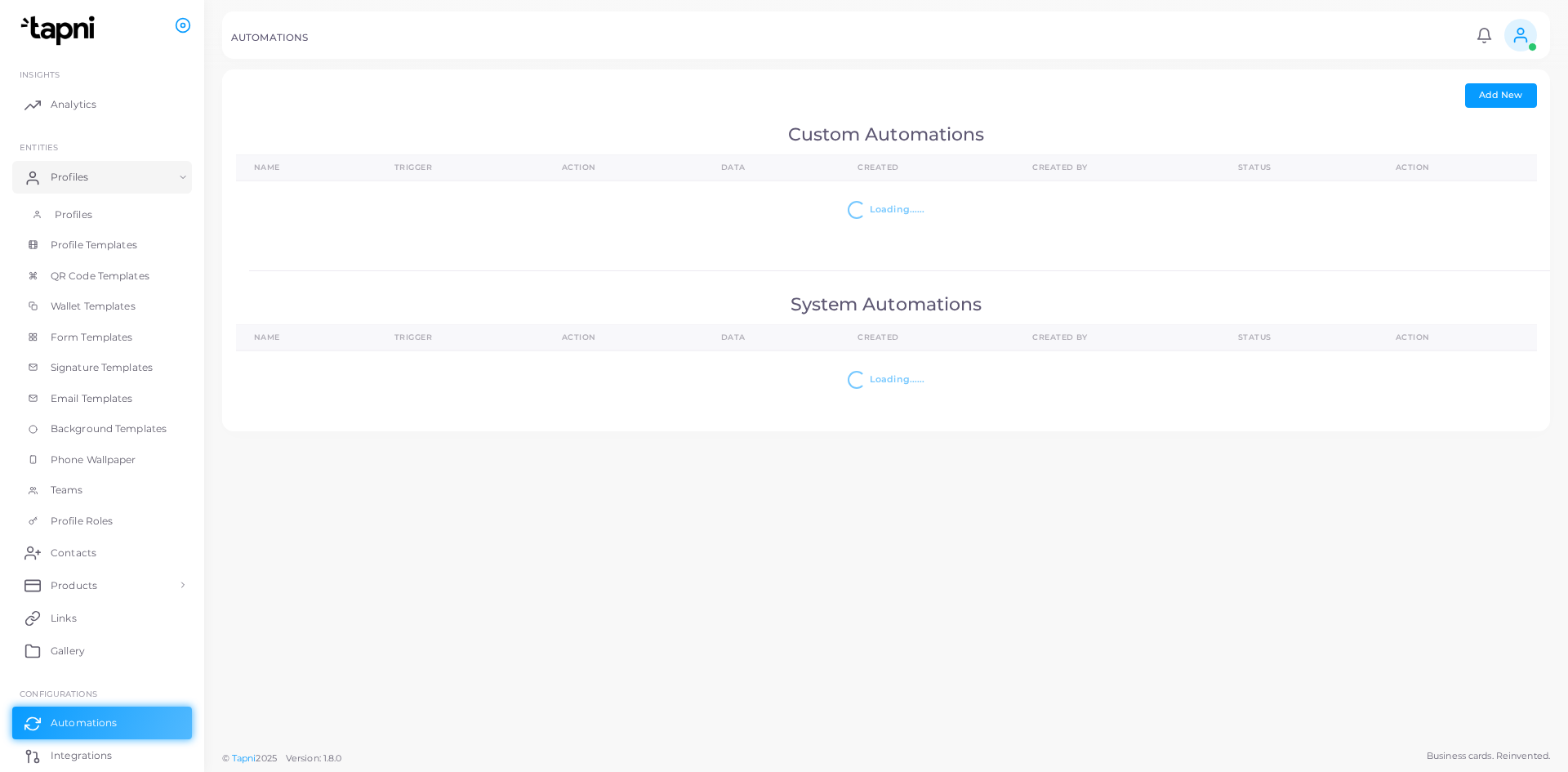
click at [75, 212] on span "Profiles" at bounding box center [73, 215] width 37 height 15
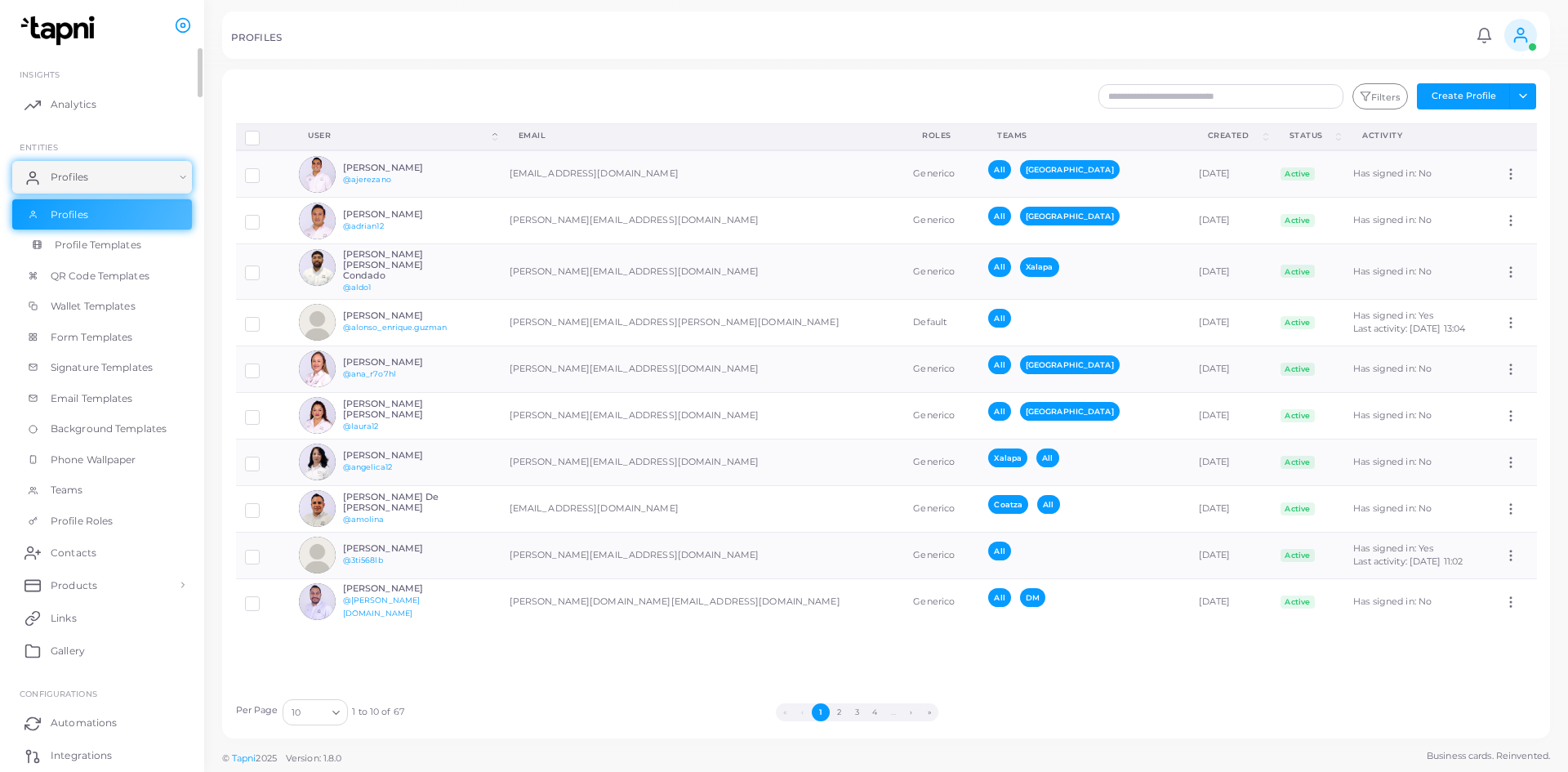
click at [71, 246] on span "Profile Templates" at bounding box center [97, 245] width 87 height 15
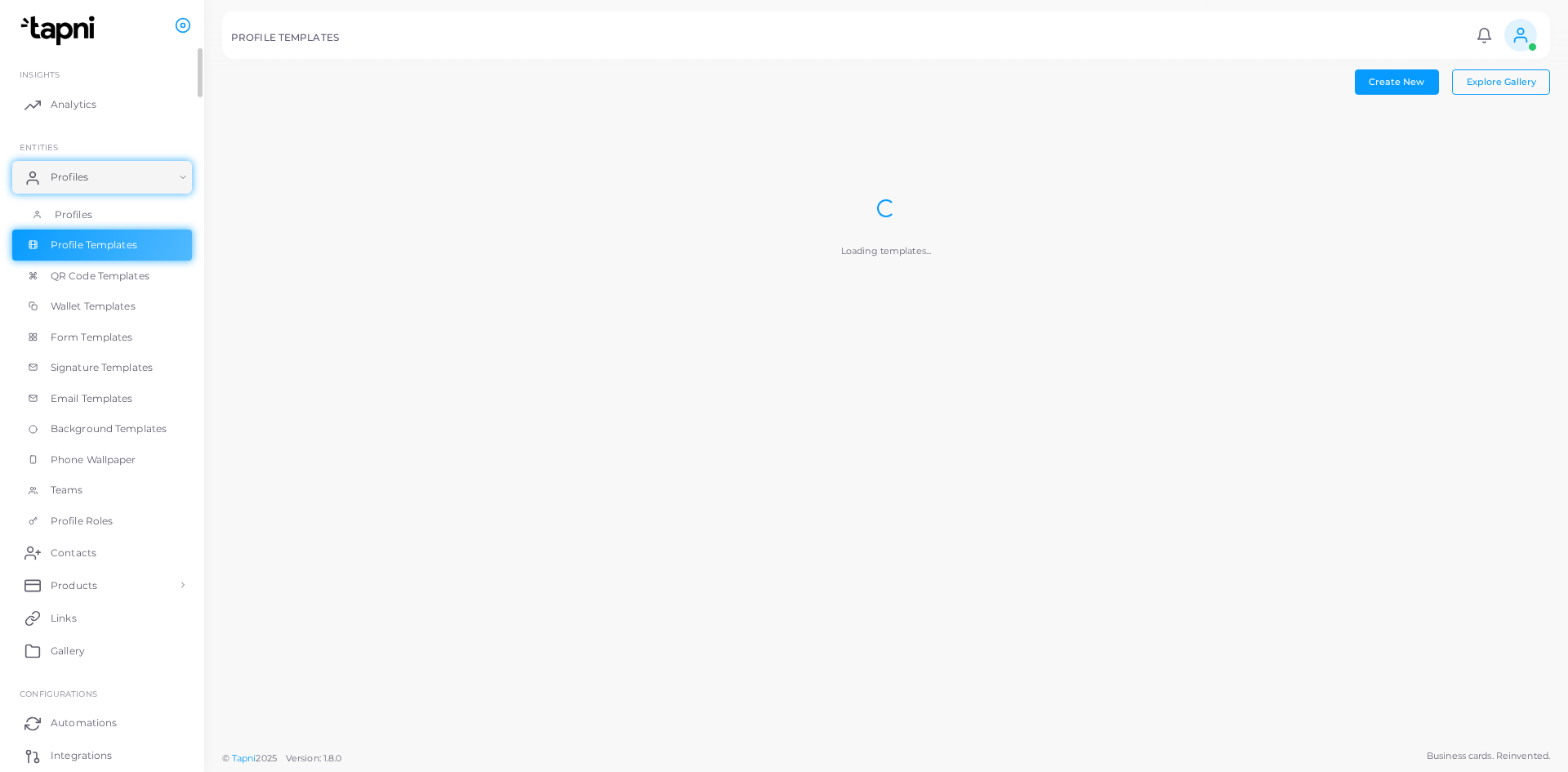
click at [78, 213] on span "Profiles" at bounding box center [73, 215] width 37 height 15
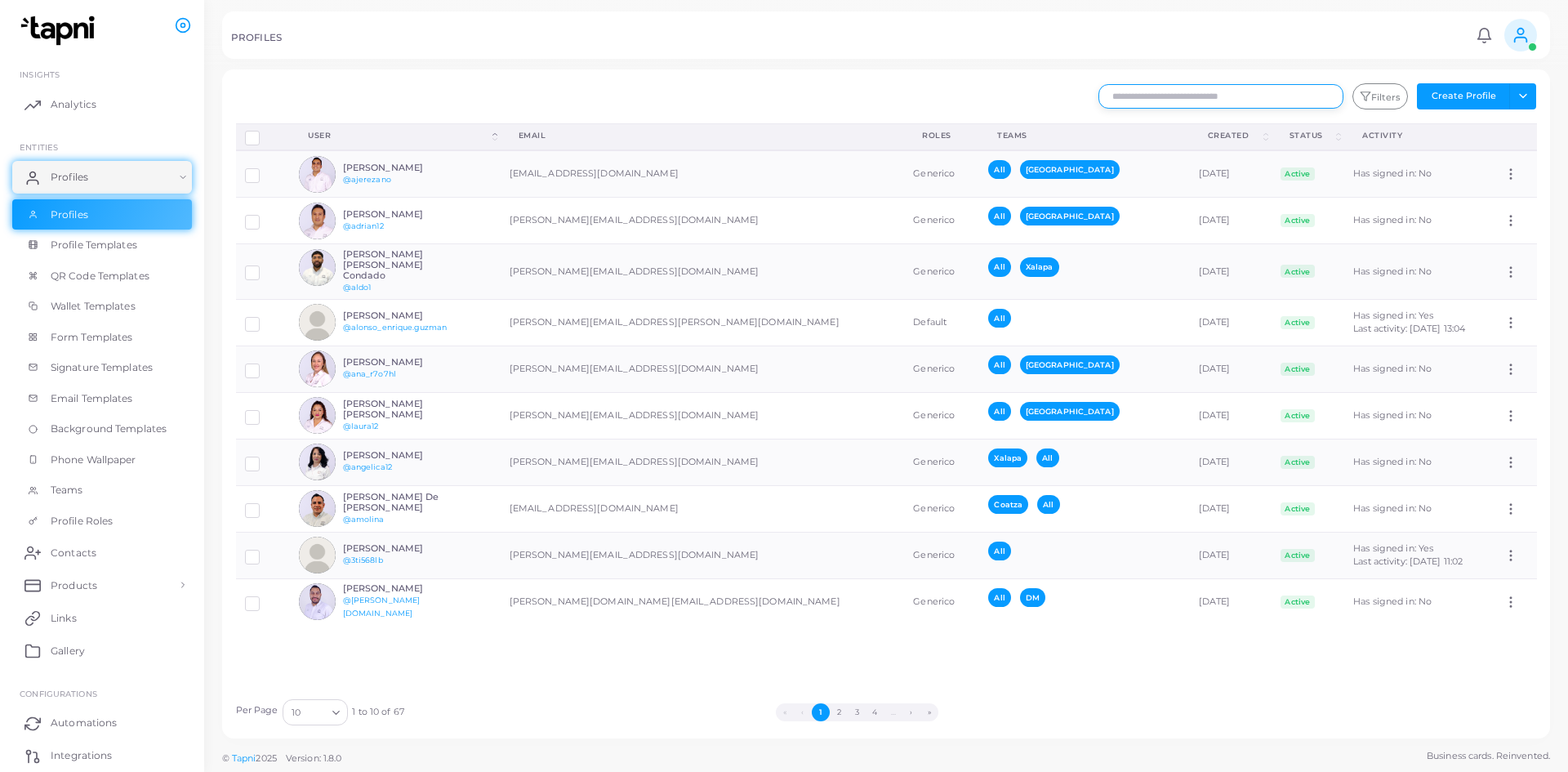
drag, startPoint x: 1282, startPoint y: 102, endPoint x: 1294, endPoint y: 103, distance: 12.0
click at [781, 100] on input "text" at bounding box center [1220, 97] width 245 height 25
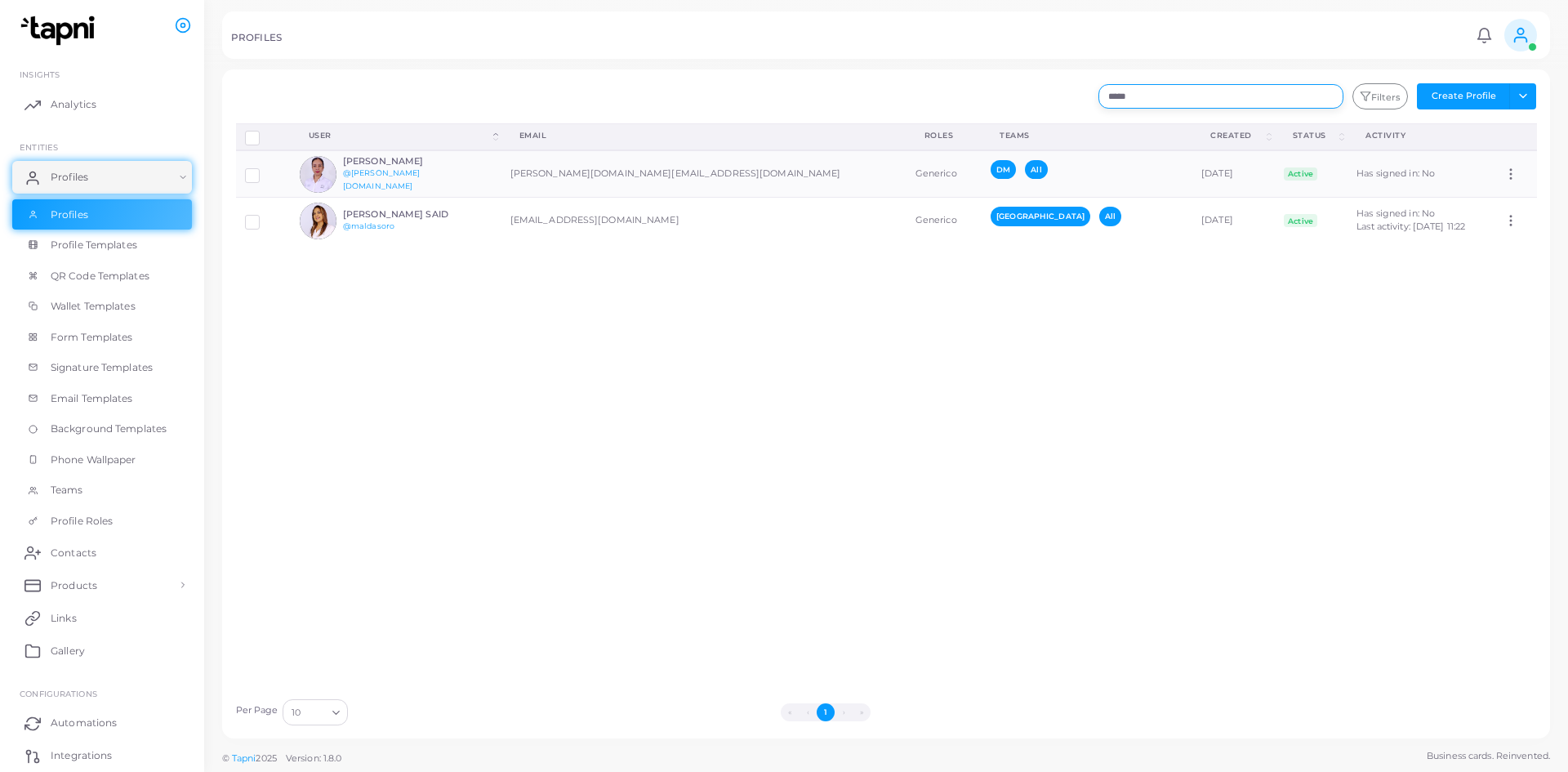
type input "*****"
click at [684, 421] on div "Disconnect Profiles Delete Profile Show Selections Download QRs User (Click to …" at bounding box center [886, 406] width 1319 height 566
click at [781, 215] on icon at bounding box center [1511, 220] width 15 height 15
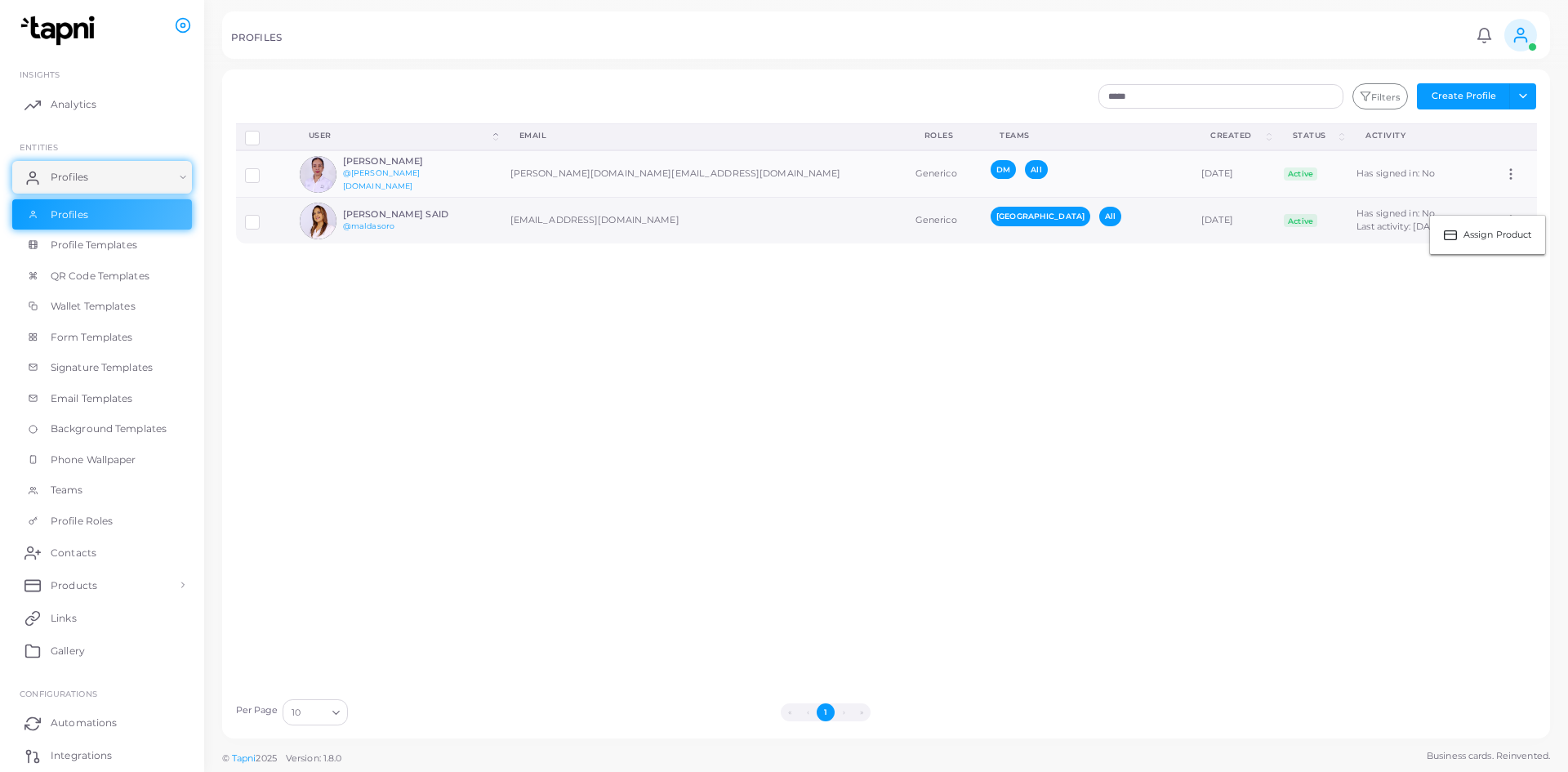
click at [781, 227] on span "Last activity: August 28th, 2025 11:22" at bounding box center [1411, 226] width 109 height 12
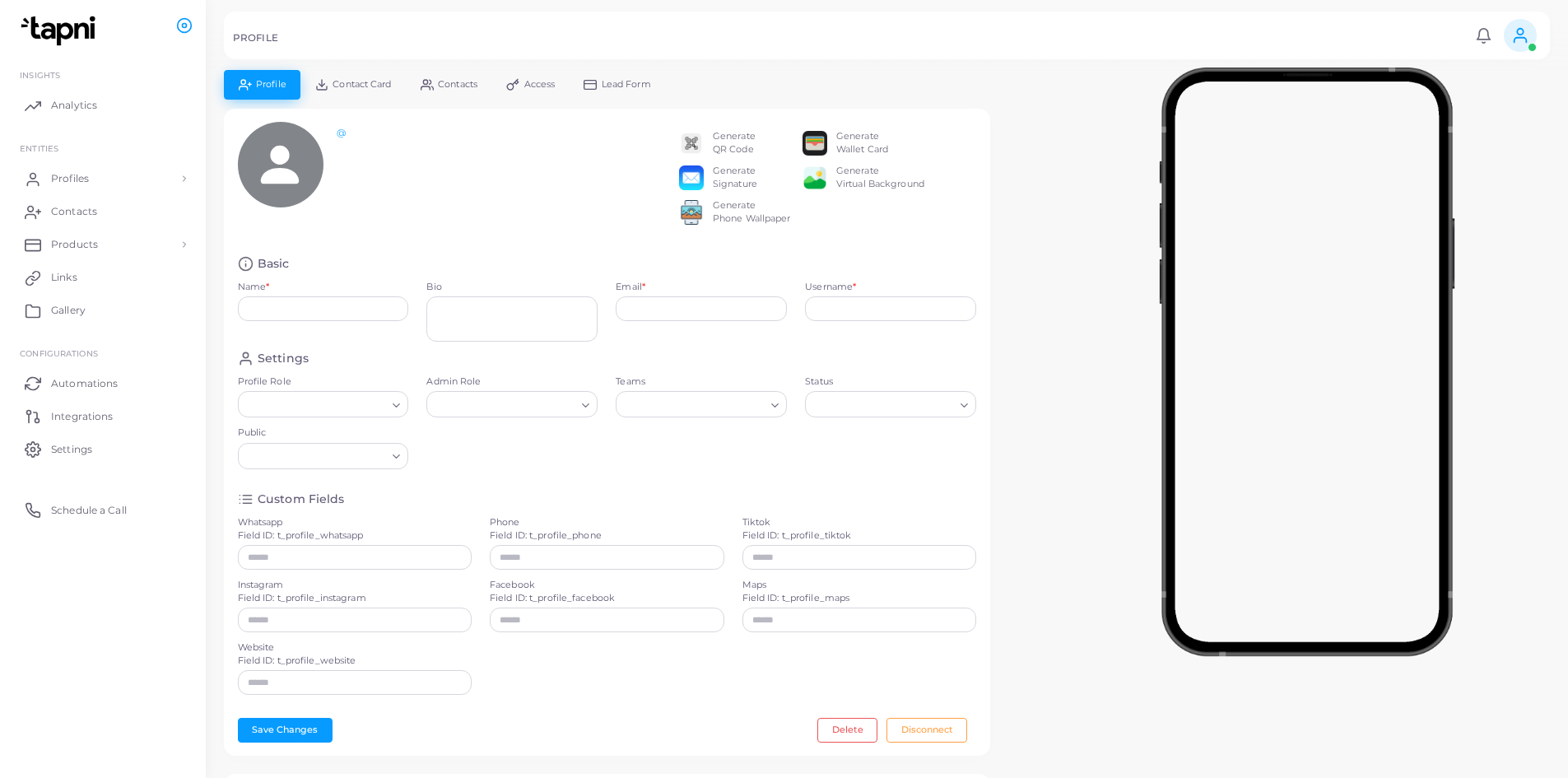
type input "**********"
type textarea "******"
type input "**********"
type input "*********"
type input "**********"
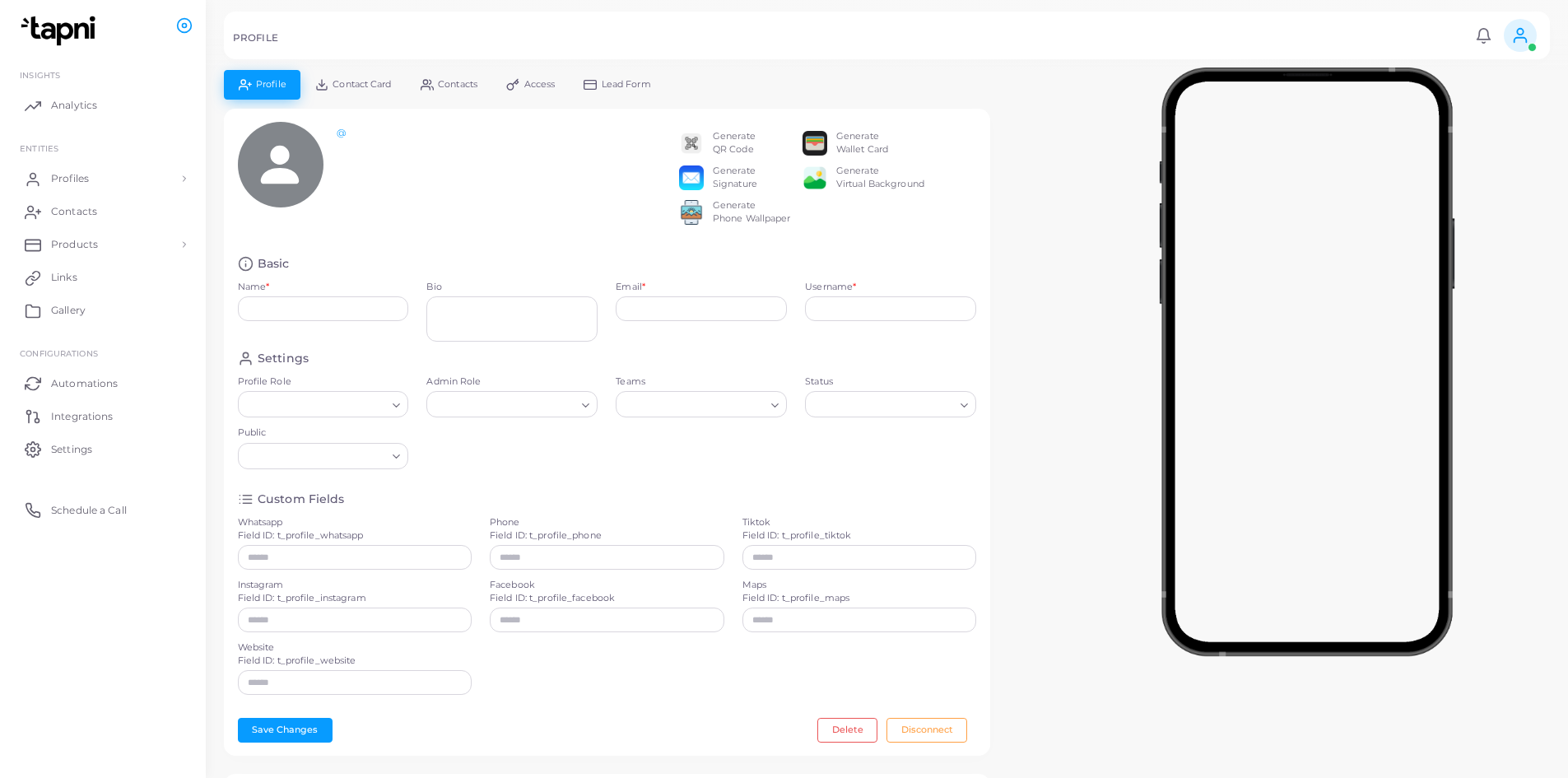
type input "**********"
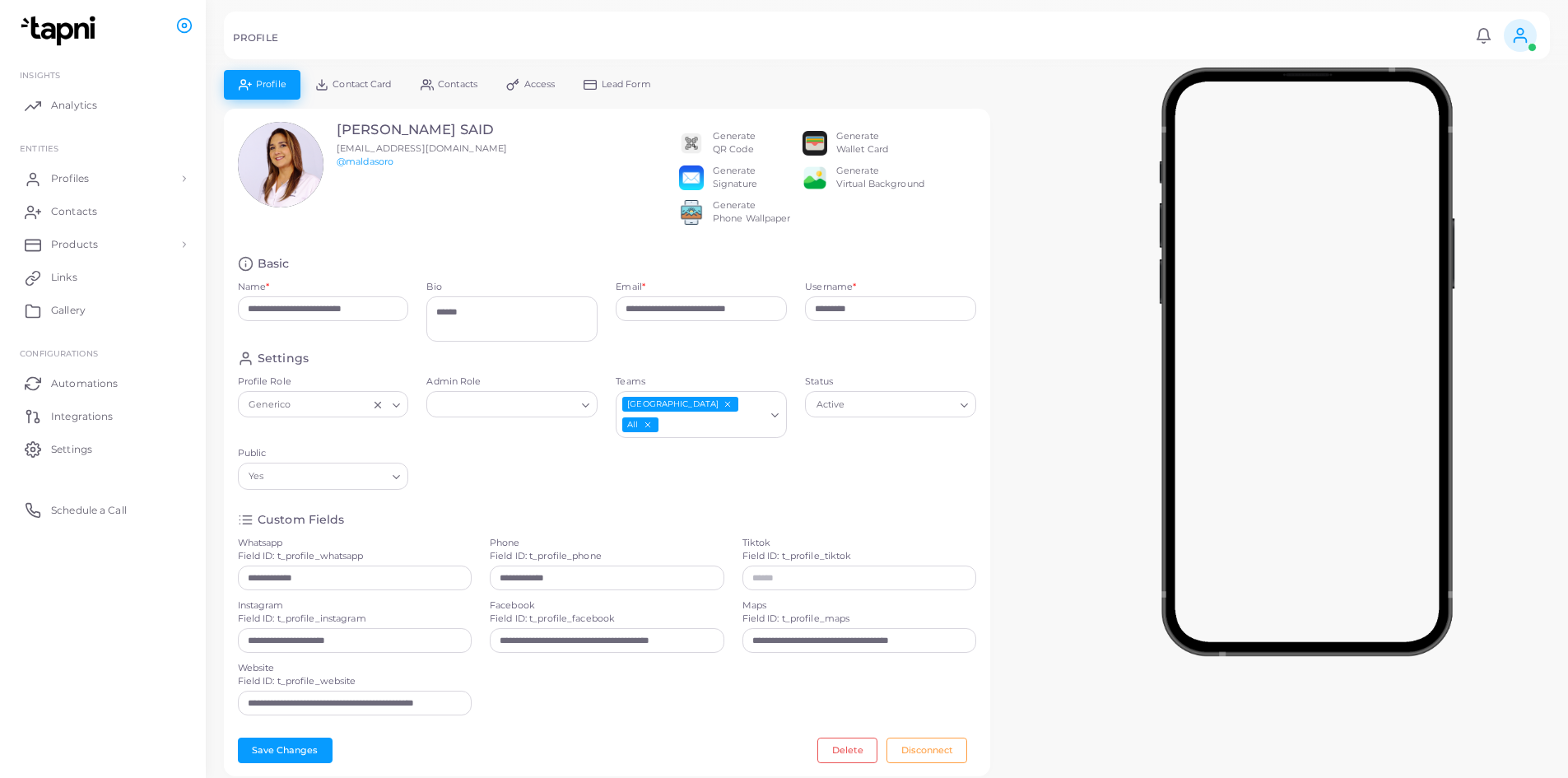
click at [442, 85] on span "Contacts" at bounding box center [457, 84] width 39 height 9
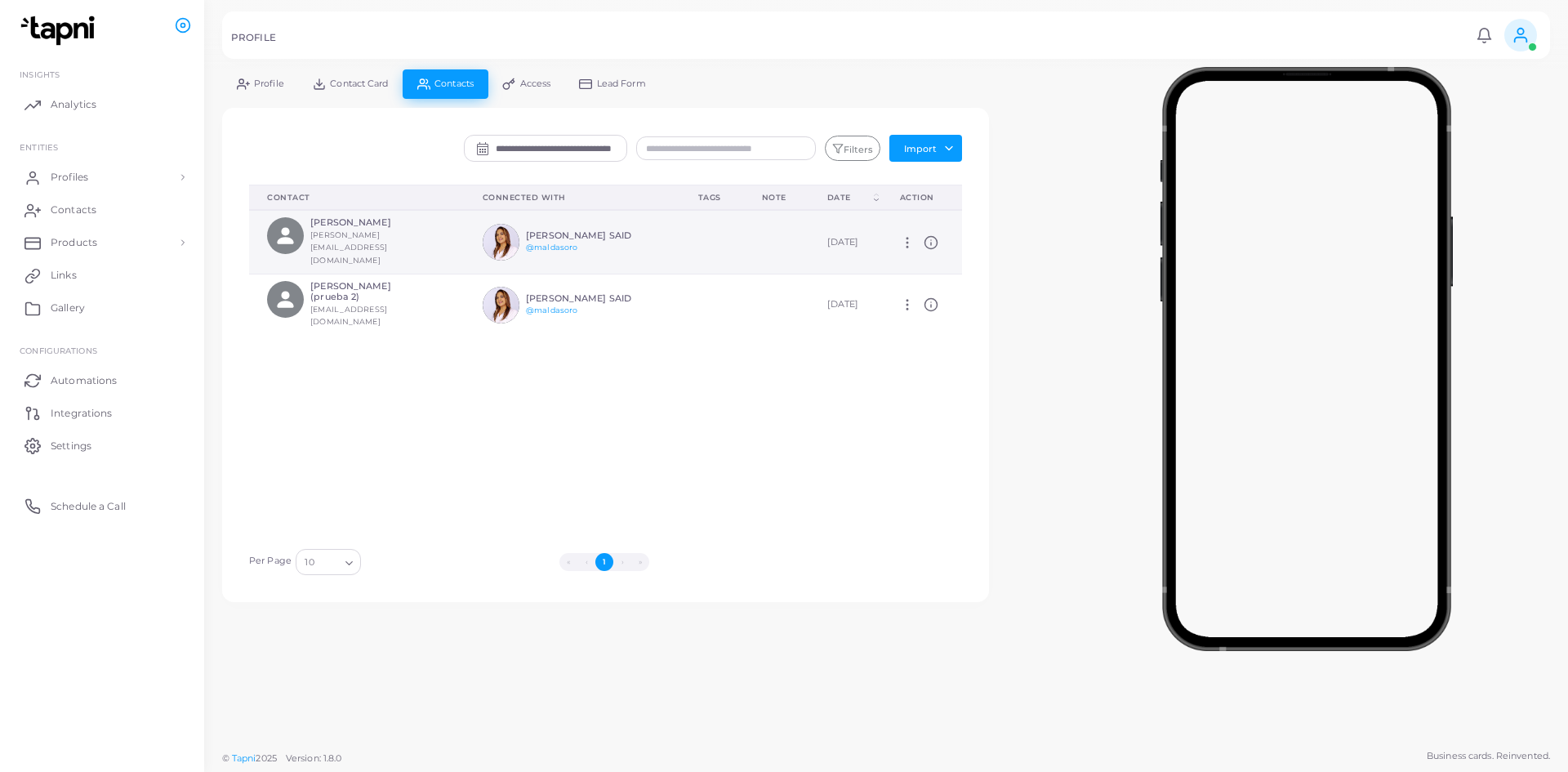
click at [781, 249] on td "September 23rd, 2025" at bounding box center [846, 241] width 73 height 64
click at [781, 235] on icon at bounding box center [907, 243] width 15 height 15
click at [781, 253] on td "September 23rd, 2025" at bounding box center [846, 241] width 73 height 64
click at [473, 381] on div "Delete Connections Manage Connections Show Selections Contact Connected With Ta…" at bounding box center [605, 362] width 731 height 355
click at [604, 482] on div "Delete Connections Manage Connections Show Selections Contact Connected With Ta…" at bounding box center [605, 362] width 731 height 355
